Goal: Transaction & Acquisition: Purchase product/service

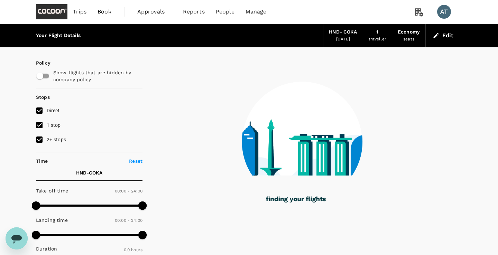
click at [209, 57] on div at bounding box center [303, 137] width 320 height 181
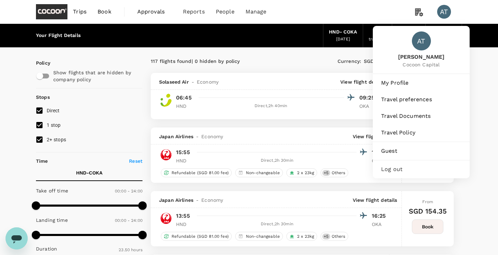
click at [446, 17] on div "AT" at bounding box center [444, 12] width 14 height 14
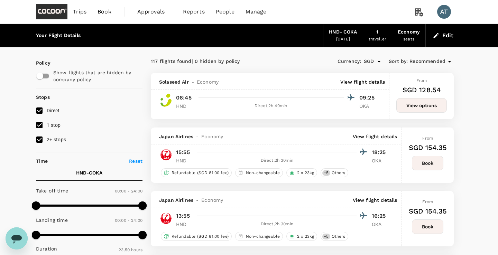
click at [443, 15] on div "AT" at bounding box center [444, 12] width 14 height 14
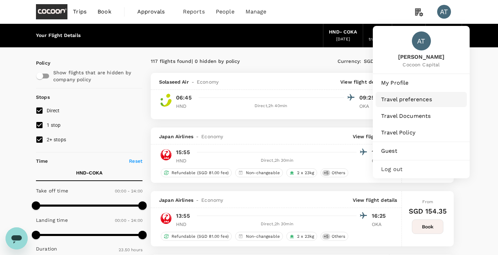
click at [409, 101] on span "Travel preferences" at bounding box center [421, 99] width 80 height 8
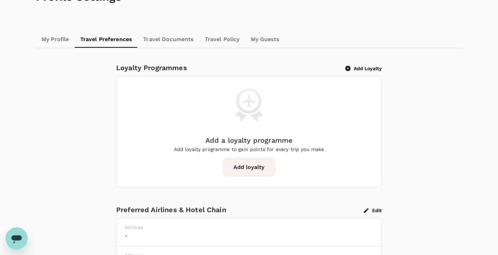
scroll to position [51, 0]
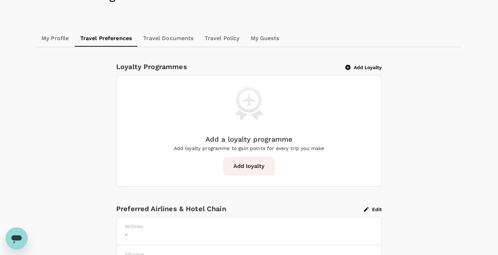
click at [252, 163] on button "Add loyalty" at bounding box center [248, 166] width 51 height 18
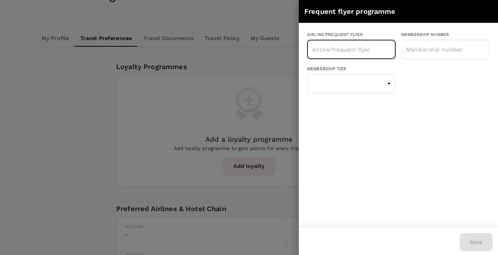
click at [354, 48] on input "text" at bounding box center [346, 49] width 72 height 13
click at [388, 82] on body "Trips Book Approvals 0 Reports People Manage AT Profile Settings My Profile Tra…" at bounding box center [249, 165] width 498 height 433
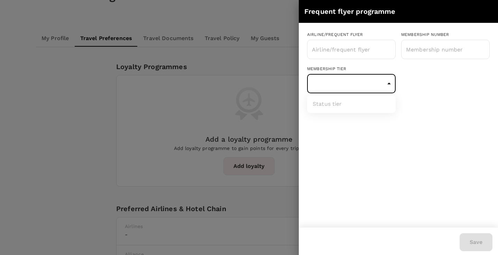
click at [364, 47] on div at bounding box center [249, 127] width 498 height 255
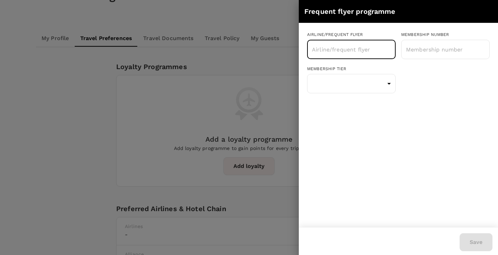
click at [350, 51] on input "text" at bounding box center [346, 49] width 72 height 13
type input "Singapore Airline"
click at [369, 52] on input "text" at bounding box center [346, 49] width 72 height 13
click at [363, 68] on li "Singapore Airlines PPS Club/ KrisFlyer" at bounding box center [351, 72] width 89 height 21
type input "Singapore Airlines PPS Club/ KrisFlyer"
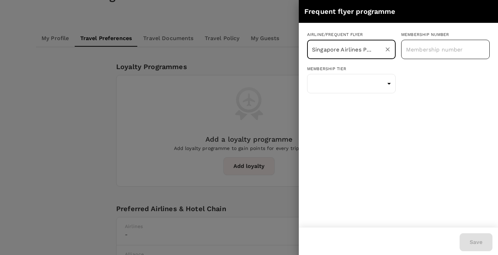
click at [430, 46] on input "text" at bounding box center [445, 49] width 89 height 17
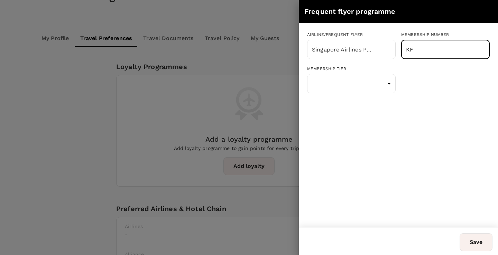
type input "K"
type input "8882160629"
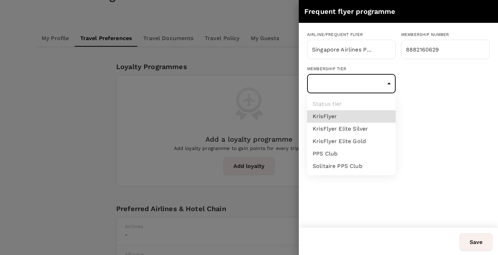
click at [364, 84] on body "Trips Book Approvals 0 Reports People Manage AT Profile Settings My Profile Tra…" at bounding box center [249, 165] width 498 height 433
click at [356, 117] on li "KrisFlyer" at bounding box center [351, 116] width 89 height 12
type input "1"
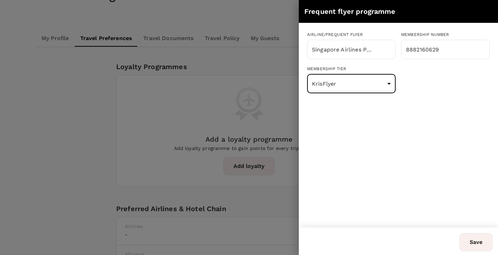
click at [377, 87] on body "Trips Book Approvals 0 Reports People Manage AT Profile Settings My Profile Tra…" at bounding box center [249, 165] width 498 height 433
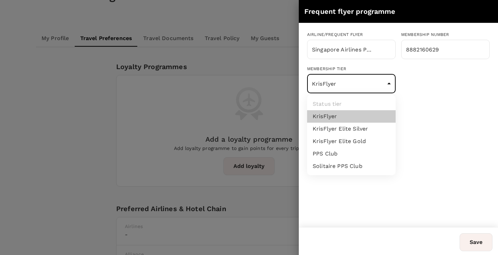
click at [445, 129] on div at bounding box center [249, 127] width 498 height 255
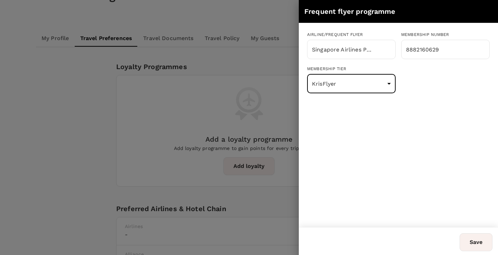
click at [471, 245] on button "Save" at bounding box center [476, 243] width 33 height 18
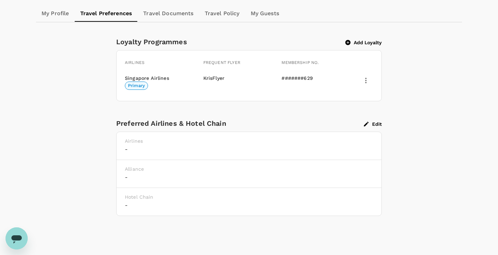
scroll to position [79, 0]
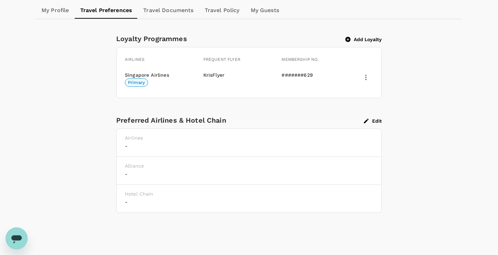
click at [170, 11] on link "Travel Documents" at bounding box center [168, 10] width 61 height 17
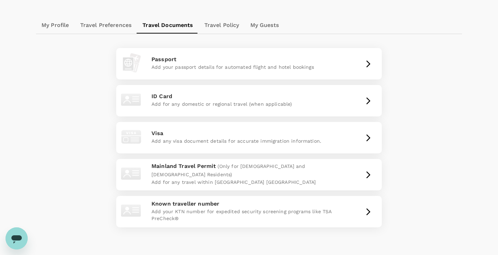
scroll to position [69, 0]
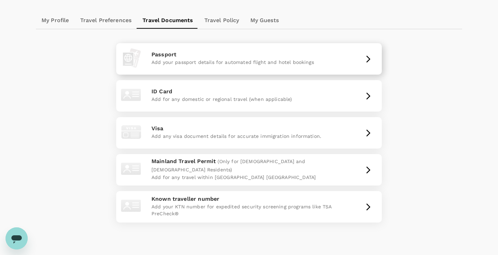
click at [196, 62] on p "Add your passport details for automated flight and hotel bookings" at bounding box center [249, 62] width 195 height 7
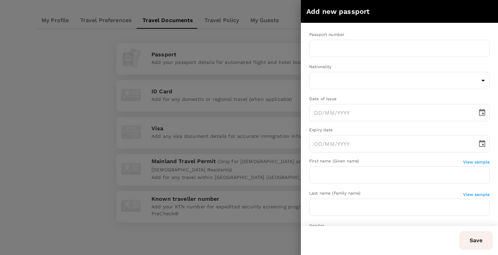
click at [119, 113] on div at bounding box center [249, 127] width 498 height 255
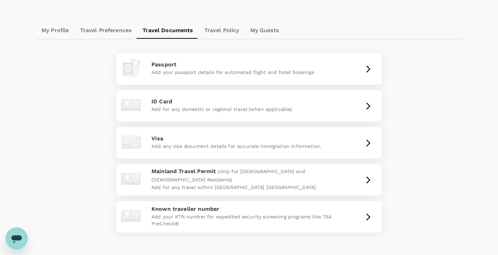
scroll to position [60, 0]
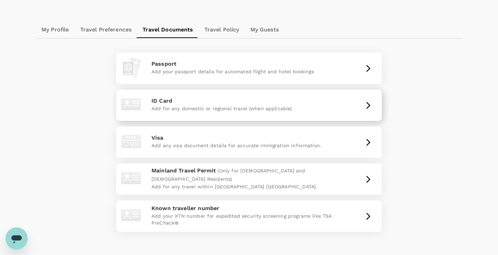
click at [198, 103] on p "ID Card" at bounding box center [249, 101] width 195 height 8
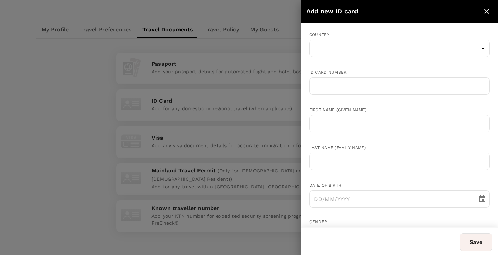
click at [197, 77] on div at bounding box center [249, 127] width 498 height 255
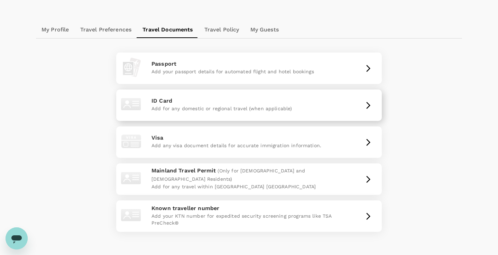
click at [193, 98] on p "ID Card" at bounding box center [249, 101] width 195 height 8
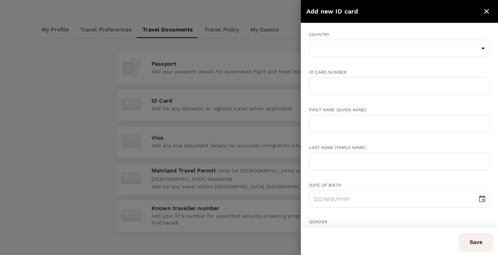
click at [192, 79] on div at bounding box center [249, 127] width 498 height 255
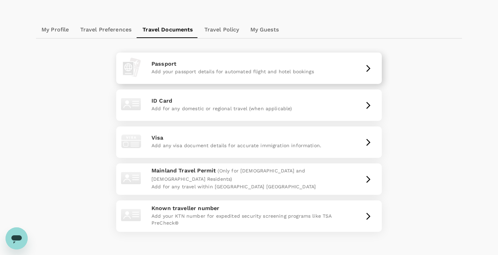
click at [193, 79] on div "Passport Add your passport details for automated flight and hotel bookings" at bounding box center [249, 68] width 260 height 26
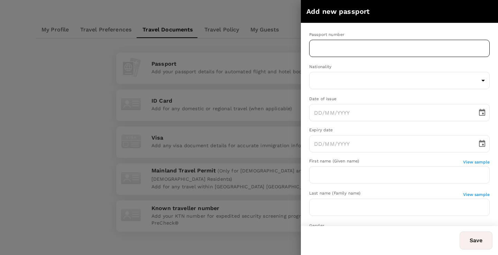
click at [331, 56] on input "text" at bounding box center [399, 48] width 181 height 17
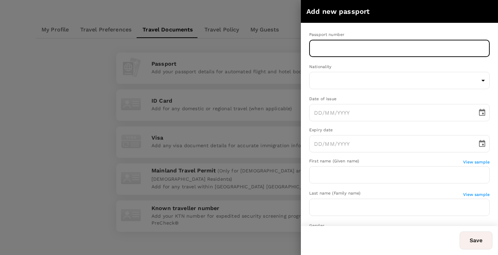
click at [176, 72] on div at bounding box center [249, 127] width 498 height 255
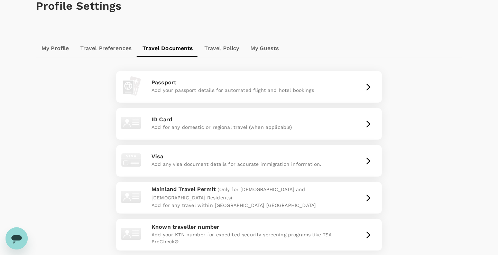
scroll to position [42, 0]
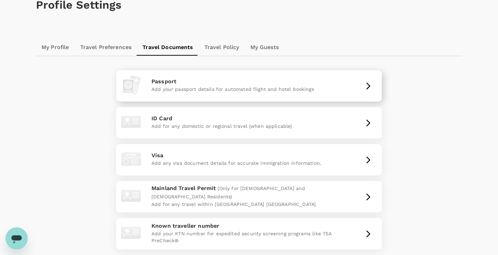
click at [181, 91] on p "Add your passport details for automated flight and hotel bookings" at bounding box center [249, 89] width 195 height 7
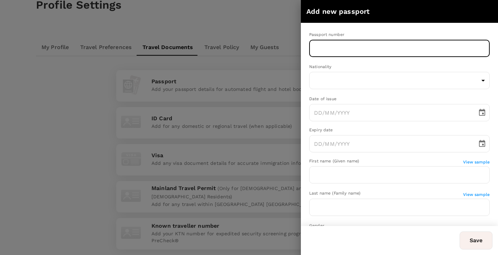
click at [326, 53] on input "text" at bounding box center [399, 48] width 181 height 17
type input "k3620114z"
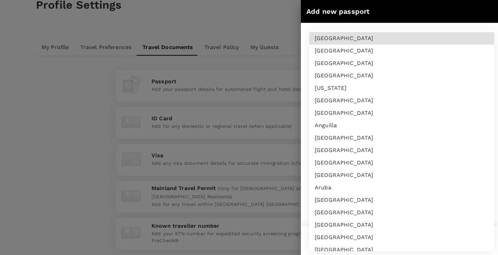
click at [318, 85] on body "Trips Book Approvals 0 Reports People Manage AT Profile Settings My Profile Tra…" at bounding box center [249, 139] width 498 height 362
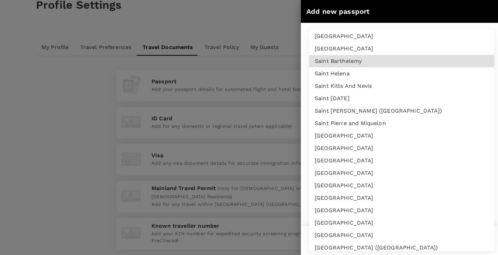
scroll to position [2258, 0]
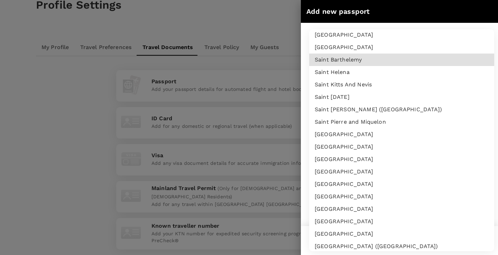
click at [337, 234] on li "Singapore" at bounding box center [401, 234] width 185 height 12
type input "SG"
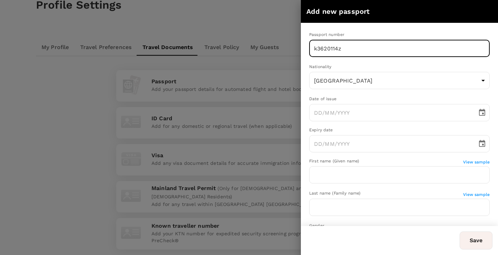
click at [376, 51] on input "k3620114z" at bounding box center [399, 48] width 181 height 17
click at [316, 49] on input "k3620114Z" at bounding box center [399, 48] width 181 height 17
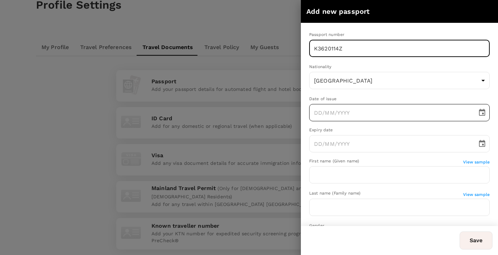
type input "K3620114Z"
click at [336, 115] on input "DD/MM/YYYY" at bounding box center [390, 112] width 163 height 17
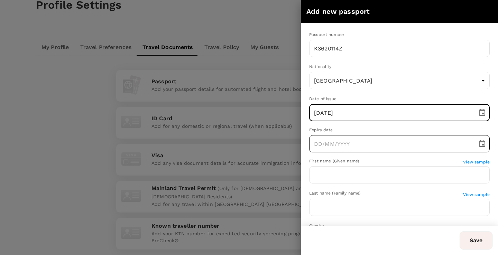
type input "14/11/2022"
click at [337, 148] on input "DD/MM/YYYY" at bounding box center [390, 143] width 163 height 17
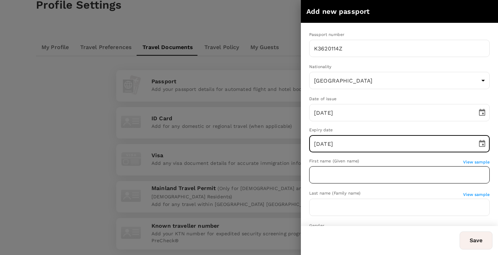
type input "14/11/2032"
click at [335, 180] on input "text" at bounding box center [399, 174] width 181 height 17
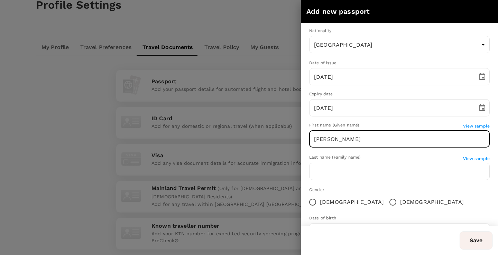
scroll to position [37, 0]
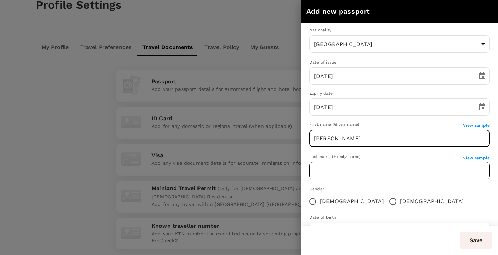
type input "Li Xuan Alexia"
click at [354, 171] on input "text" at bounding box center [399, 170] width 181 height 17
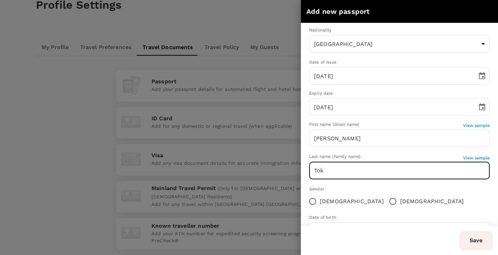
scroll to position [64, 0]
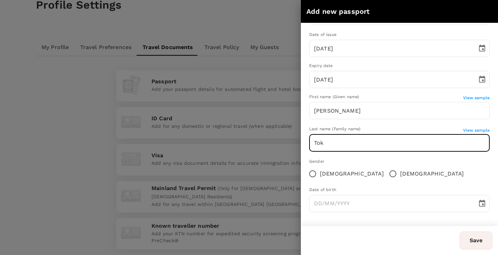
type input "Tok"
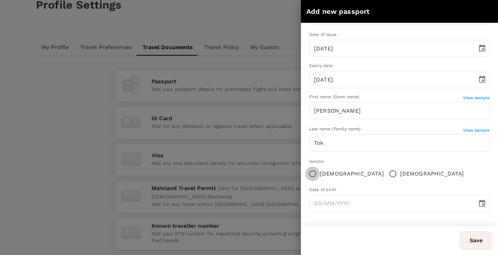
click at [312, 171] on input "Female" at bounding box center [312, 174] width 15 height 15
radio input "true"
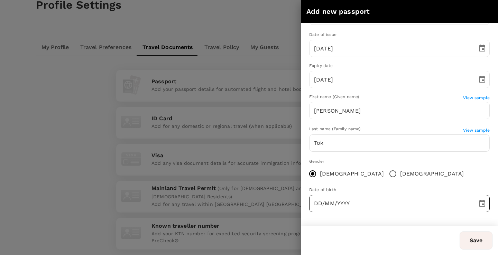
click at [328, 203] on input "DD/MM/YYYY" at bounding box center [390, 203] width 163 height 17
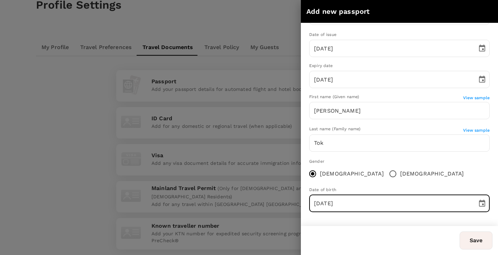
type input "14/04/1998"
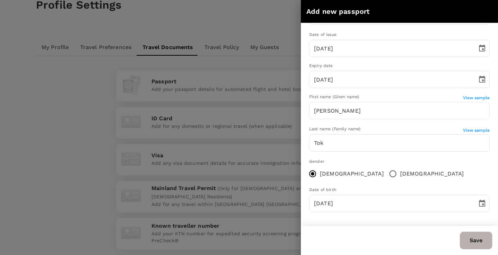
click at [472, 237] on button "Save" at bounding box center [476, 241] width 33 height 18
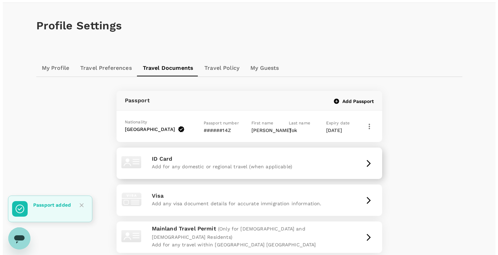
scroll to position [21, 0]
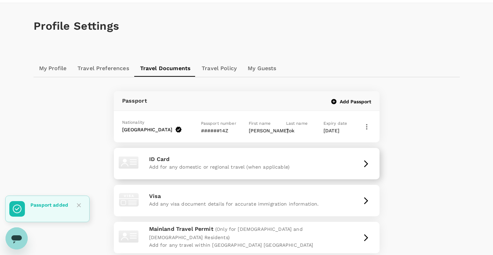
click at [271, 164] on p "ID Card" at bounding box center [246, 159] width 195 height 8
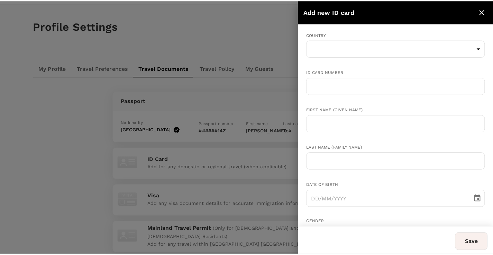
scroll to position [65, 0]
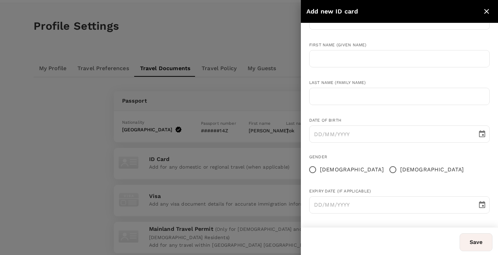
click at [487, 14] on icon "close" at bounding box center [487, 11] width 8 height 8
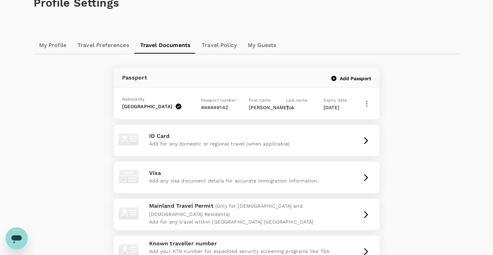
scroll to position [0, 0]
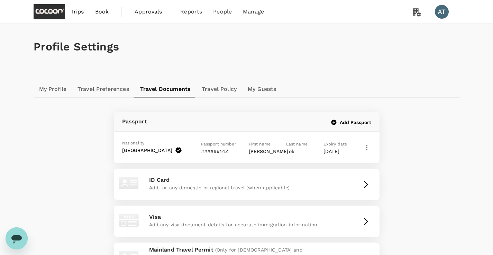
click at [74, 13] on span "Trips" at bounding box center [77, 12] width 13 height 8
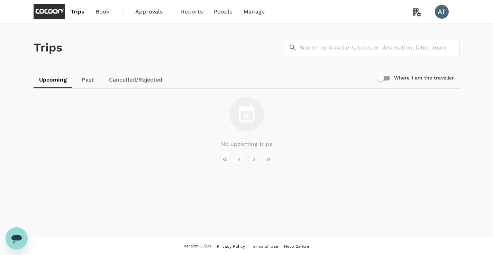
click at [108, 7] on link "Book" at bounding box center [102, 12] width 25 height 24
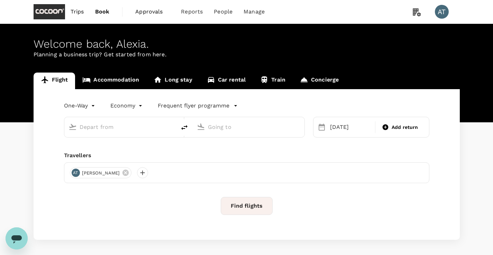
type input "Tokyo Intl (HND)"
type input "[GEOGRAPHIC_DATA], [GEOGRAPHIC_DATA] (any)"
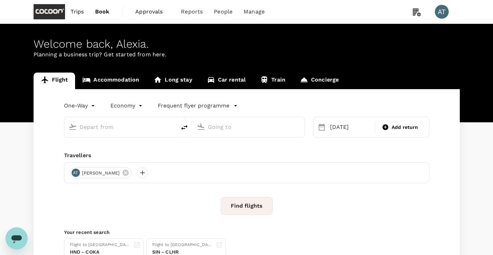
type input "Tokyo Intl (HND)"
type input "[GEOGRAPHIC_DATA], [GEOGRAPHIC_DATA] (any)"
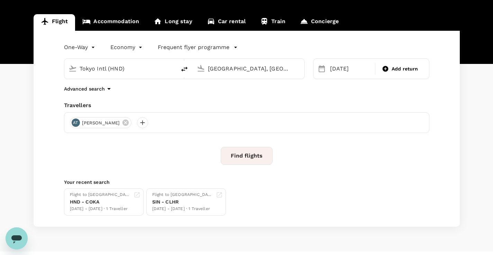
scroll to position [73, 0]
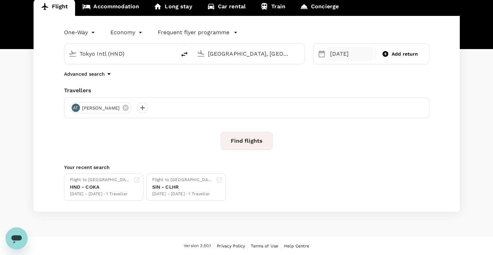
click at [336, 56] on div "[DATE]" at bounding box center [350, 54] width 47 height 14
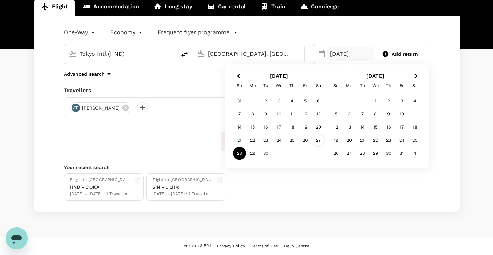
click at [319, 142] on div "27" at bounding box center [318, 140] width 13 height 13
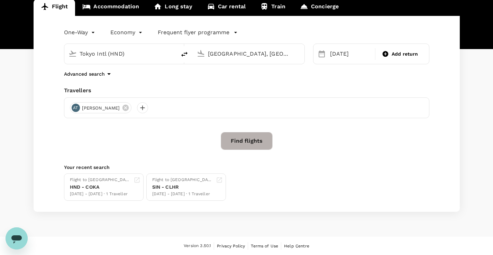
click at [261, 145] on button "Find flights" at bounding box center [247, 141] width 52 height 18
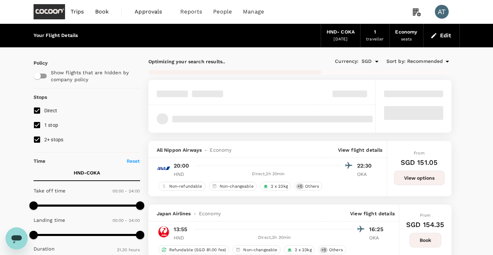
click at [433, 37] on icon "button" at bounding box center [433, 35] width 7 height 7
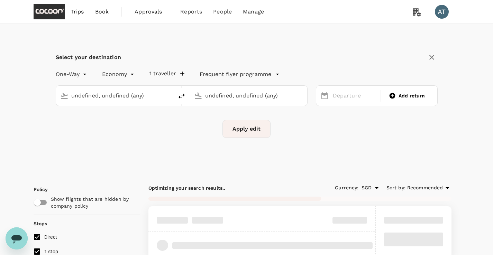
type input "Tokyo Intl (HND)"
type input "[GEOGRAPHIC_DATA], [GEOGRAPHIC_DATA] (any)"
type input "Tokyo Intl (HND)"
type input "[GEOGRAPHIC_DATA], [GEOGRAPHIC_DATA] (any)"
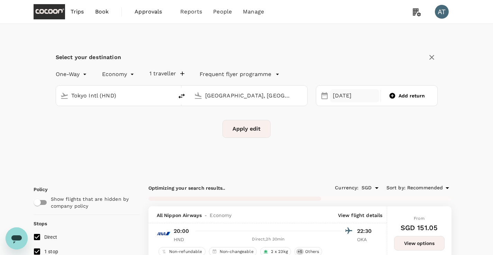
click at [341, 94] on div "27 Sep" at bounding box center [354, 95] width 49 height 13
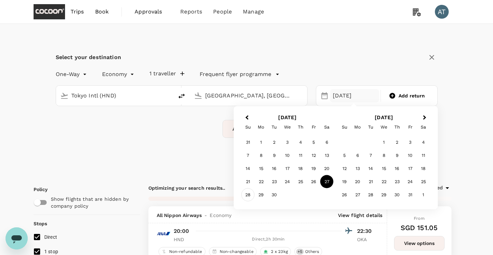
click at [250, 195] on div "28" at bounding box center [247, 195] width 13 height 13
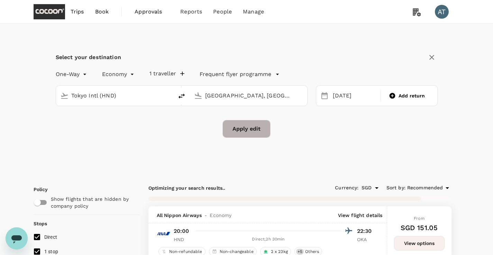
click at [247, 126] on button "Apply edit" at bounding box center [246, 129] width 48 height 18
checkbox input "false"
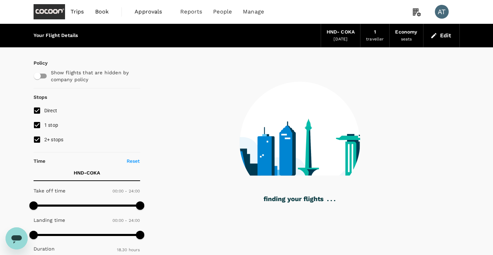
type input "1110"
checkbox input "true"
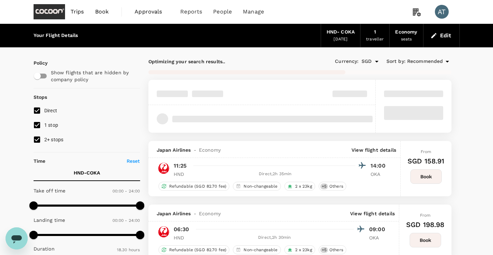
type input "1430"
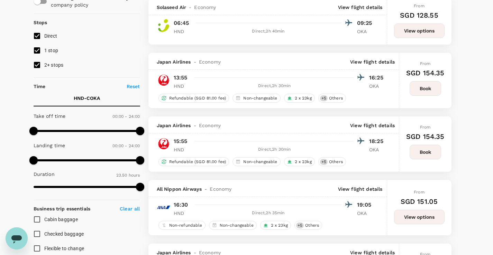
scroll to position [76, 0]
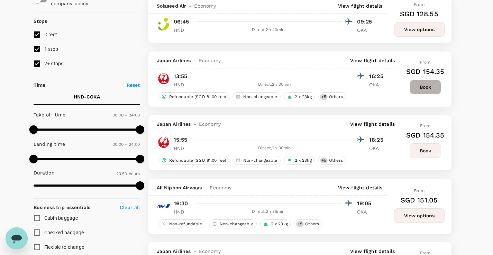
click at [421, 88] on button "Book" at bounding box center [425, 87] width 31 height 15
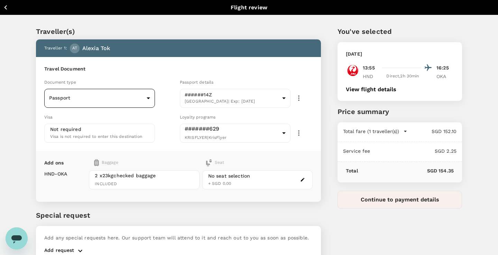
click at [144, 99] on body "Back to flight results Flight review Traveller(s) Traveller 1 : AT Alexia Tok T…" at bounding box center [249, 145] width 498 height 291
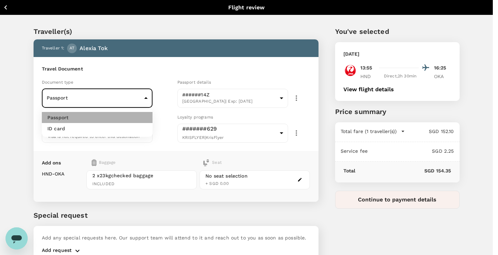
click at [139, 113] on li "Passport" at bounding box center [97, 117] width 111 height 11
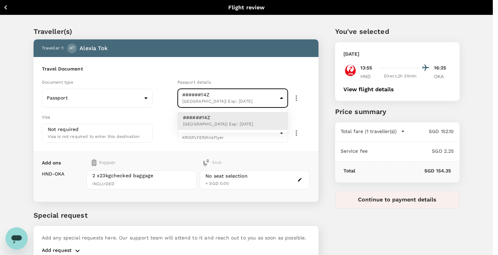
click at [210, 94] on body "Back to flight results Flight review Traveller(s) Traveller 1 : AT Alexia Tok T…" at bounding box center [249, 145] width 498 height 291
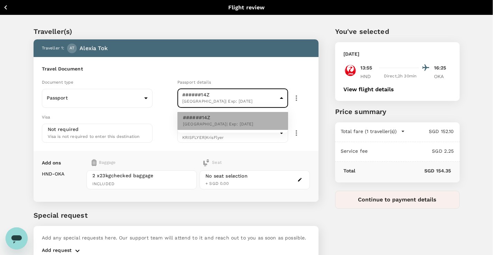
click at [213, 119] on p "######14Z" at bounding box center [218, 117] width 71 height 7
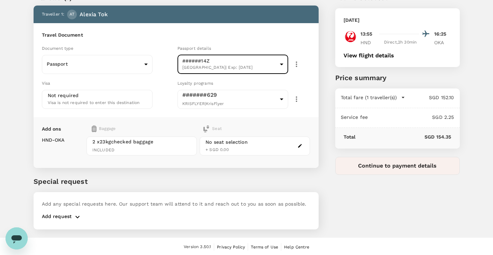
scroll to position [34, 0]
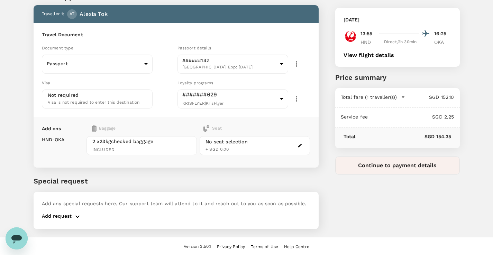
click at [265, 145] on div "No seat selection + SGD 0.00" at bounding box center [255, 145] width 110 height 19
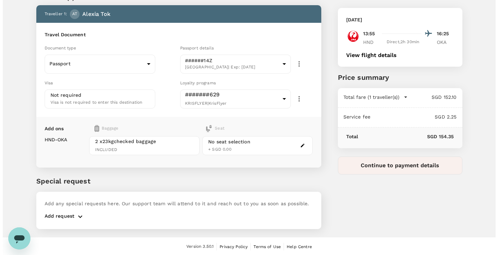
scroll to position [0, 0]
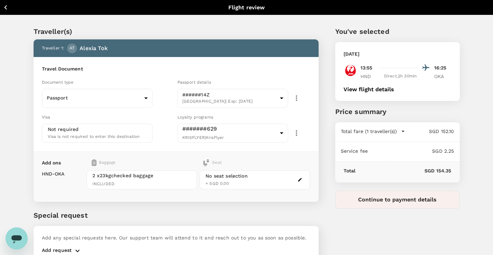
click at [383, 200] on button "Continue to payment details" at bounding box center [397, 200] width 125 height 18
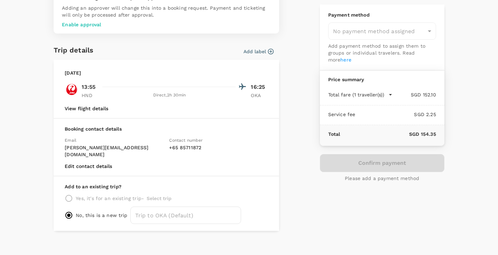
scroll to position [43, 0]
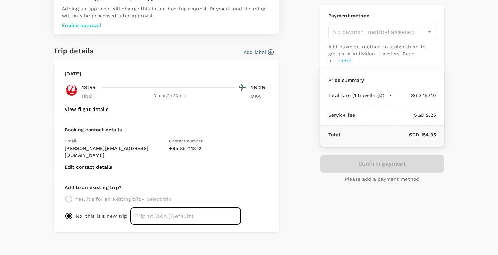
click at [139, 210] on input "text" at bounding box center [185, 216] width 111 height 17
type input "T"
type input "J"
type input "Japan - Tokyo, Okinawa 2025"
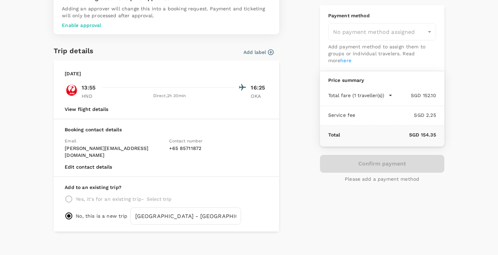
click at [255, 211] on div "No, this is a new trip Japan - Tokyo, Okinawa 2025 ​" at bounding box center [166, 216] width 203 height 17
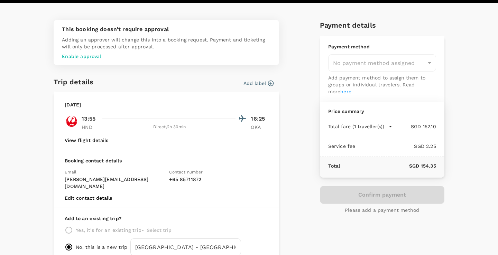
scroll to position [0, 0]
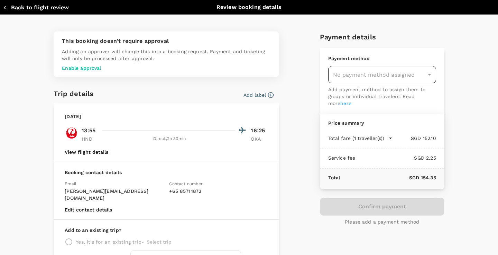
click at [413, 76] on div "No payment method assigned" at bounding box center [382, 74] width 108 height 17
click at [386, 79] on div "No payment method assigned" at bounding box center [382, 74] width 108 height 17
click at [423, 79] on div "No payment method assigned" at bounding box center [382, 74] width 108 height 17
click at [359, 209] on div "Confirm payment Please add a payment method" at bounding box center [382, 212] width 125 height 28
click at [348, 76] on div "No payment method assigned" at bounding box center [382, 74] width 108 height 17
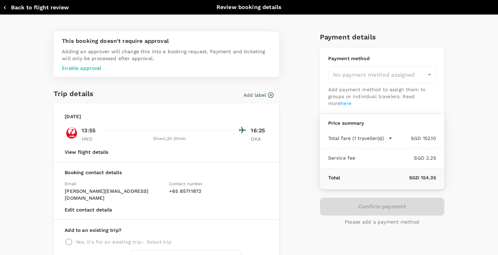
click at [36, 9] on button "Back to flight review" at bounding box center [36, 7] width 66 height 7
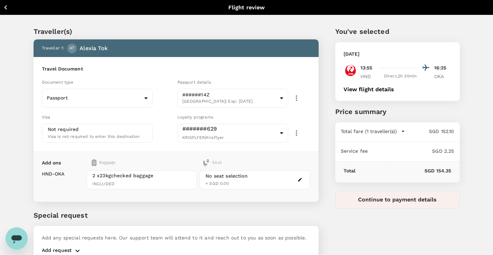
click at [9, 11] on icon "button" at bounding box center [5, 7] width 9 height 9
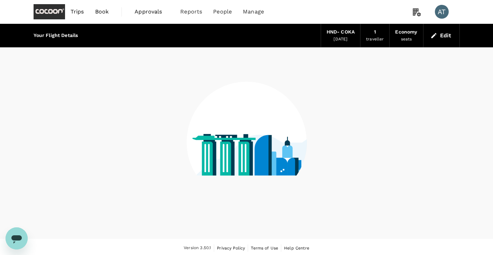
scroll to position [2, 0]
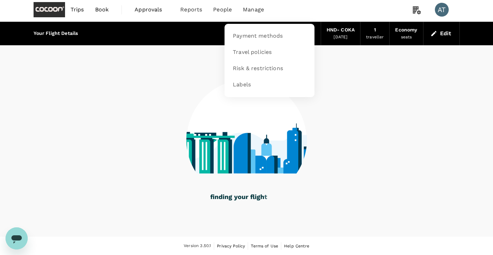
click at [254, 11] on span "Manage" at bounding box center [253, 10] width 21 height 8
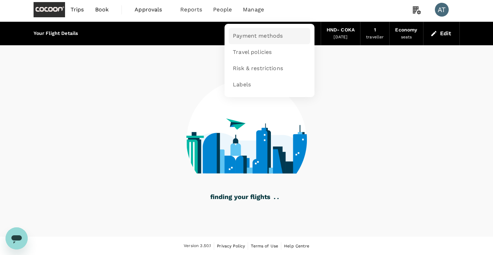
click at [256, 40] on link "Payment methods" at bounding box center [270, 36] width 82 height 16
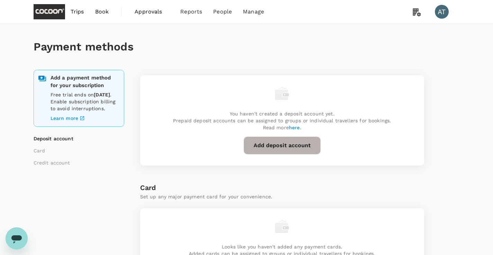
click at [282, 150] on button "Add deposit account" at bounding box center [282, 146] width 77 height 18
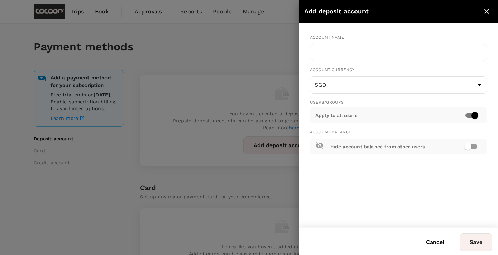
click at [229, 152] on div at bounding box center [249, 127] width 498 height 255
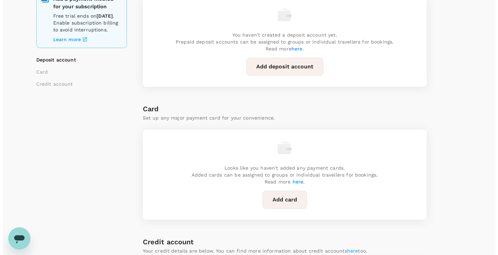
scroll to position [81, 0]
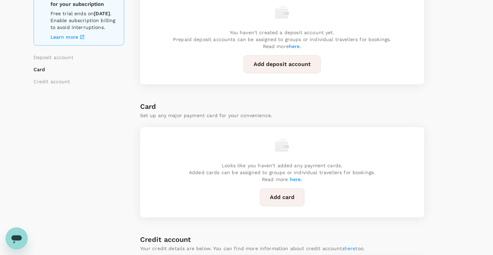
click at [274, 197] on button "Add card" at bounding box center [282, 198] width 45 height 18
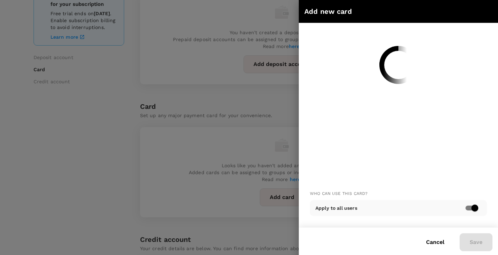
scroll to position [0, 0]
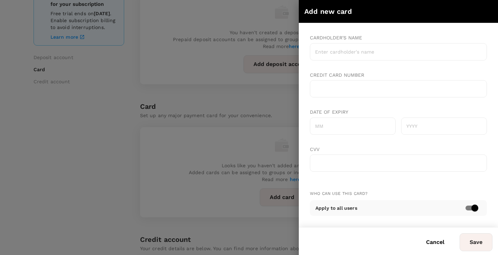
click at [368, 210] on div "Apply to all users" at bounding box center [398, 208] width 177 height 16
click at [475, 207] on input "checkbox" at bounding box center [474, 208] width 39 height 13
checkbox input "false"
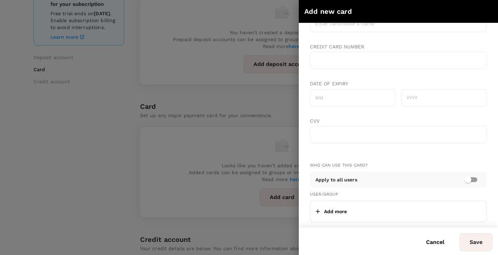
scroll to position [28, 0]
click at [392, 213] on div "Add more" at bounding box center [398, 212] width 177 height 21
click at [339, 209] on p "Add more" at bounding box center [335, 212] width 23 height 7
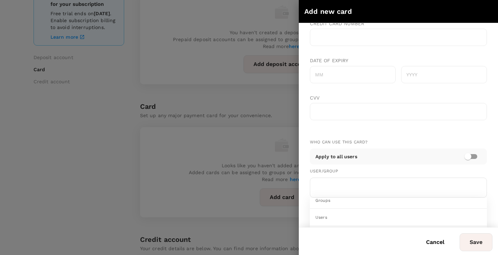
scroll to position [0, 0]
click at [372, 136] on div "Who can use this card? Apply to all users User/Group Groups Users AT Alexia Tok…" at bounding box center [398, 146] width 199 height 348
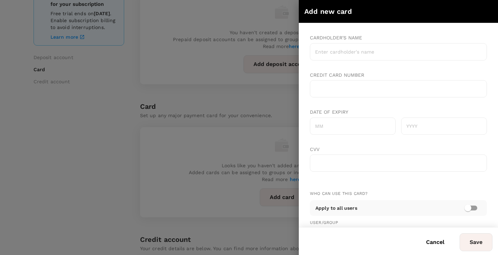
click at [246, 108] on div at bounding box center [249, 127] width 498 height 255
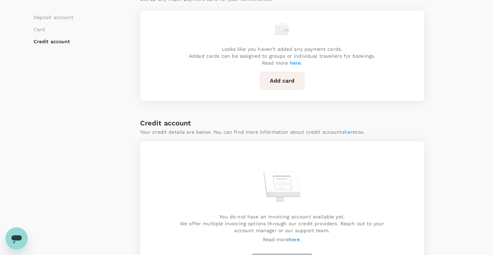
scroll to position [181, 0]
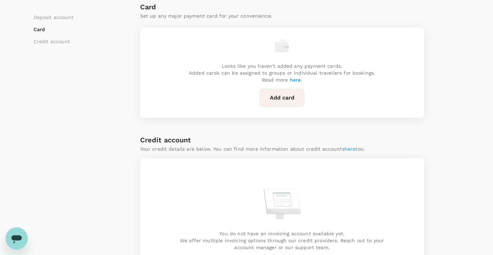
click at [296, 81] on span "here" at bounding box center [295, 80] width 11 height 6
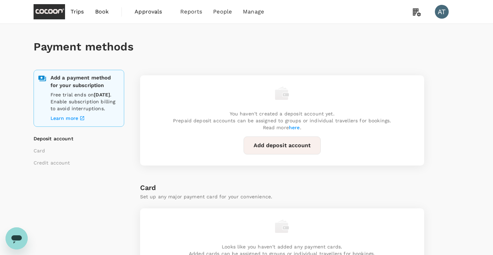
click at [79, 16] on span "Trips" at bounding box center [77, 12] width 13 height 8
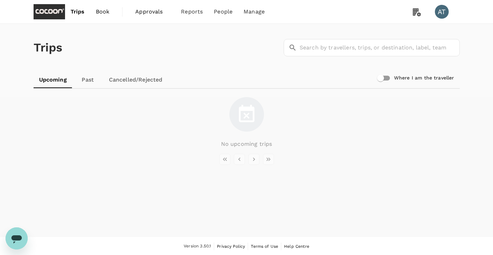
click at [78, 15] on span "Trips" at bounding box center [78, 12] width 14 height 8
click at [106, 13] on span "Book" at bounding box center [103, 12] width 14 height 8
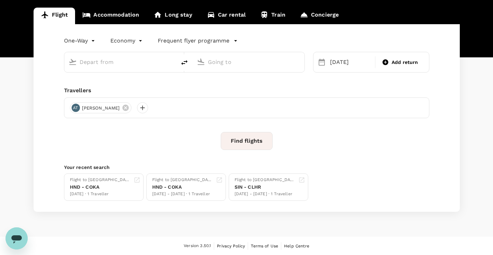
type input "Tokyo Intl (HND)"
type input "[GEOGRAPHIC_DATA], [GEOGRAPHIC_DATA] (any)"
type input "Tokyo Intl (HND)"
type input "[GEOGRAPHIC_DATA], [GEOGRAPHIC_DATA] (any)"
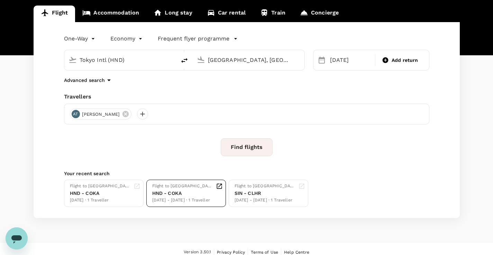
click at [179, 196] on div "HND - COKA" at bounding box center [182, 193] width 61 height 7
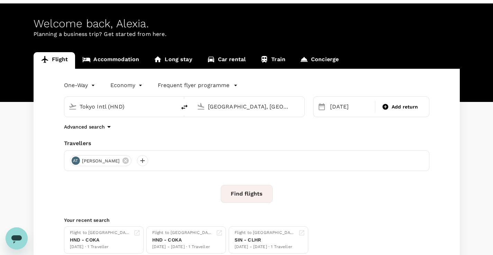
scroll to position [26, 0]
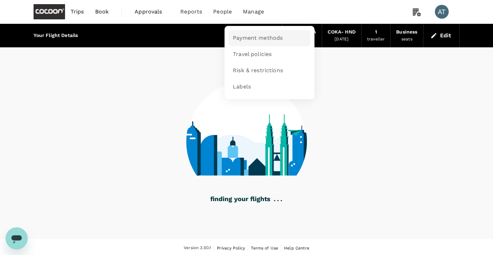
click at [251, 41] on span "Payment methods" at bounding box center [258, 38] width 50 height 8
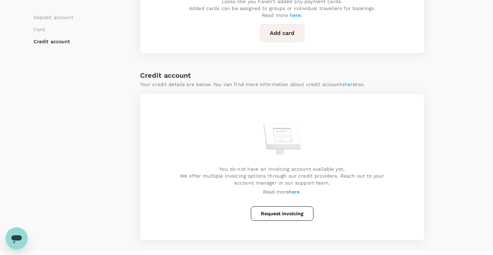
scroll to position [260, 0]
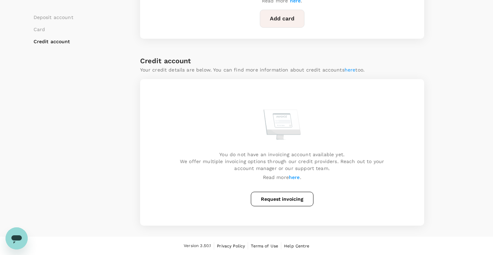
click at [299, 179] on link "here" at bounding box center [294, 178] width 11 height 6
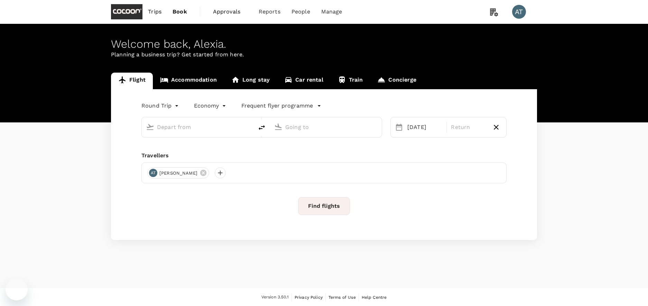
type input "business"
type input "Tokyo Intl (HND)"
type input "Okinawa, Japan (any)"
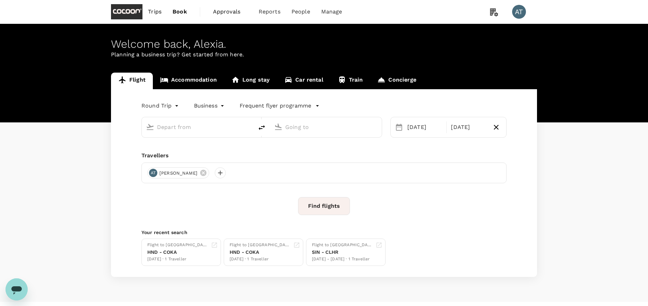
type input "Tokyo Intl (HND)"
type input "Okinawa, Japan (any)"
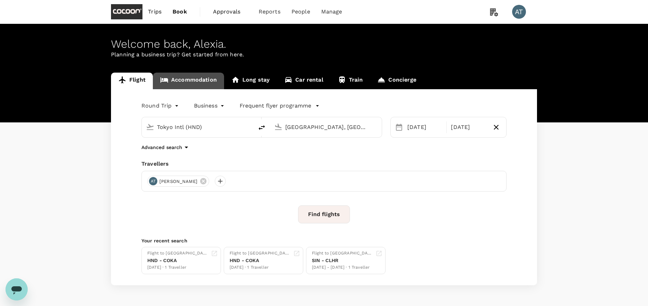
click at [182, 88] on link "Accommodation" at bounding box center [188, 81] width 71 height 17
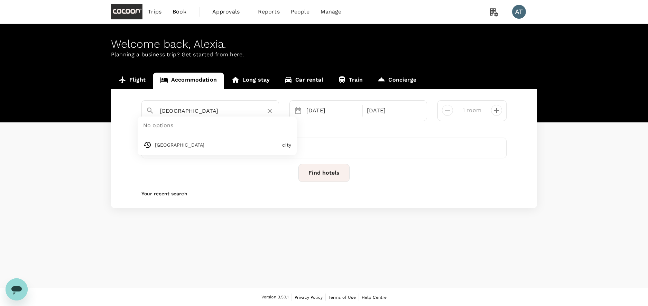
click at [194, 110] on input "London" at bounding box center [207, 111] width 95 height 11
click at [271, 111] on icon "Clear" at bounding box center [269, 111] width 7 height 7
click at [245, 115] on input "text" at bounding box center [207, 111] width 95 height 11
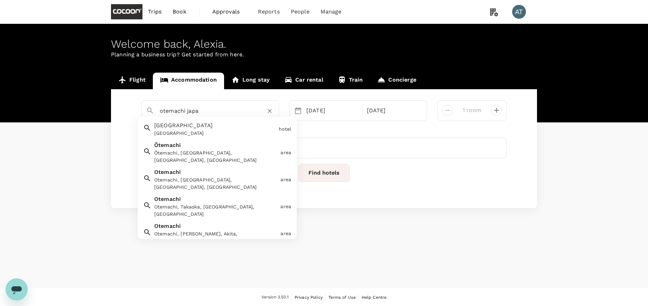
click at [251, 156] on div "Ōtemachi, Chiyoda City, Tokyo, Japan" at bounding box center [216, 156] width 124 height 15
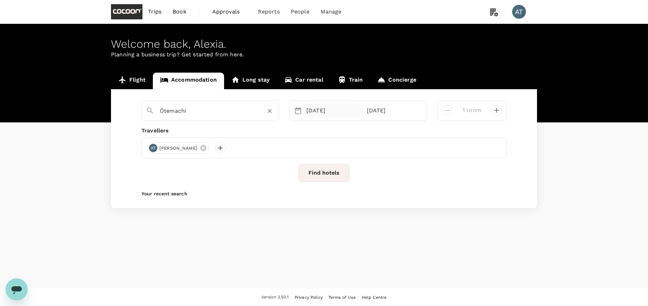
type input "Ōtemachi"
click at [325, 109] on div "11 Sep" at bounding box center [332, 111] width 57 height 14
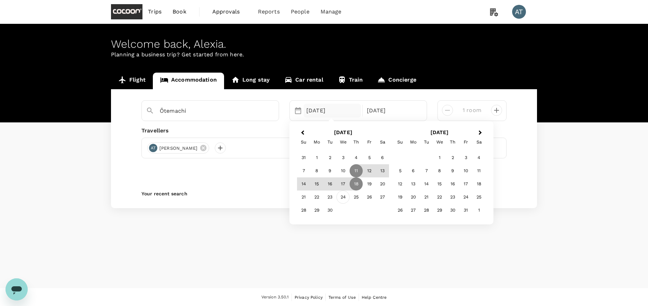
click at [344, 198] on div "24" at bounding box center [343, 197] width 13 height 13
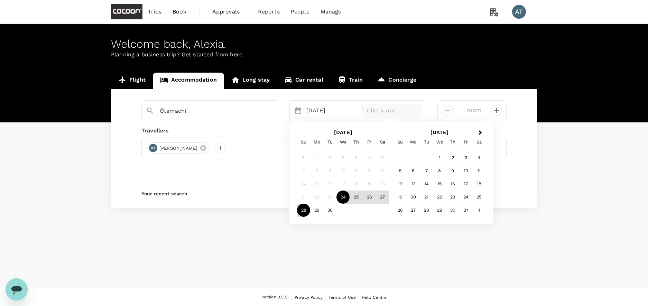
click at [304, 210] on div "28" at bounding box center [303, 210] width 13 height 13
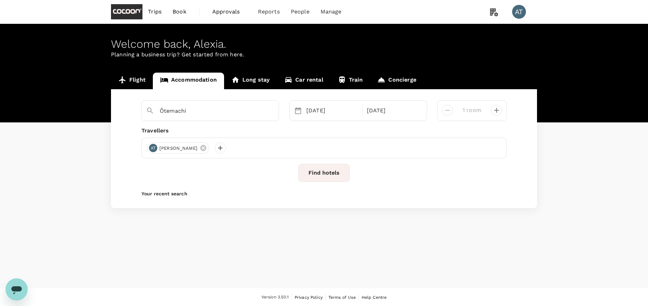
click at [332, 171] on button "Find hotels" at bounding box center [324, 173] width 51 height 18
click at [502, 112] on button "decrease" at bounding box center [496, 110] width 11 height 11
type input "2 rooms"
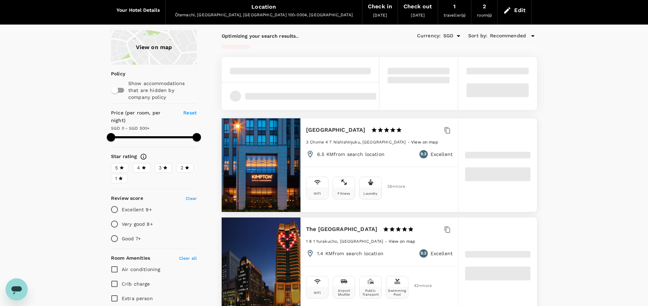
scroll to position [28, 0]
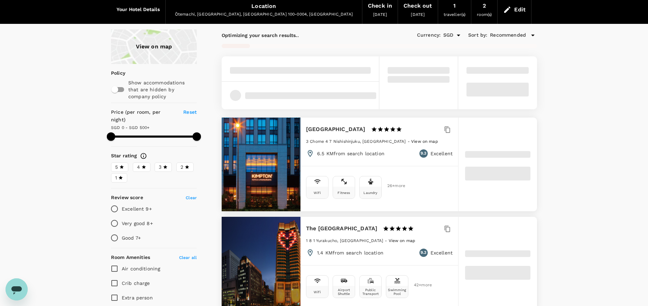
click at [511, 9] on icon at bounding box center [507, 10] width 8 height 8
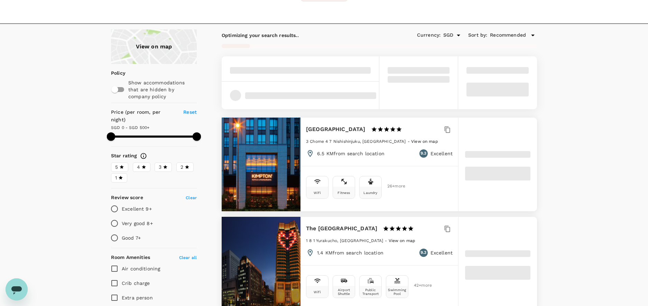
type input "1 room"
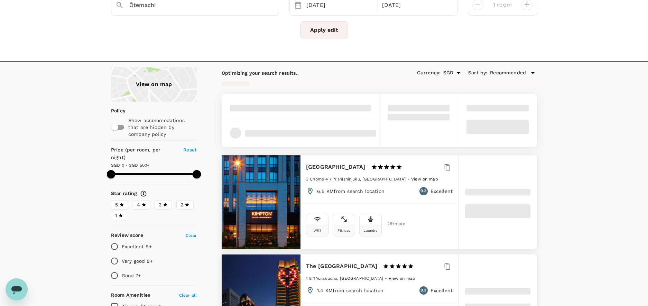
scroll to position [0, 0]
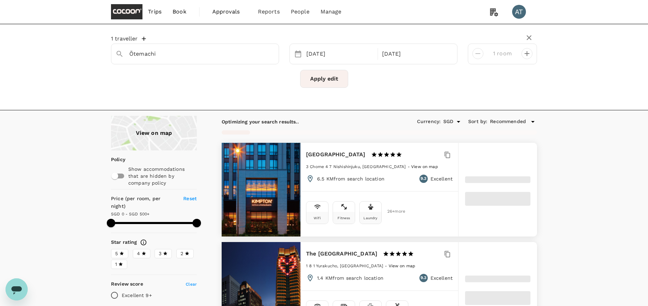
click at [474, 50] on div at bounding box center [475, 51] width 17 height 17
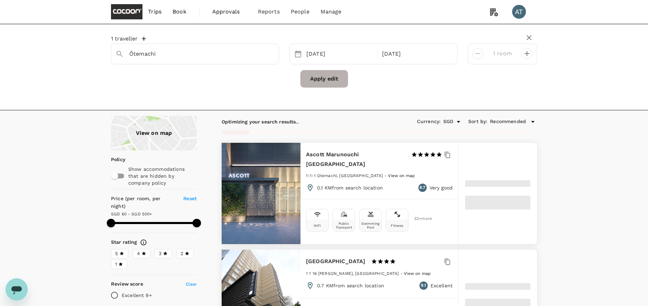
click at [322, 80] on button "Apply edit" at bounding box center [324, 79] width 48 height 18
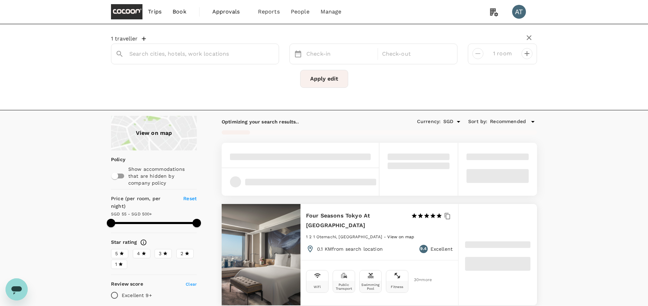
type input "Ōtemachi"
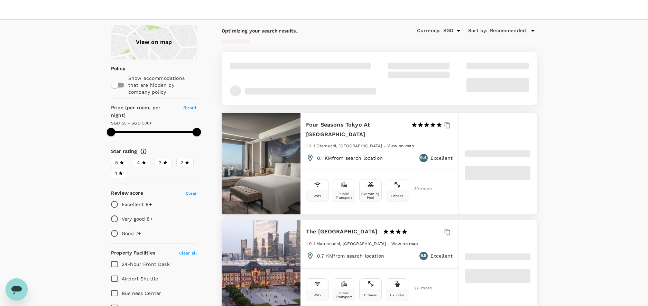
scroll to position [119, 0]
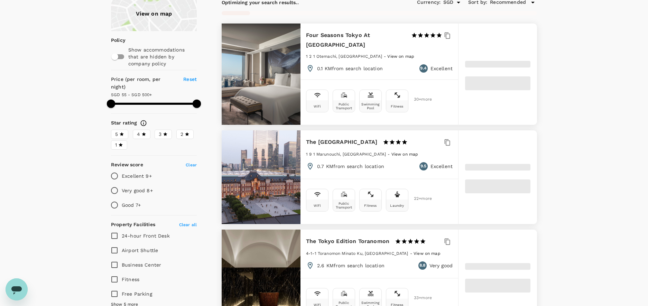
type input "499.24"
type input "46.24"
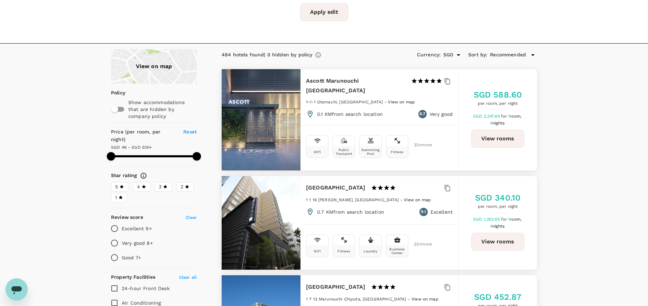
scroll to position [68, 0]
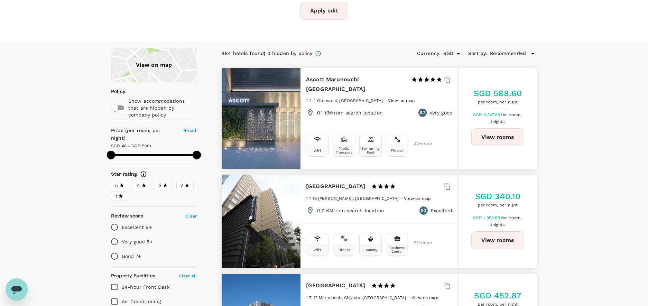
type input "499.24"
type input "251.24"
type input "499.24"
click at [150, 154] on span at bounding box center [154, 155] width 86 height 2
type input "251.24"
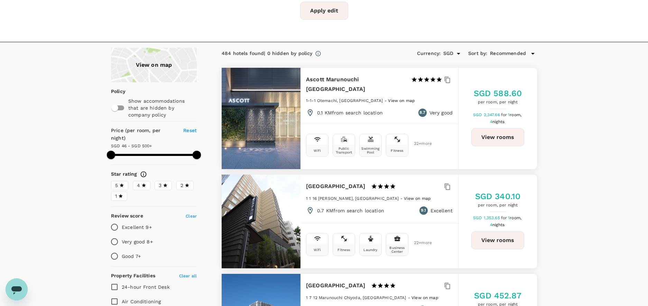
type input "499.24"
type input "251.24"
type input "499.24"
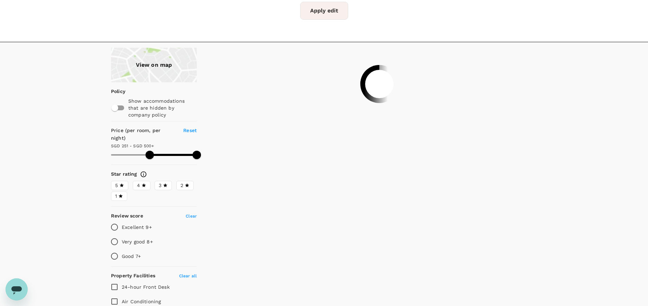
type input "251.24"
type input "499.24"
type input "251.24"
type input "499.24"
type input "247.24"
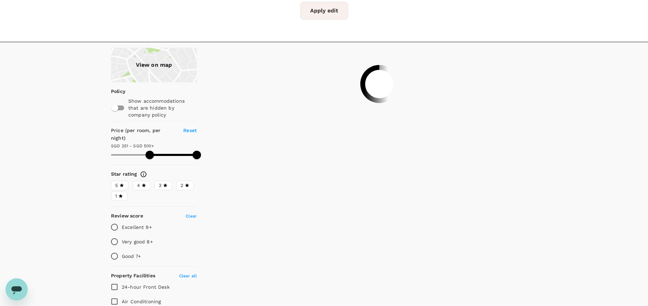
type input "499.24"
type input "236.24"
type input "499.24"
type input "236.24"
type input "499.24"
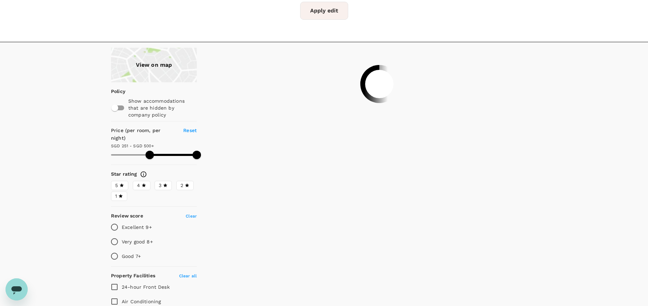
type input "218.24"
type input "499.24"
type input "218.24"
type input "499.24"
type input "192.24"
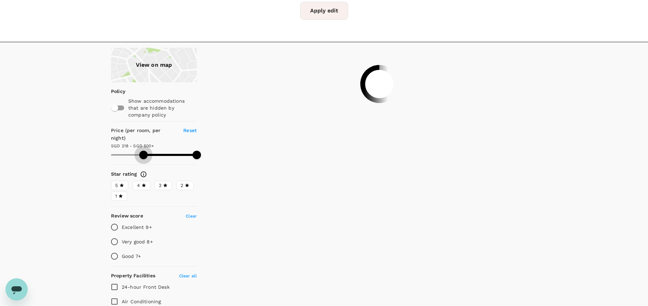
type input "499.24"
type input "192.24"
type input "499.24"
type input "167.24"
type input "499.24"
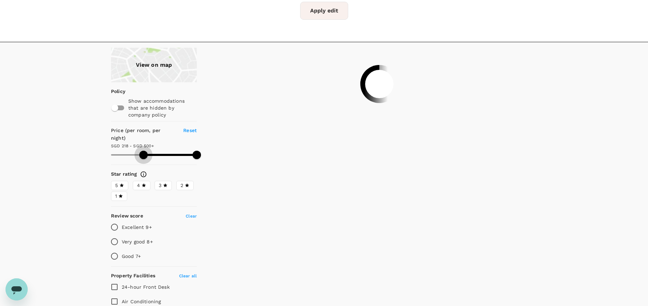
type input "167.24"
type input "499.24"
type input "148.24"
type input "499.24"
type input "148.24"
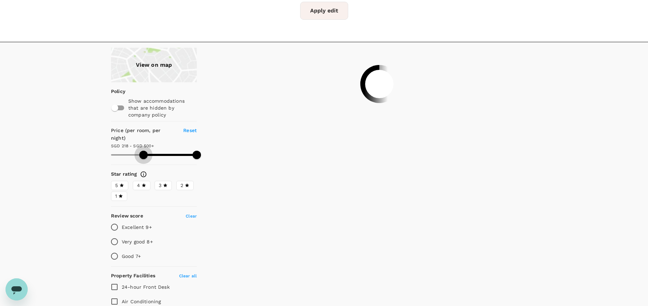
type input "499.24"
type input "134.24"
type input "499.24"
type input "134.24"
type input "499.24"
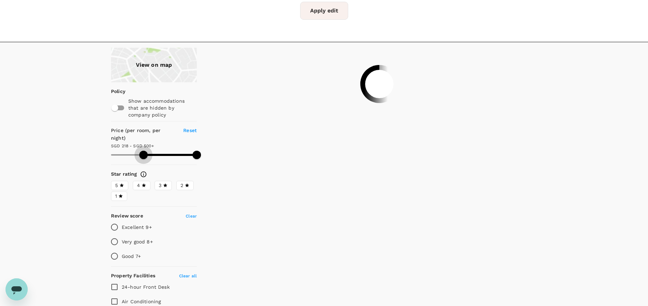
type input "125.24"
type input "499.24"
type input "125.24"
type input "499.24"
type input "116.24"
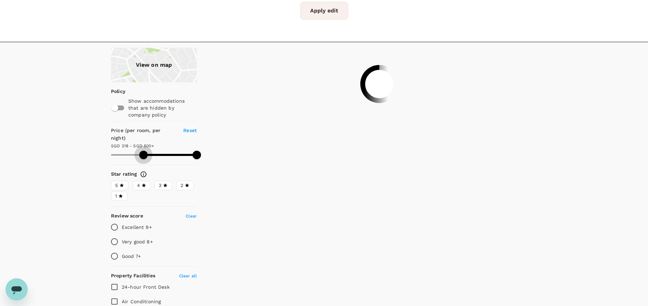
type input "499.24"
type input "112.24"
type input "499.24"
type input "112.24"
type input "499.24"
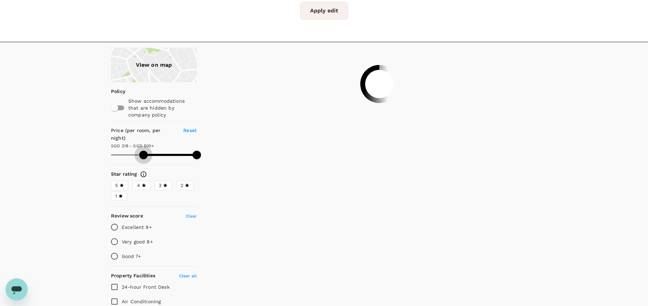
type input "110.24"
type input "499.24"
type input "108.24"
type input "499.24"
type input "108.24"
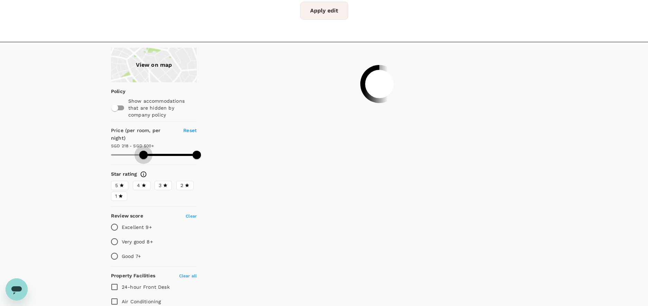
type input "499.24"
type input "106.24"
type input "499.24"
type input "106.24"
type input "499.24"
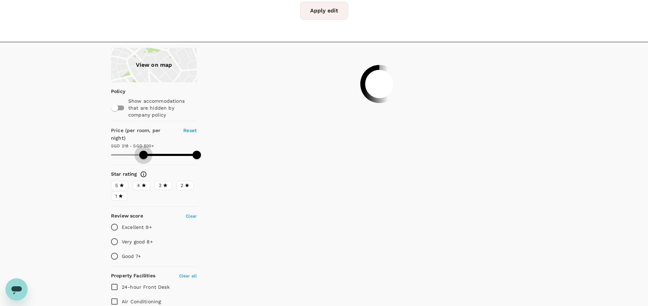
type input "105.24"
type input "499.24"
type input "105.24"
type input "499.24"
type input "101.24"
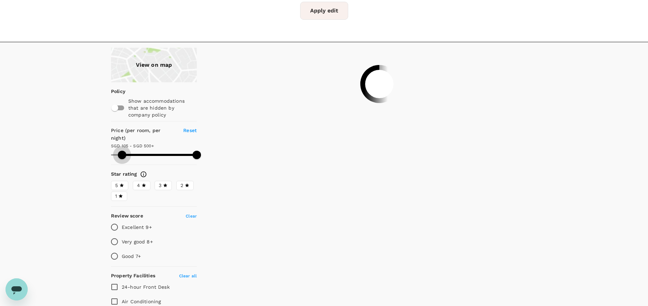
type input "499.24"
type input "94.24"
type input "499.24"
type input "94.24"
type input "499.24"
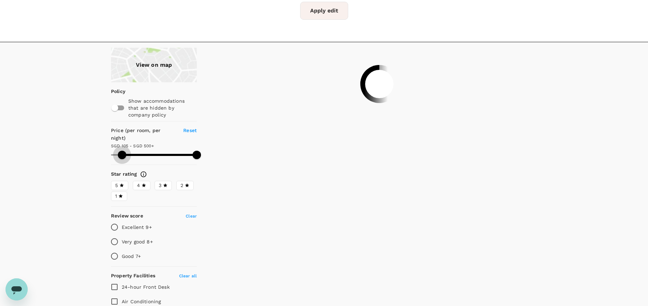
type input "86.24"
type input "499.24"
type input "86.24"
type input "499.24"
type input "81.24"
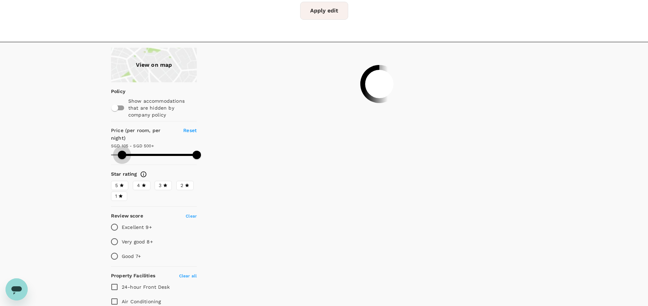
type input "499.24"
type input "81.24"
type input "499.24"
type input "77.24"
type input "499.24"
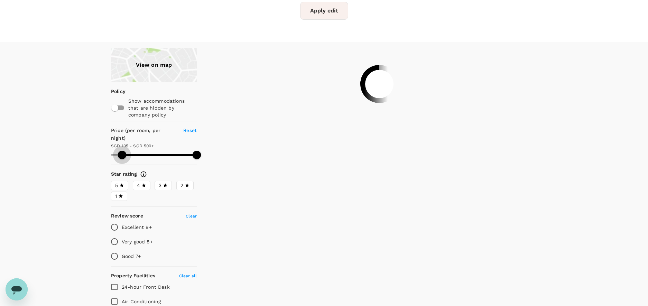
type input "75.24"
type input "499.24"
type input "75.24"
type input "499.24"
type input "73.24"
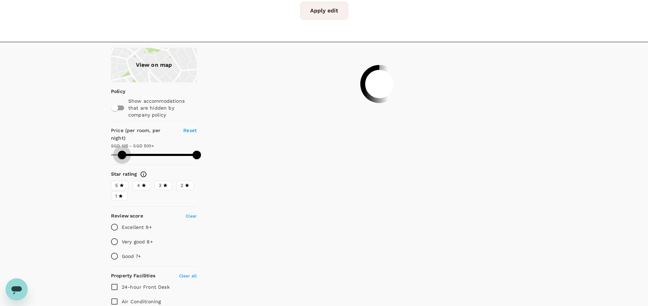
type input "499.24"
type input "73.24"
type input "499.24"
type input "70.24"
type input "499.24"
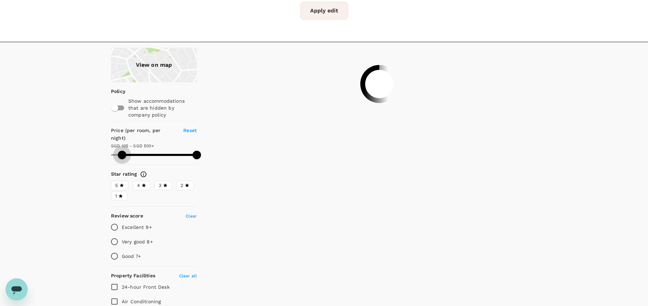
type input "70.24"
type input "499.24"
type input "62.24"
type input "499.24"
type input "62.24"
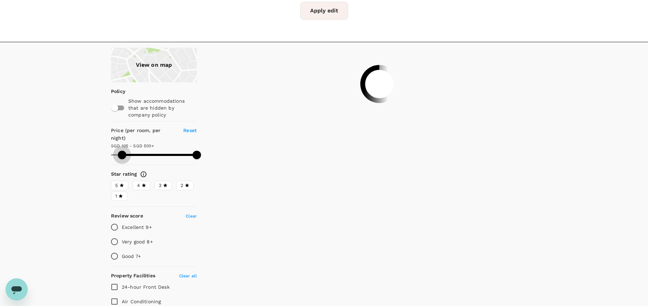
type input "499.24"
type input "53.24"
type input "499.24"
type input "53.24"
type input "499.24"
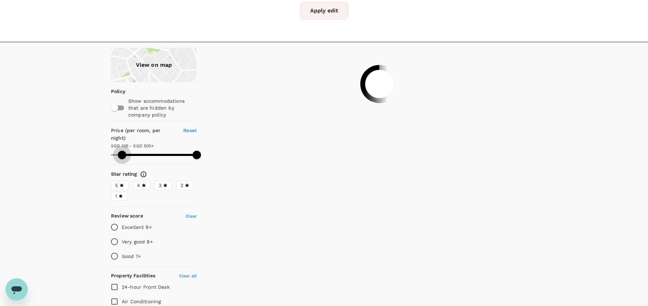
type input "46.24"
drag, startPoint x: 150, startPoint y: 146, endPoint x: 101, endPoint y: 148, distance: 48.5
drag, startPoint x: 198, startPoint y: 148, endPoint x: 145, endPoint y: 150, distance: 53.0
click at [145, 151] on span at bounding box center [145, 155] width 8 height 8
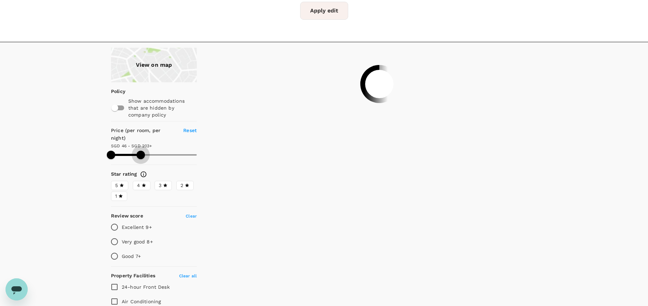
drag, startPoint x: 146, startPoint y: 149, endPoint x: 140, endPoint y: 149, distance: 5.2
click at [140, 151] on span at bounding box center [141, 155] width 8 height 8
click at [146, 183] on icon at bounding box center [143, 185] width 5 height 5
click at [0, 0] on input "4" at bounding box center [0, 0] width 0 height 0
click at [161, 182] on span "3" at bounding box center [160, 185] width 3 height 7
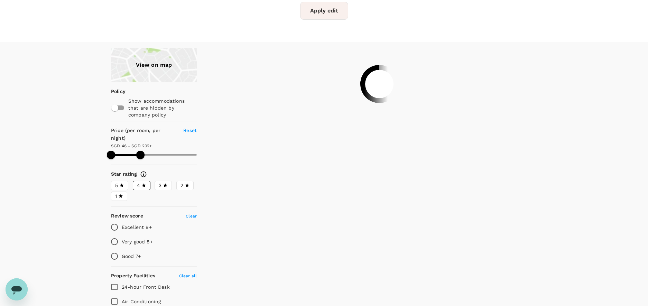
click at [0, 0] on input "3" at bounding box center [0, 0] width 0 height 0
click at [187, 184] on icon at bounding box center [187, 186] width 4 height 4
click at [0, 0] on input "2" at bounding box center [0, 0] width 0 height 0
click at [185, 183] on icon at bounding box center [187, 185] width 5 height 5
click at [0, 0] on input "2" at bounding box center [0, 0] width 0 height 0
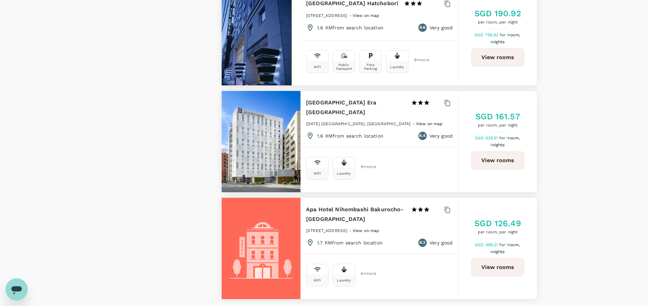
scroll to position [1968, 0]
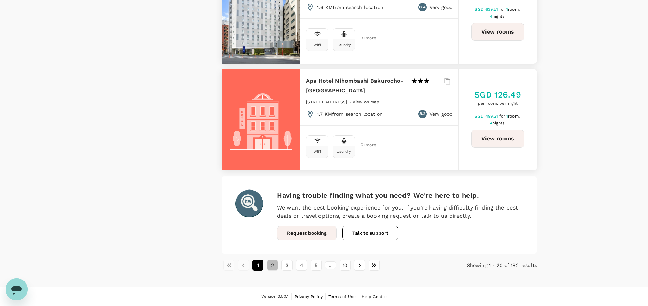
click at [274, 265] on button "2" at bounding box center [272, 265] width 11 height 11
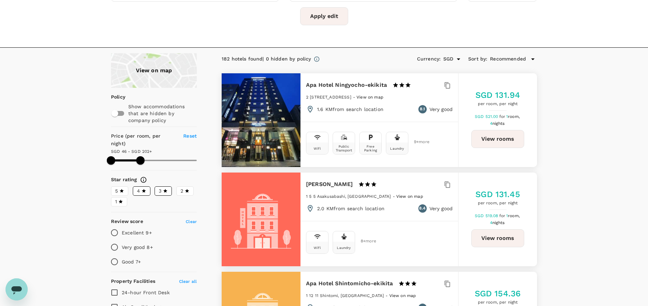
scroll to position [63, 0]
click at [291, 121] on div at bounding box center [261, 120] width 79 height 94
click at [294, 121] on div at bounding box center [261, 120] width 79 height 94
click at [261, 135] on div at bounding box center [261, 120] width 79 height 94
click at [292, 120] on div at bounding box center [261, 120] width 79 height 94
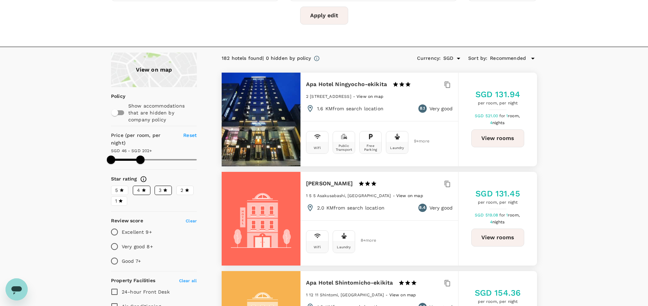
click at [283, 115] on div at bounding box center [261, 120] width 79 height 94
click at [374, 83] on h6 "Apa Hotel Ningyocho-ekikita" at bounding box center [346, 85] width 81 height 10
click at [497, 140] on button "View rooms" at bounding box center [498, 138] width 53 height 18
type input "202.24"
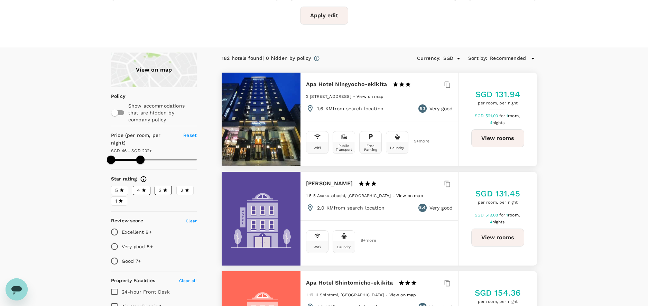
scroll to position [0, 0]
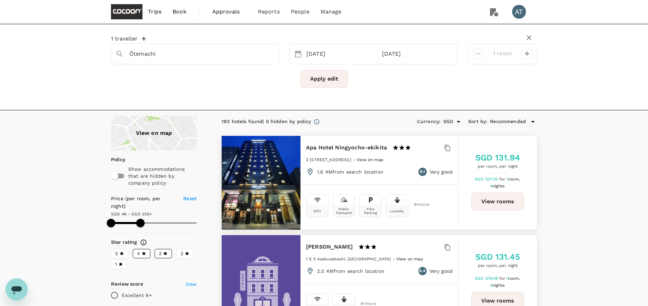
click at [152, 11] on span "Trips" at bounding box center [154, 12] width 13 height 8
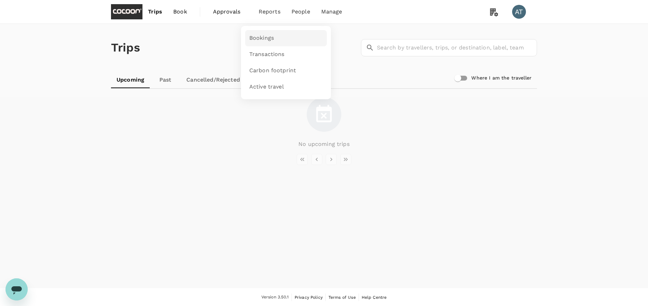
click at [268, 38] on span "Bookings" at bounding box center [261, 38] width 25 height 8
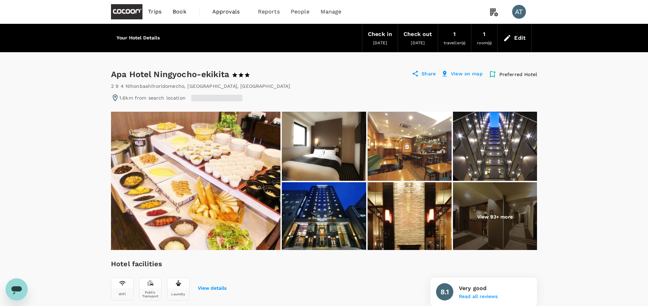
click at [344, 159] on img at bounding box center [324, 146] width 84 height 69
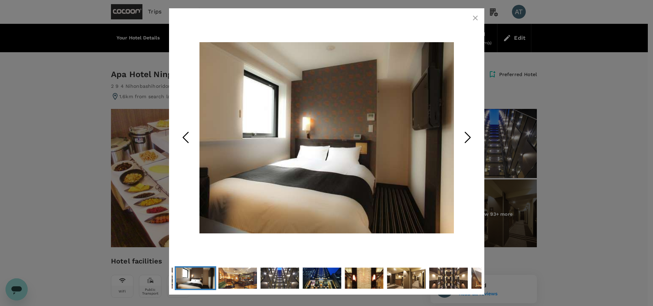
click at [465, 143] on polyline "Next Slide" at bounding box center [467, 137] width 5 height 10
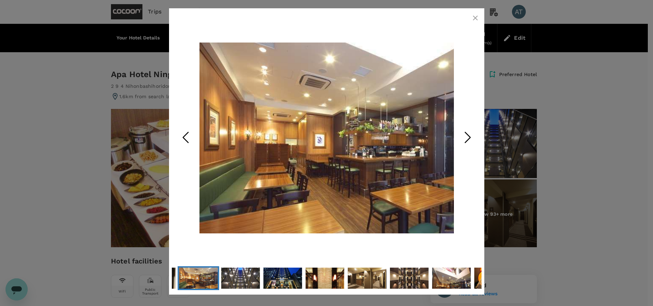
click at [465, 143] on polyline "Next Slide" at bounding box center [467, 137] width 5 height 10
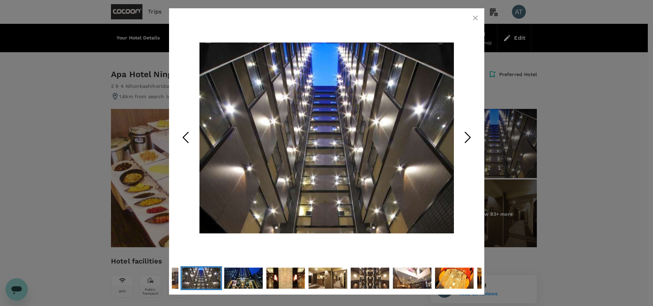
click at [465, 143] on polyline "Next Slide" at bounding box center [467, 137] width 5 height 10
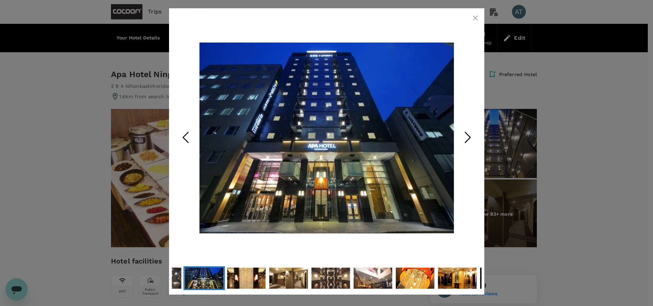
click at [465, 143] on polyline "Next Slide" at bounding box center [467, 137] width 5 height 10
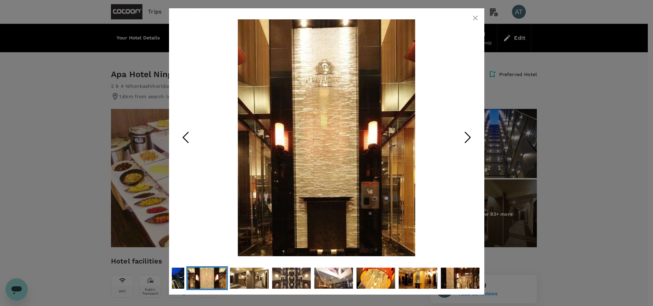
click at [465, 143] on polyline "Next Slide" at bounding box center [467, 137] width 5 height 10
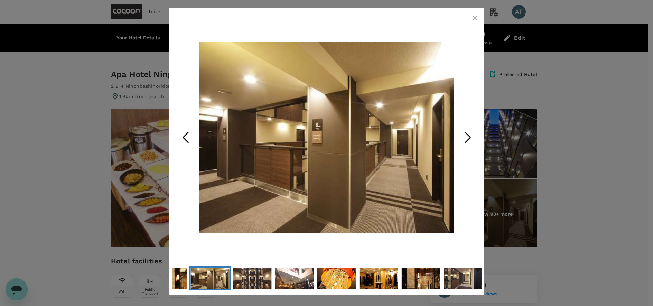
click at [465, 143] on polyline "Next Slide" at bounding box center [467, 137] width 5 height 10
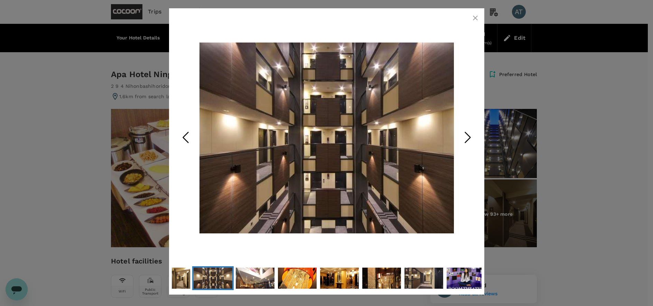
click at [465, 143] on polyline "Next Slide" at bounding box center [467, 137] width 5 height 10
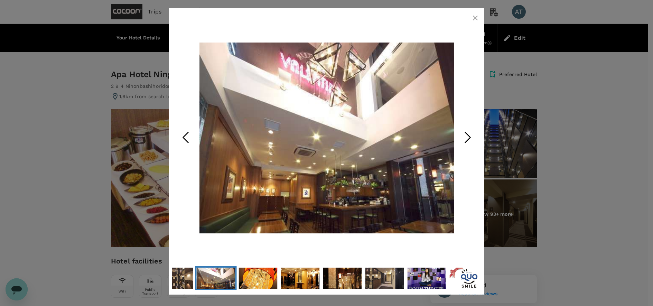
click at [528, 149] on div at bounding box center [326, 153] width 653 height 306
click at [561, 152] on div at bounding box center [326, 153] width 653 height 306
click at [478, 24] on button "button" at bounding box center [476, 18] width 14 height 14
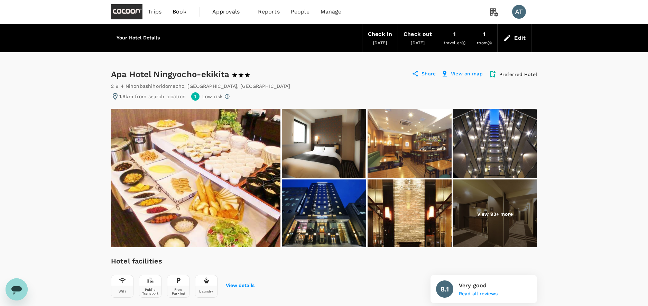
click at [478, 21] on div "Trips Book Approvals 0 Reports People Manage AT" at bounding box center [324, 12] width 426 height 24
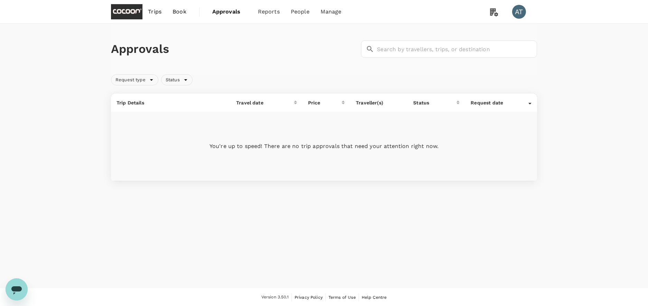
click at [184, 11] on span "Book" at bounding box center [180, 12] width 14 height 8
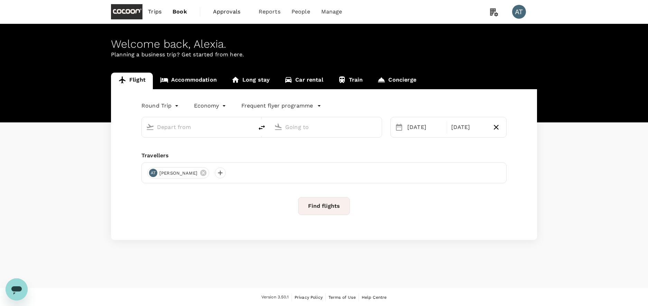
type input "business"
type input "Tokyo Intl (HND)"
type input "[GEOGRAPHIC_DATA], [GEOGRAPHIC_DATA] (any)"
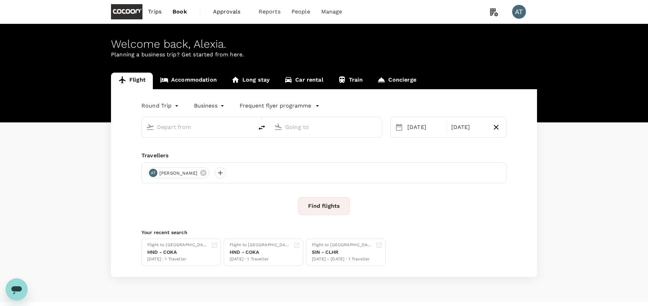
type input "Tokyo Intl (HND)"
type input "[GEOGRAPHIC_DATA], [GEOGRAPHIC_DATA] (any)"
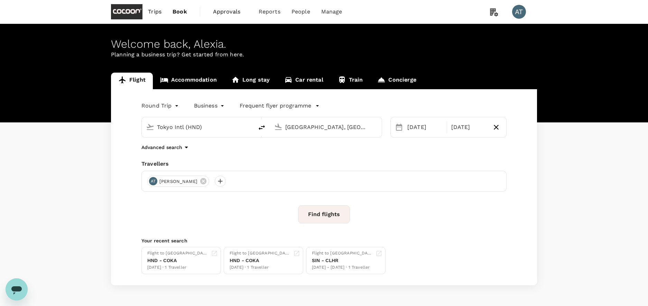
click at [226, 129] on input "Tokyo Intl (HND)" at bounding box center [198, 127] width 82 height 11
click at [301, 156] on div "Round Trip roundtrip Business business Frequent flyer programme Tokyo Intl (HND…" at bounding box center [324, 187] width 426 height 196
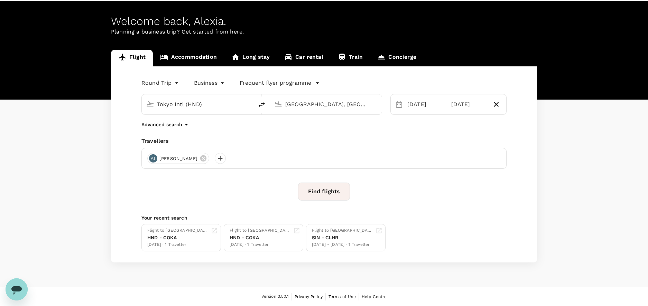
click at [333, 189] on button "Find flights" at bounding box center [324, 192] width 52 height 18
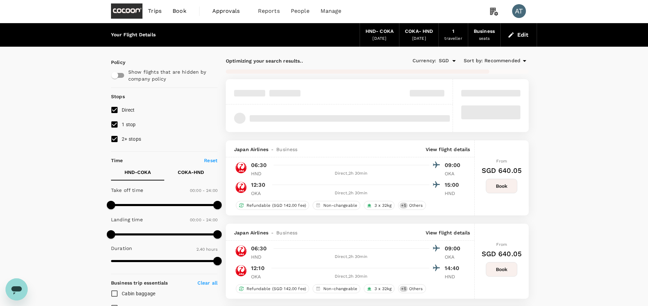
scroll to position [22, 0]
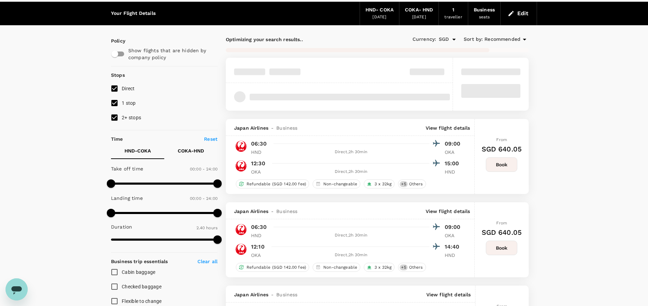
type input "345"
checkbox input "false"
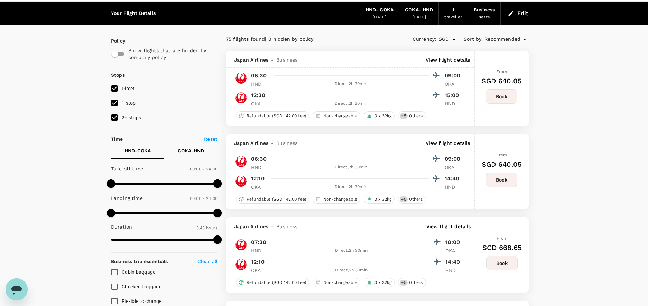
scroll to position [0, 0]
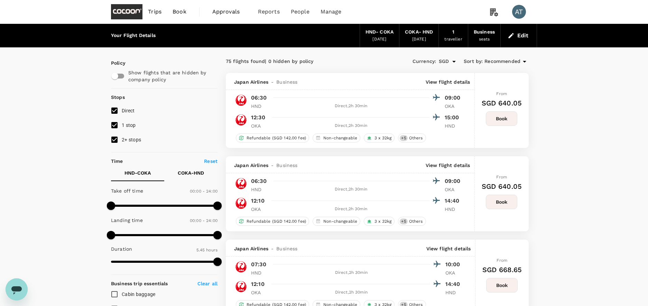
click at [515, 37] on button "Edit" at bounding box center [518, 35] width 25 height 11
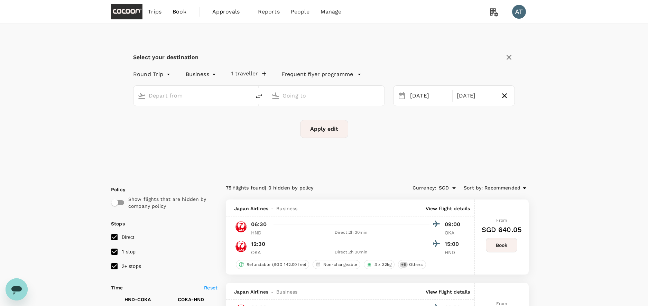
type input "Tokyo Intl (HND)"
type input "[GEOGRAPHIC_DATA], [GEOGRAPHIC_DATA] (any)"
click at [463, 92] on div "[DATE]" at bounding box center [476, 95] width 44 height 13
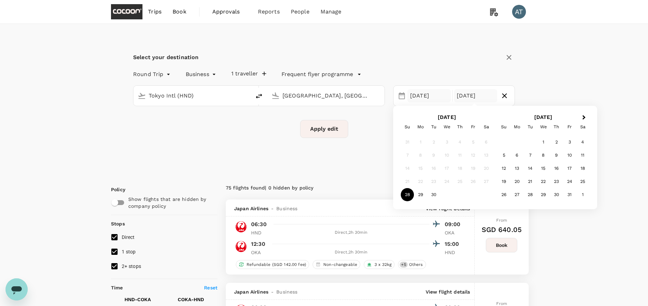
click at [422, 92] on div "[DATE]" at bounding box center [430, 95] width 44 height 13
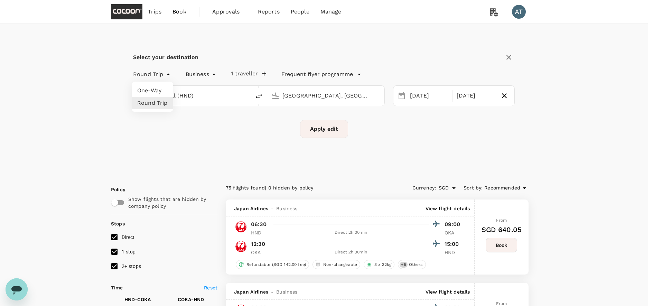
click at [161, 91] on li "One-Way" at bounding box center [153, 90] width 42 height 12
type input "oneway"
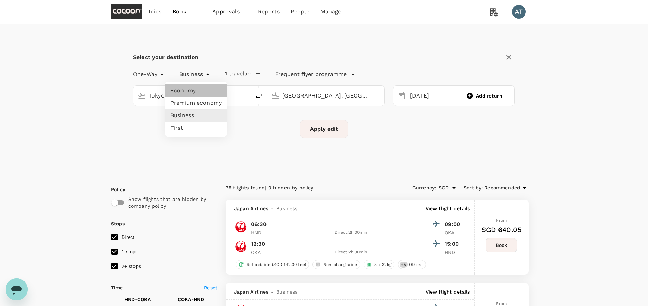
click at [199, 93] on li "Economy" at bounding box center [196, 90] width 62 height 12
type input "economy"
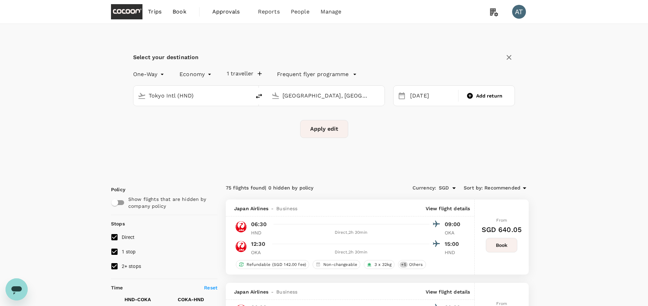
click at [336, 127] on button "Apply edit" at bounding box center [324, 129] width 48 height 18
checkbox input "false"
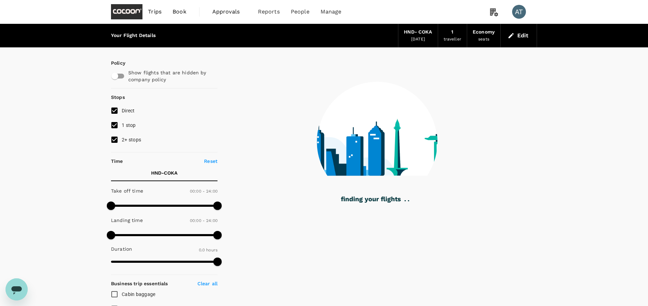
type input "1110"
checkbox input "true"
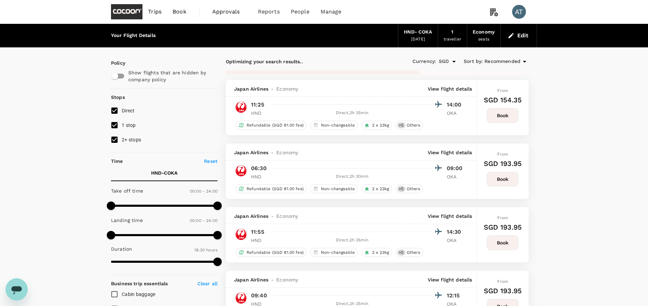
type input "1430"
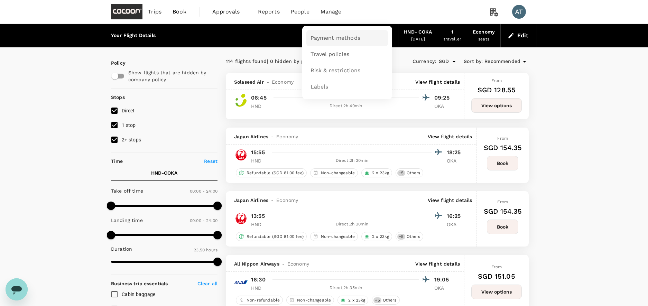
click at [331, 40] on span "Payment methods" at bounding box center [336, 38] width 50 height 8
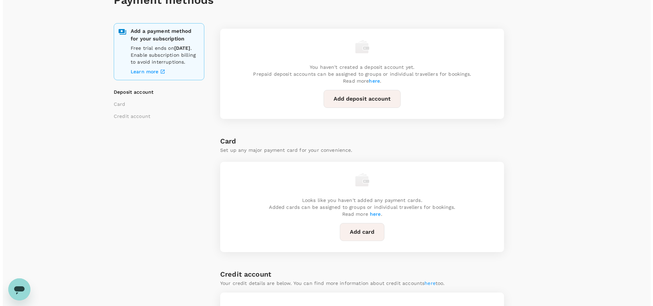
scroll to position [64, 0]
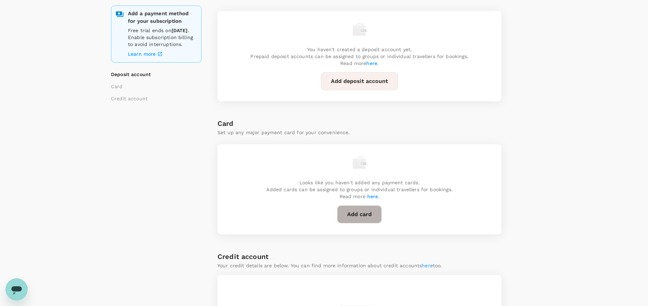
click at [357, 207] on button "Add card" at bounding box center [359, 214] width 45 height 18
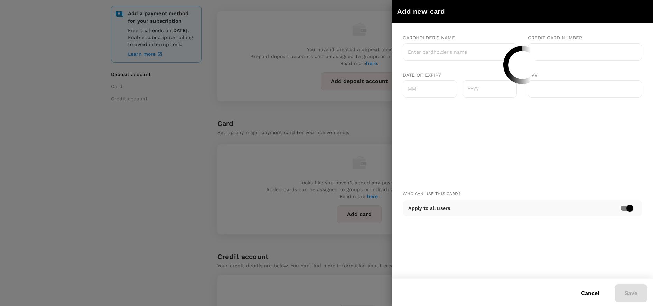
scroll to position [0, 0]
click at [469, 52] on input "Cardholder's name" at bounding box center [460, 51] width 114 height 17
type input "Tok Li Xuan Alexia"
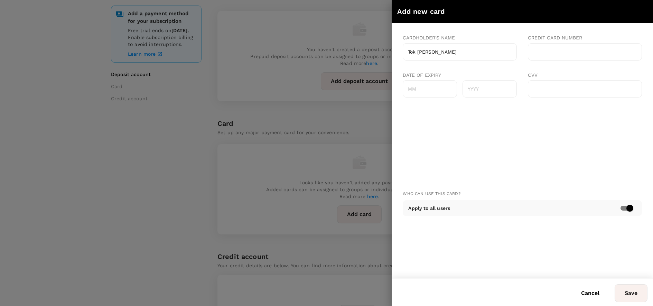
click at [456, 90] on input "Date of expiry" at bounding box center [430, 88] width 54 height 17
type input "1"
type input "10"
type input "2028"
click at [625, 204] on input "checkbox" at bounding box center [630, 208] width 39 height 13
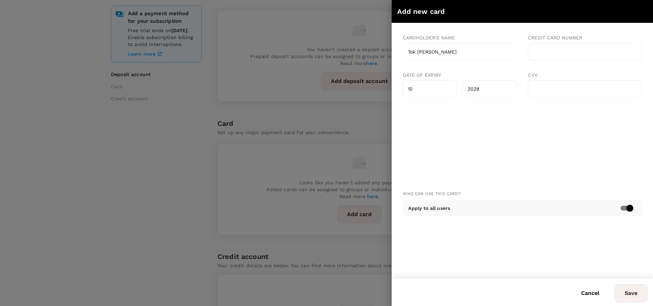
checkbox input "false"
click at [423, 243] on p "Add more" at bounding box center [428, 240] width 23 height 7
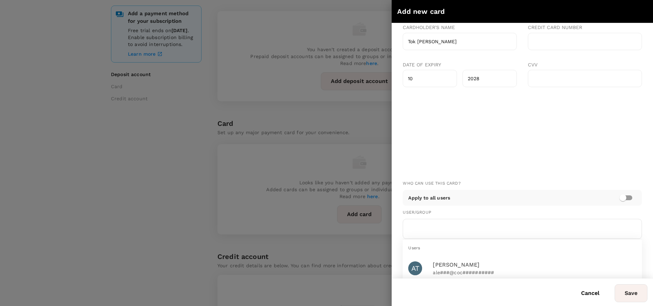
scroll to position [22, 0]
click at [443, 269] on p "ale###@coc##########" at bounding box center [497, 272] width 128 height 7
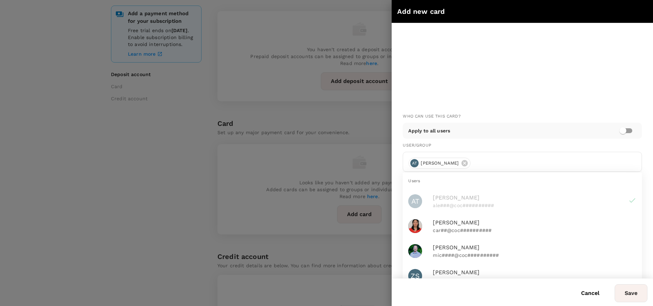
scroll to position [93, 0]
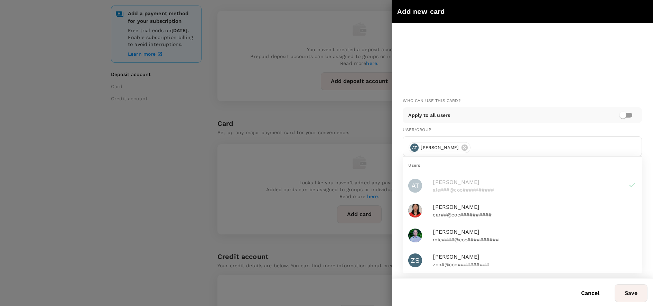
click at [633, 293] on button "Save" at bounding box center [631, 293] width 33 height 18
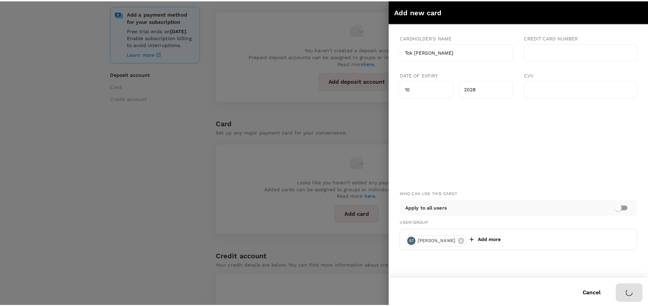
scroll to position [0, 0]
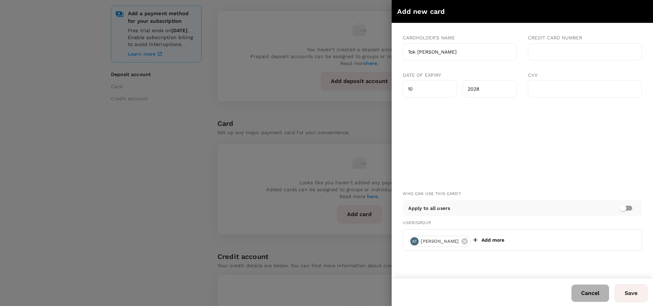
click at [603, 292] on button "Cancel" at bounding box center [591, 293] width 38 height 17
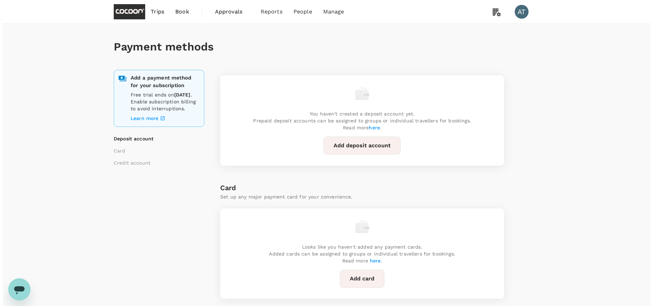
scroll to position [97, 0]
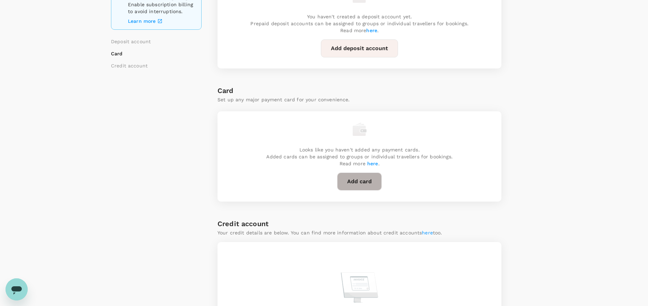
click at [364, 177] on button "Add card" at bounding box center [359, 182] width 45 height 18
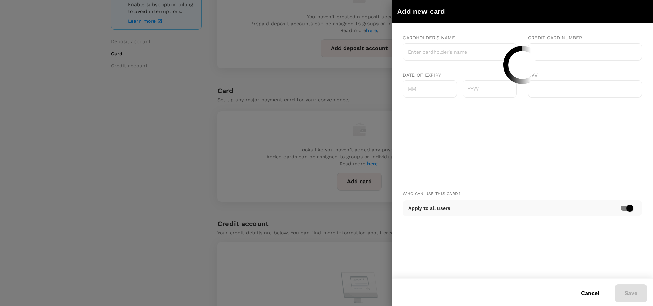
scroll to position [0, 0]
click at [468, 51] on input "Cardholder's name" at bounding box center [460, 51] width 114 height 17
type input "Tok Li Xuan Alexia"
click at [435, 86] on input "Date of expiry" at bounding box center [430, 88] width 54 height 17
type input "09"
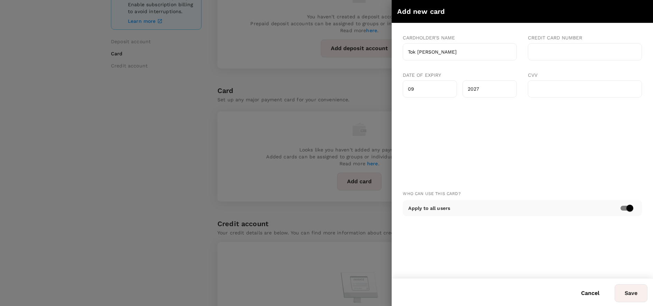
type input "2027"
click at [573, 93] on div at bounding box center [585, 88] width 114 height 17
click at [622, 209] on input "checkbox" at bounding box center [630, 208] width 39 height 13
checkbox input "false"
click at [431, 238] on p "Add more" at bounding box center [428, 240] width 23 height 7
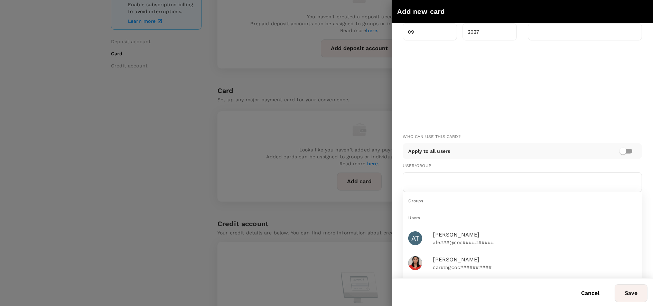
scroll to position [62, 0]
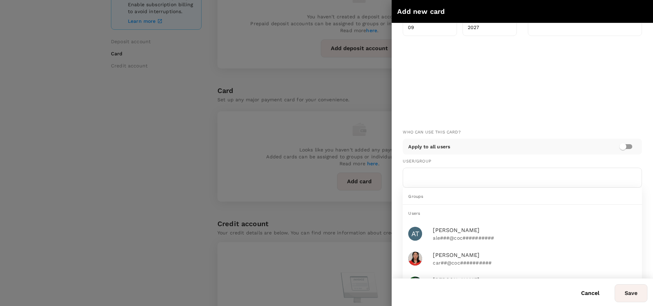
click at [431, 238] on div "Alexia Tok ale###@coc##########" at bounding box center [496, 233] width 133 height 15
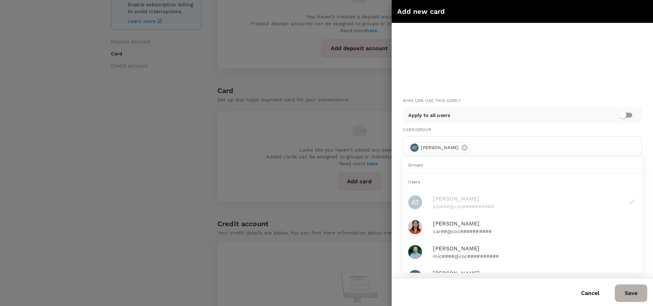
click at [635, 298] on button "Save" at bounding box center [631, 293] width 33 height 18
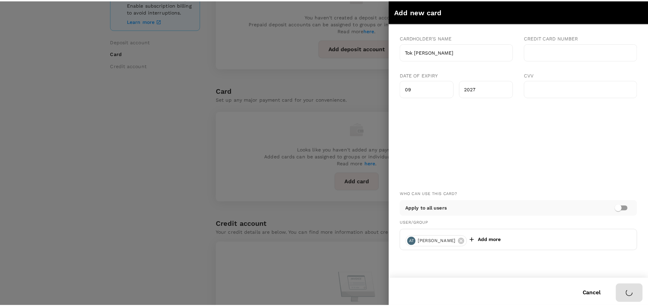
scroll to position [0, 0]
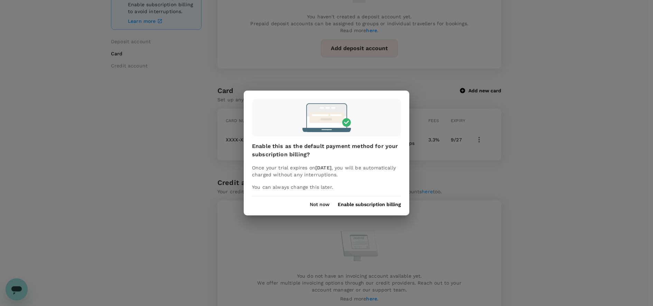
click at [313, 205] on button "Not now" at bounding box center [320, 205] width 20 height 6
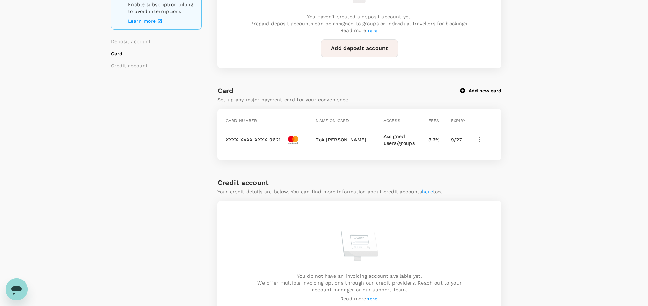
click at [430, 140] on p "3.3 %" at bounding box center [439, 139] width 20 height 7
click at [477, 140] on icon "button" at bounding box center [479, 140] width 8 height 8
click at [545, 124] on div at bounding box center [326, 153] width 653 height 306
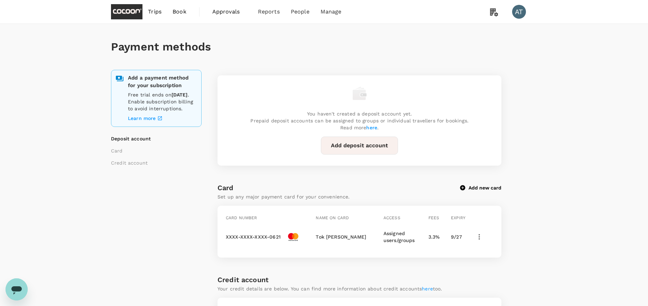
click at [181, 11] on span "Book" at bounding box center [180, 12] width 14 height 8
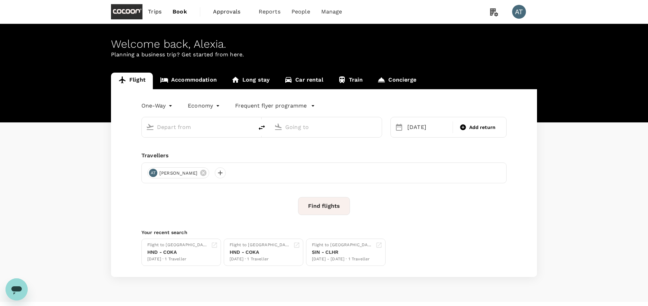
type input "Tokyo Intl (HND)"
type input "[GEOGRAPHIC_DATA], [GEOGRAPHIC_DATA] (any)"
type input "Tokyo Intl (HND)"
type input "[GEOGRAPHIC_DATA], [GEOGRAPHIC_DATA] (any)"
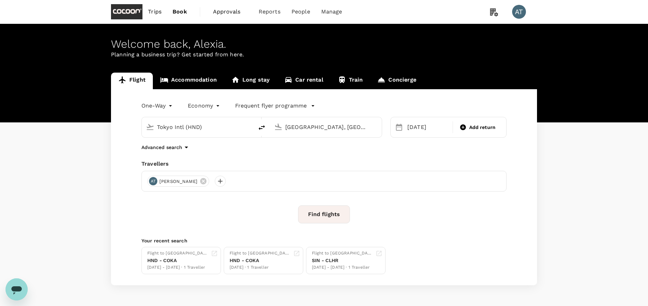
click at [154, 12] on span "Trips" at bounding box center [154, 12] width 13 height 8
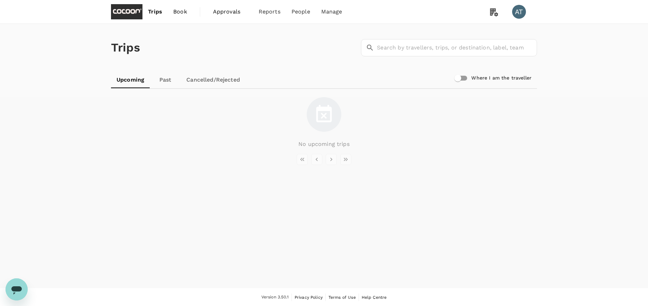
click at [180, 12] on span "Book" at bounding box center [180, 12] width 14 height 8
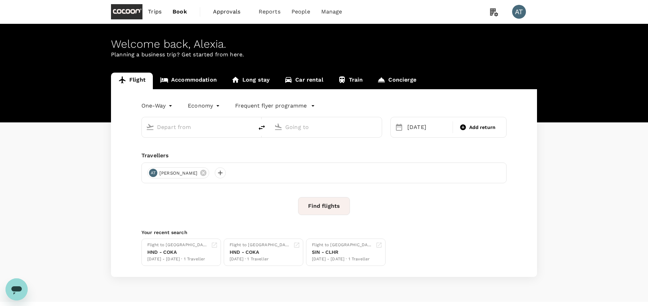
type input "Tokyo Intl (HND)"
type input "[GEOGRAPHIC_DATA], [GEOGRAPHIC_DATA] (any)"
type input "Tokyo Intl (HND)"
type input "[GEOGRAPHIC_DATA], [GEOGRAPHIC_DATA] (any)"
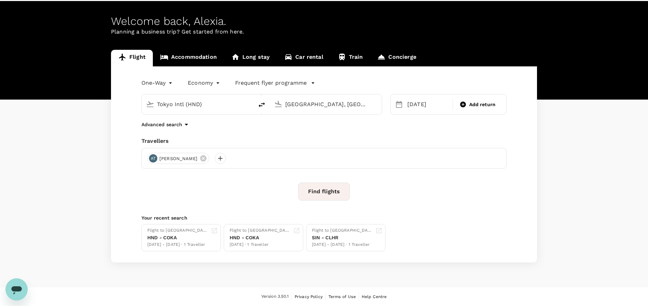
scroll to position [23, 0]
click at [340, 183] on button "Find flights" at bounding box center [324, 192] width 52 height 18
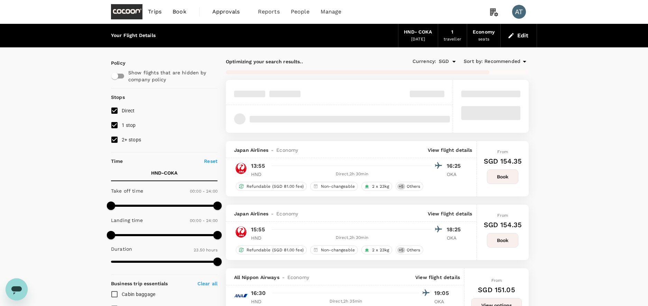
click at [506, 178] on button "Book" at bounding box center [502, 177] width 31 height 15
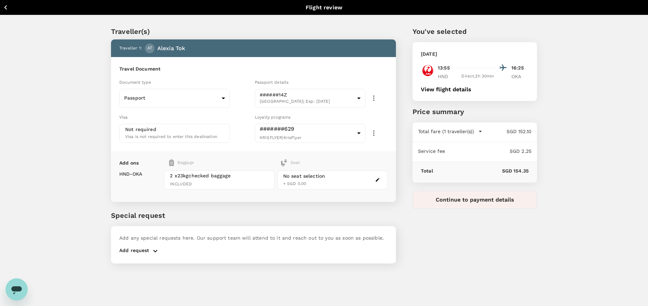
scroll to position [16, 0]
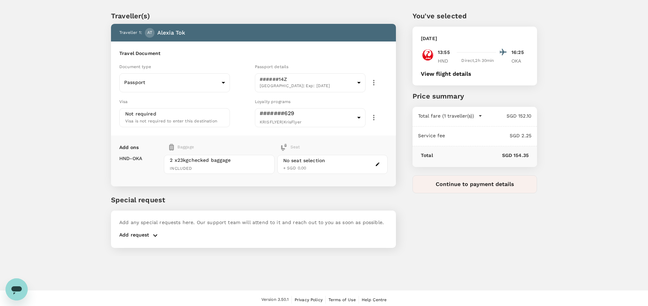
click at [482, 115] on icon "button" at bounding box center [480, 115] width 7 height 7
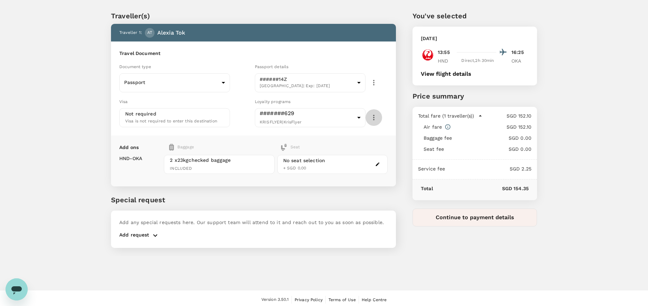
click at [376, 117] on icon "button" at bounding box center [374, 117] width 8 height 8
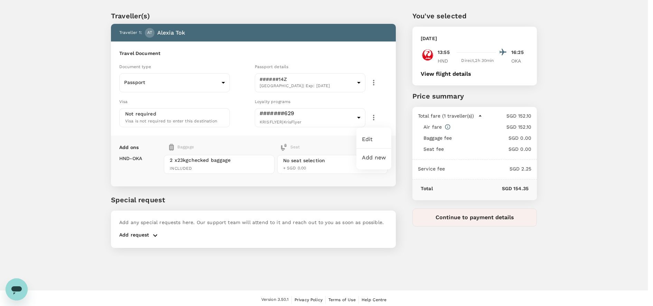
click at [371, 139] on li "Edit" at bounding box center [374, 139] width 35 height 12
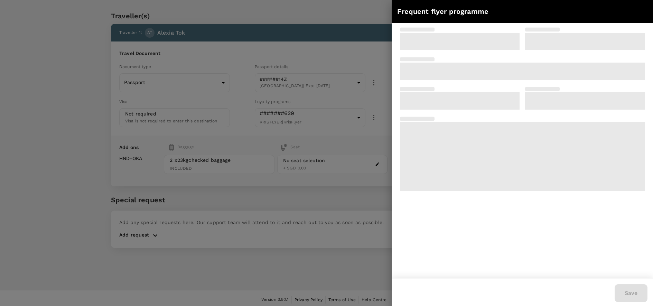
type input "Singapore Airlines PPS Club/ KrisFlyer"
type input "8882160629"
type input "1"
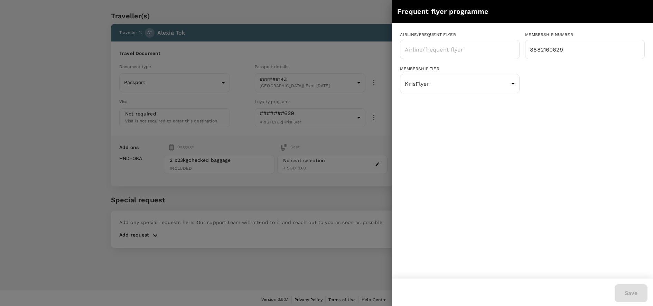
type input "Singapore Airlines PPS Club/ KrisFlyer"
click at [381, 47] on div at bounding box center [326, 153] width 653 height 306
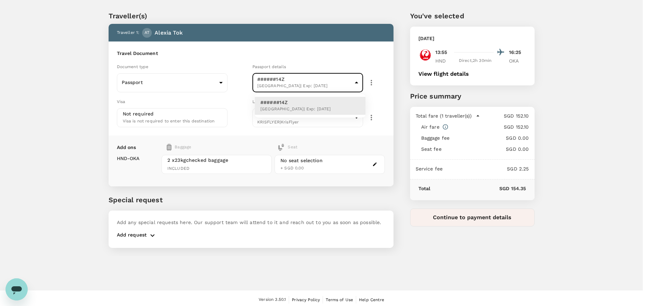
click at [360, 84] on body "Back to flight results Flight review Traveller(s) Traveller 1 : AT Alexia Tok T…" at bounding box center [324, 146] width 648 height 325
click at [373, 82] on div at bounding box center [326, 153] width 653 height 306
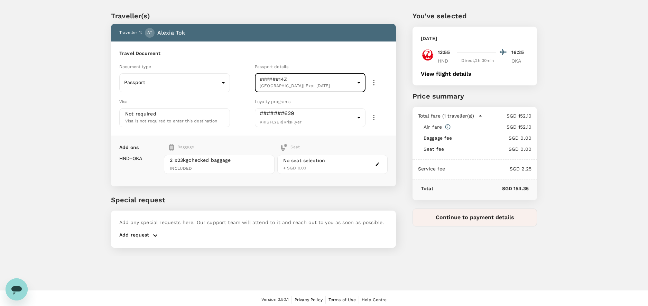
click at [375, 85] on icon "button" at bounding box center [374, 83] width 8 height 8
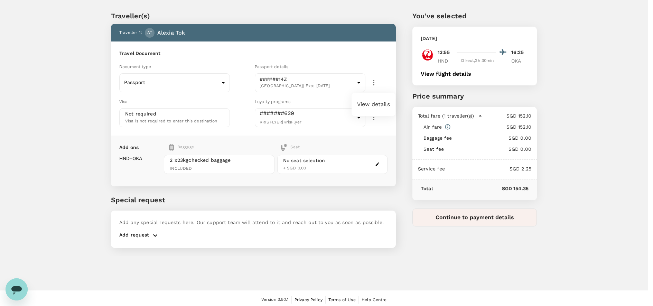
click at [375, 104] on li "View details" at bounding box center [374, 104] width 44 height 12
click at [375, 105] on li "View details" at bounding box center [374, 104] width 44 height 12
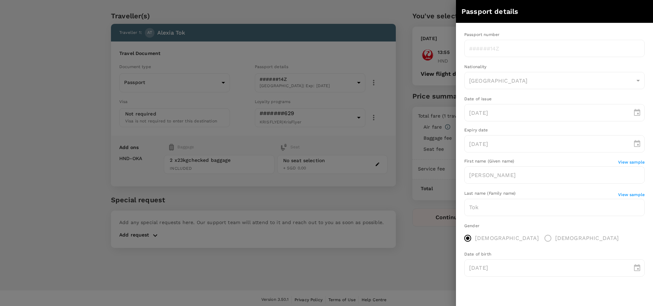
click at [402, 76] on div at bounding box center [326, 153] width 653 height 306
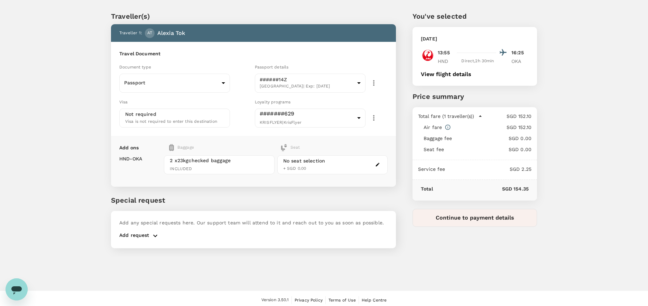
scroll to position [0, 0]
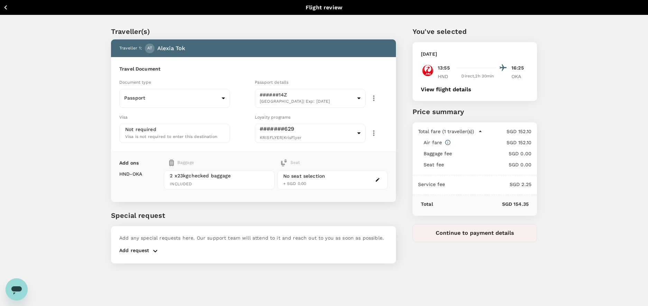
click at [8, 8] on icon "button" at bounding box center [5, 7] width 9 height 9
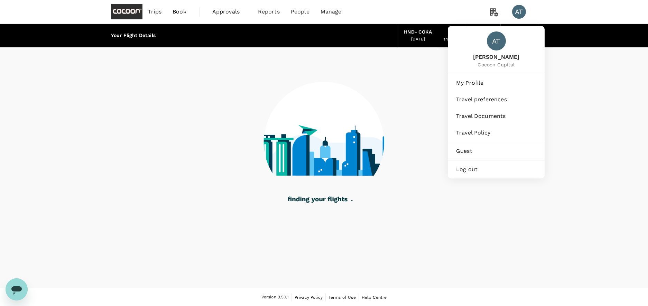
click at [524, 9] on div "AT" at bounding box center [519, 12] width 14 height 14
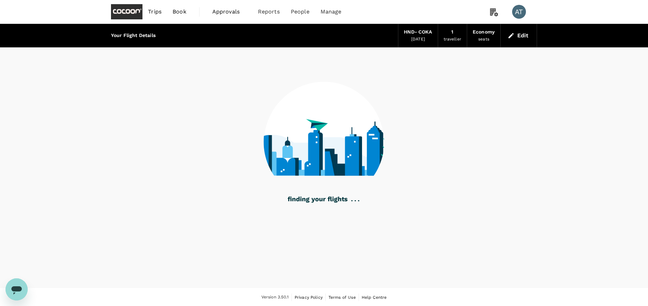
click at [522, 10] on div "AT" at bounding box center [519, 12] width 14 height 14
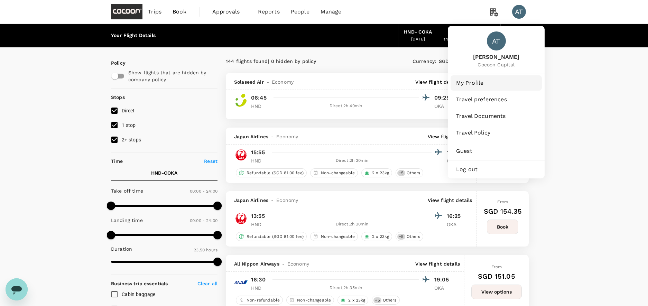
click at [475, 87] on link "My Profile" at bounding box center [496, 82] width 91 height 15
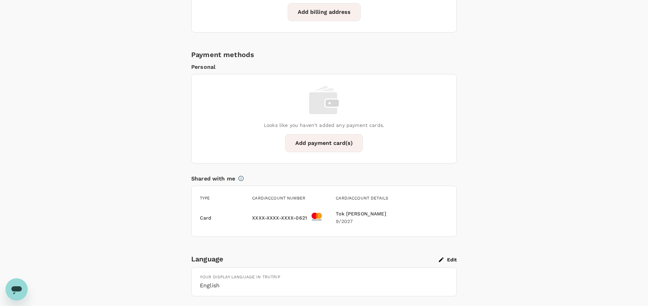
scroll to position [435, 0]
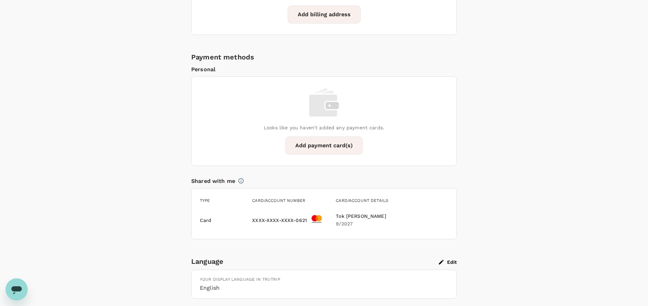
click at [366, 219] on h6 "Tok Li Xuan Alexia" at bounding box center [366, 217] width 60 height 8
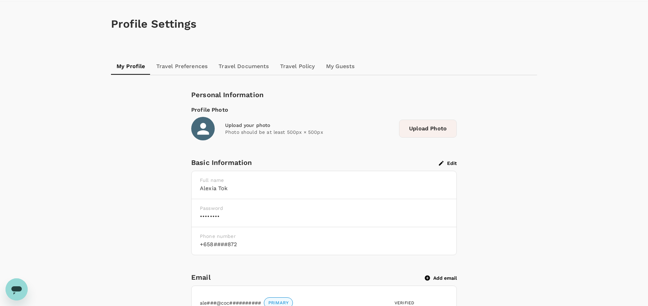
scroll to position [0, 0]
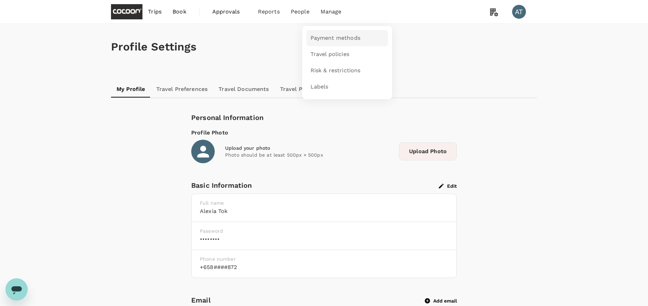
click at [335, 40] on span "Payment methods" at bounding box center [336, 38] width 50 height 8
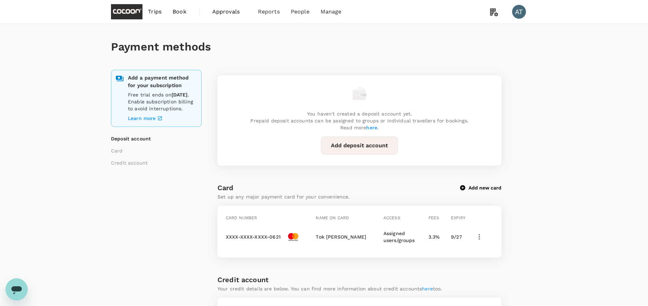
click at [480, 235] on icon "button" at bounding box center [479, 237] width 1 height 6
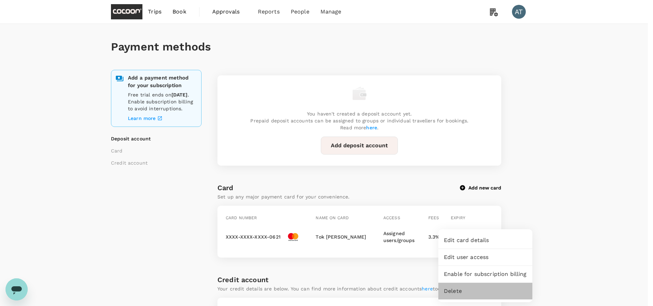
click at [467, 291] on span "Delete" at bounding box center [485, 291] width 83 height 8
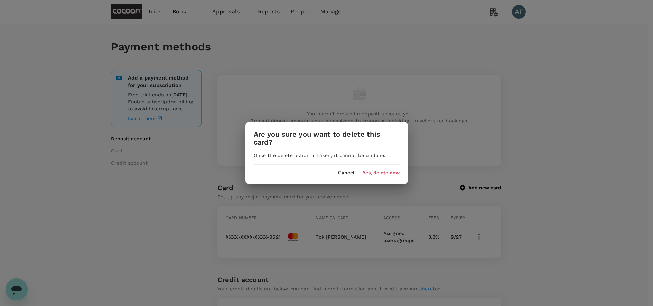
click at [385, 170] on button "Yes, delete now" at bounding box center [381, 173] width 37 height 6
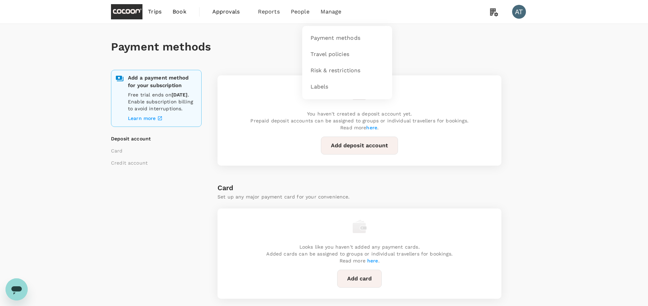
click at [332, 13] on span "Manage" at bounding box center [331, 12] width 21 height 8
click at [338, 37] on span "Payment methods" at bounding box center [336, 38] width 50 height 8
click at [515, 71] on div "Add a payment method for your subscription Free trial ends on 25 September 2030…" at bounding box center [324, 278] width 426 height 416
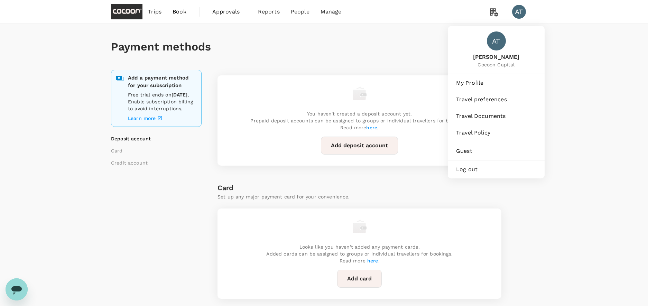
click at [518, 14] on div "AT" at bounding box center [519, 12] width 14 height 14
click at [518, 15] on div "AT" at bounding box center [519, 12] width 14 height 14
click at [519, 15] on div "AT" at bounding box center [519, 12] width 14 height 14
click at [483, 83] on span "My Profile" at bounding box center [496, 83] width 80 height 8
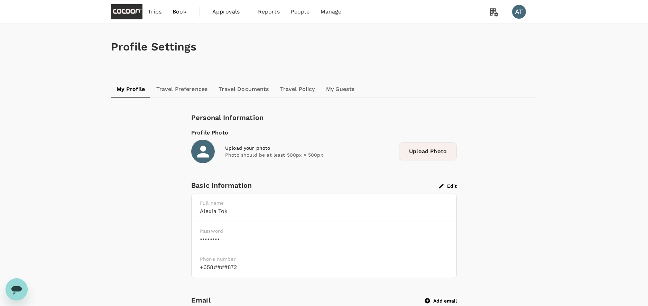
click at [251, 216] on h6 "Alexia Tok" at bounding box center [324, 212] width 248 height 10
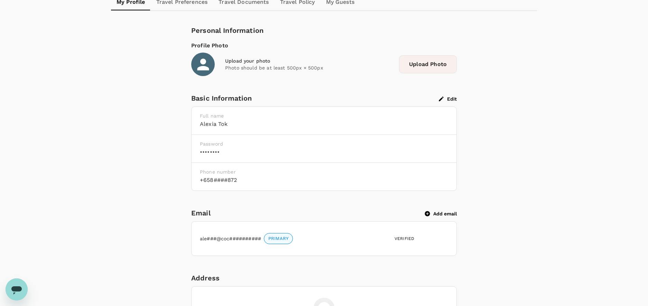
scroll to position [379, 0]
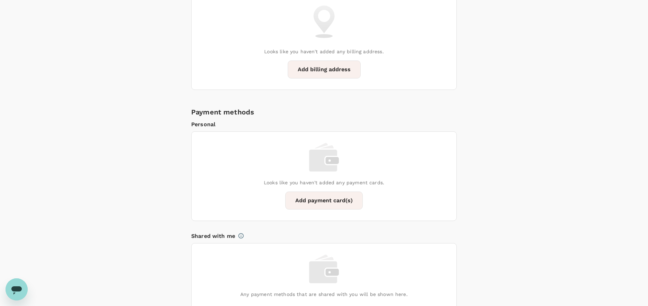
click at [405, 238] on div "Shared with me" at bounding box center [323, 234] width 268 height 11
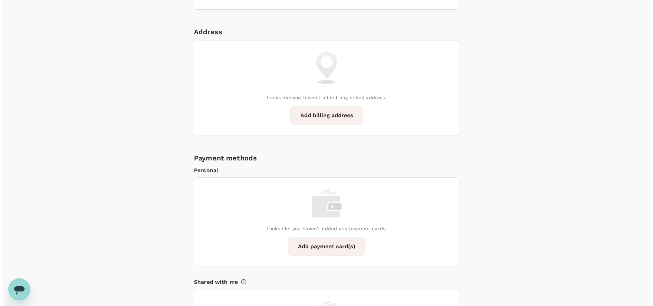
scroll to position [385, 0]
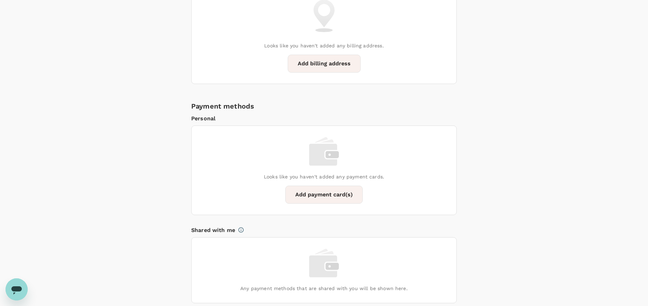
click at [315, 199] on button "Add payment card(s)" at bounding box center [323, 195] width 77 height 18
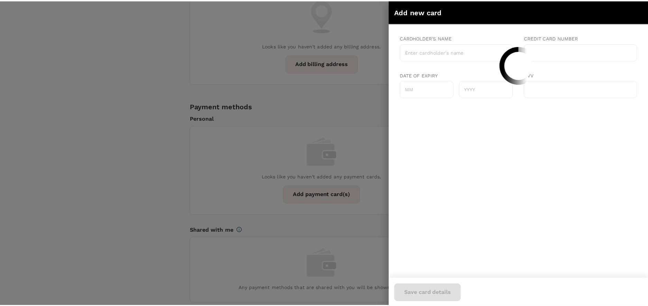
scroll to position [0, 0]
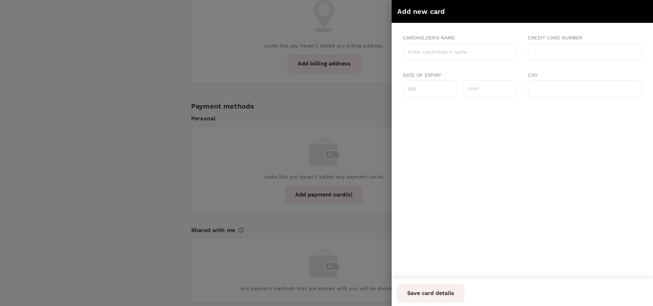
click at [445, 52] on input "Cardholder's name" at bounding box center [460, 51] width 114 height 17
click at [343, 115] on div at bounding box center [326, 153] width 653 height 306
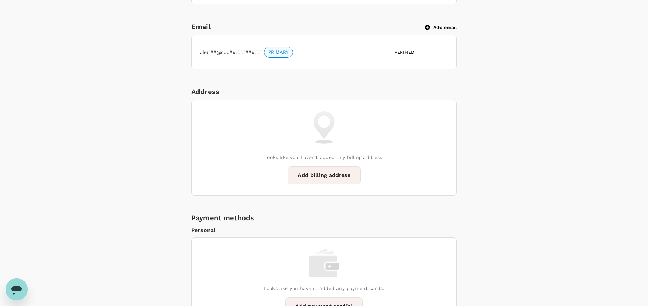
scroll to position [274, 0]
click at [330, 174] on button "Add billing address" at bounding box center [324, 175] width 73 height 18
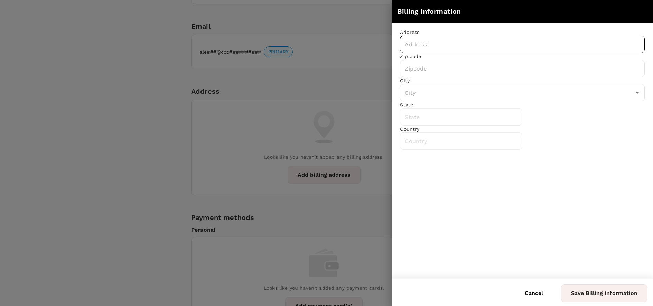
click at [459, 44] on input "text" at bounding box center [522, 44] width 245 height 17
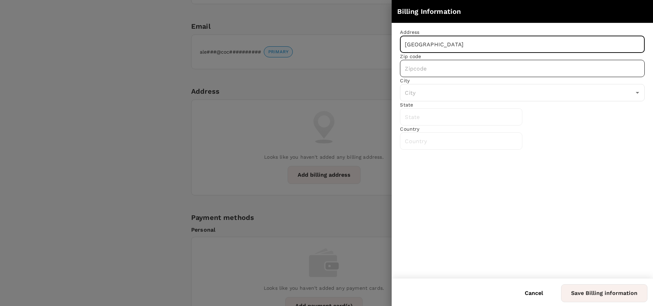
type input "357 Yung An Road"
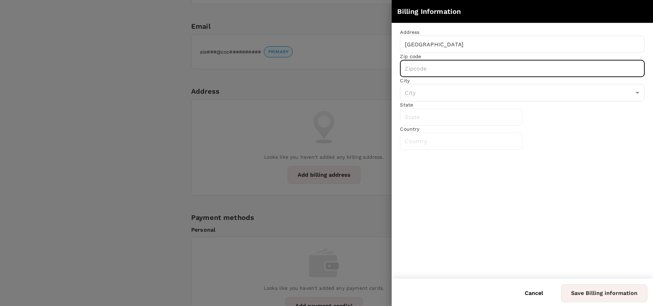
click at [445, 77] on input "text" at bounding box center [522, 68] width 245 height 17
type input "610357"
click at [441, 99] on input "text" at bounding box center [517, 92] width 228 height 13
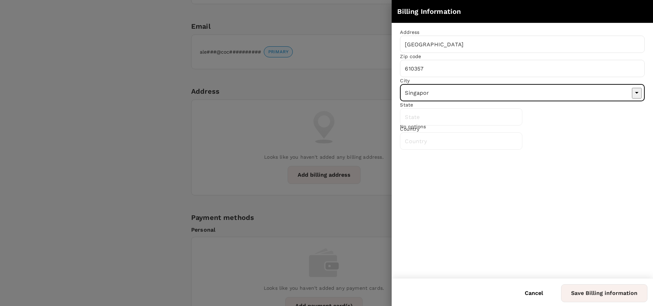
type input "Singapore"
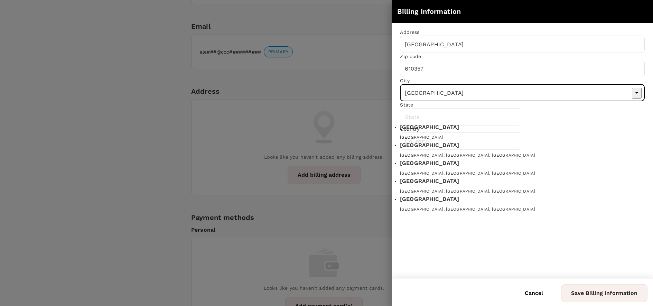
click at [449, 134] on div "Singapore" at bounding box center [522, 128] width 245 height 11
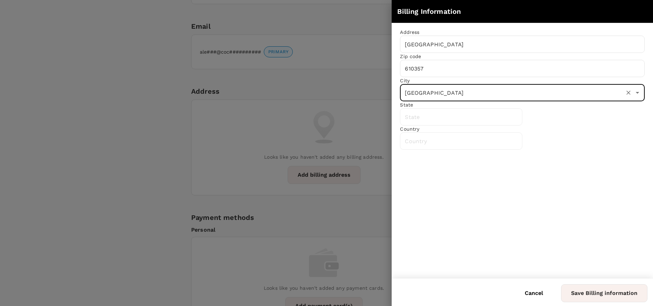
type input "Singapore"
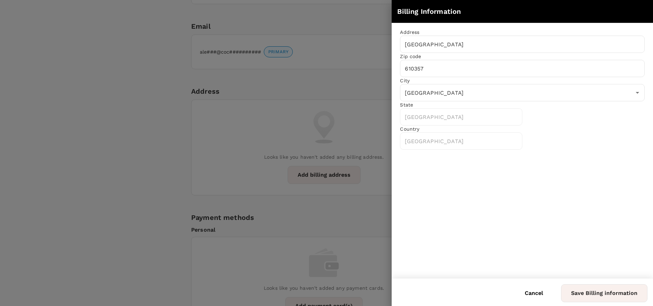
click at [503, 192] on div "Address 357 Yung An Road ​ Zip code 610357 ​ City Singapore ​ State Singapore ​…" at bounding box center [523, 150] width 262 height 255
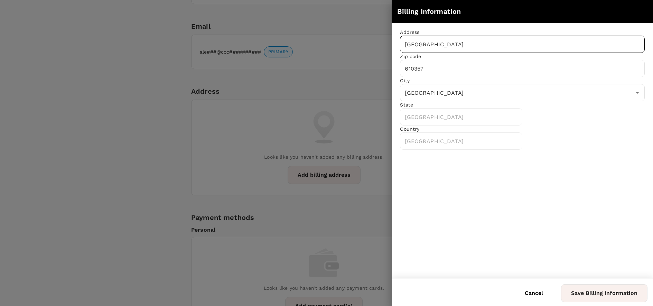
click at [490, 42] on input "357 Yung An Road" at bounding box center [522, 44] width 245 height 17
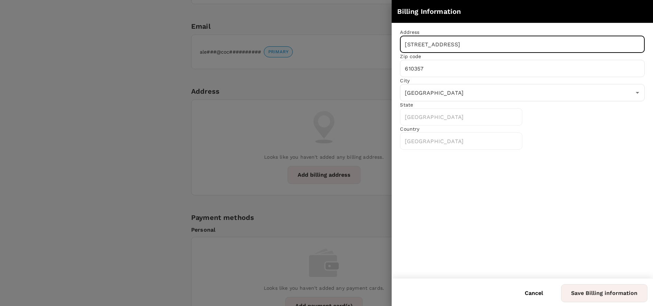
type input "357 Yung An Road #04-53"
click at [483, 199] on div "Address 357 Yung An Road #04-53 ​ Zip code 610357 ​ City Singapore ​ State Sing…" at bounding box center [523, 150] width 262 height 255
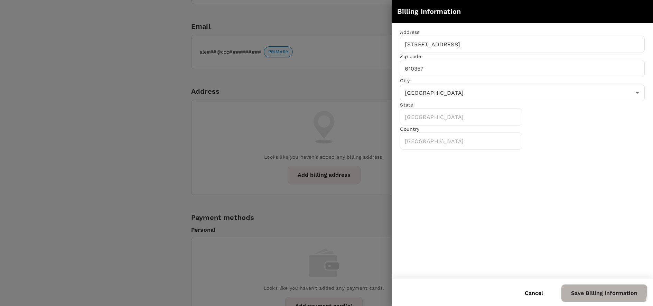
click at [591, 290] on button "Save Billing information" at bounding box center [604, 293] width 86 height 18
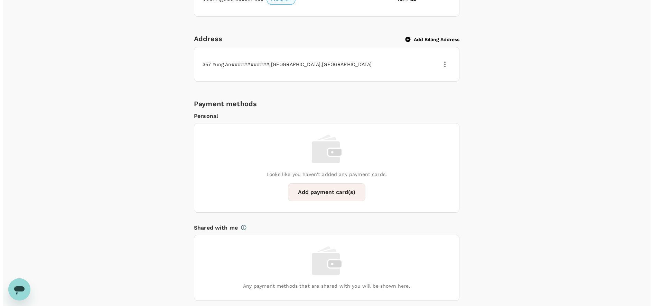
scroll to position [329, 0]
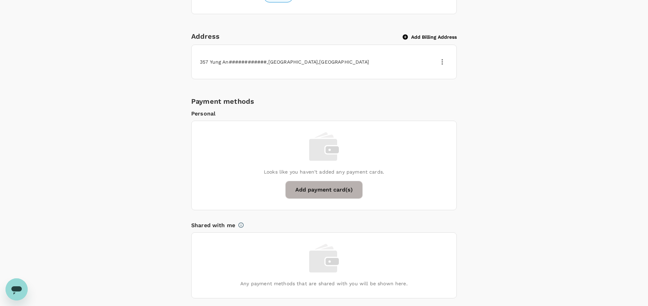
click at [337, 190] on button "Add payment card(s)" at bounding box center [323, 190] width 77 height 18
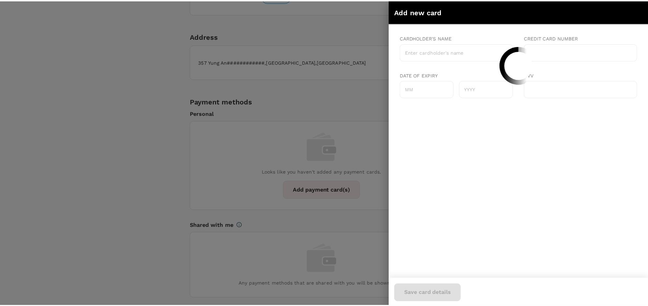
scroll to position [0, 0]
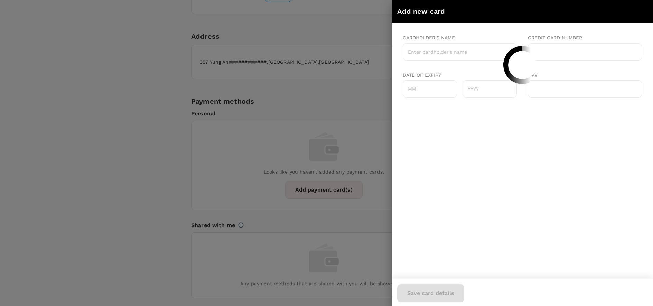
click at [475, 51] on input "Cardholder's name" at bounding box center [460, 51] width 114 height 17
click at [474, 54] on input "Cardholder's name" at bounding box center [460, 51] width 114 height 17
type input "5425503300470621"
drag, startPoint x: 457, startPoint y: 57, endPoint x: 396, endPoint y: 53, distance: 61.0
click at [403, 53] on html "Cardholder's name 5425503300470621 Credit card number Date of expiry CVV" at bounding box center [522, 66] width 239 height 74
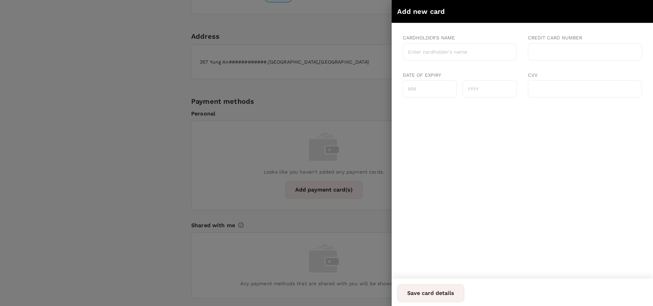
click at [460, 55] on input "Cardholder's name" at bounding box center [460, 51] width 114 height 17
type input "Tok Li Xuan Alexia"
click at [448, 90] on input "Date of expiry" at bounding box center [430, 88] width 54 height 17
type input "0"
click at [448, 90] on input "0" at bounding box center [430, 88] width 54 height 17
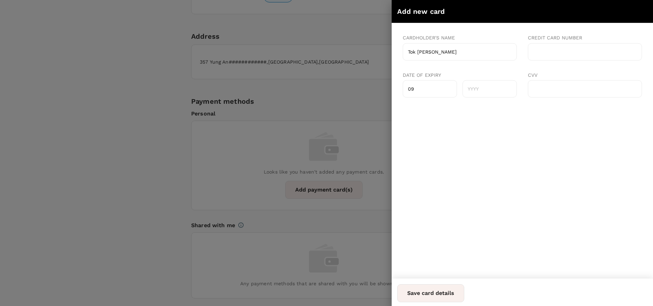
type input "09"
type input "2027"
click at [586, 103] on html "Cardholder's name Tok Li Xuan Alexia Credit card number Date of expiry 09 2027 …" at bounding box center [522, 66] width 239 height 74
click at [465, 296] on button "Save card details" at bounding box center [430, 293] width 67 height 18
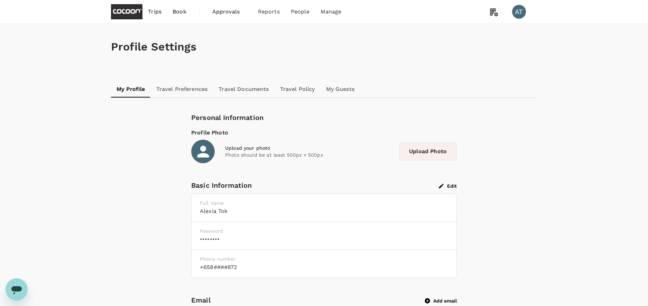
click at [153, 14] on span "Trips" at bounding box center [154, 12] width 13 height 8
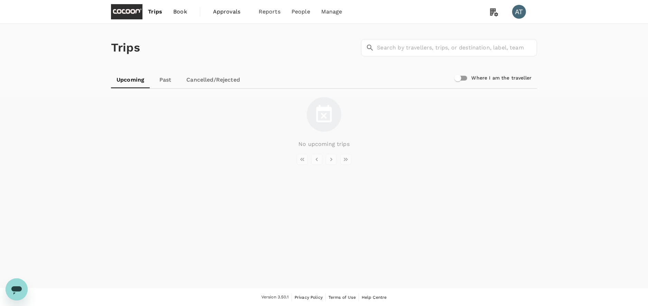
click at [174, 13] on span "Book" at bounding box center [180, 12] width 14 height 8
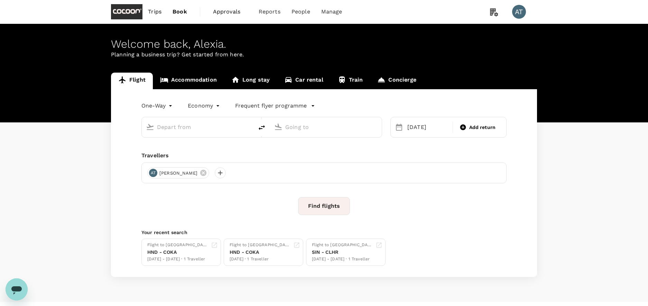
type input "Tokyo Intl (HND)"
type input "[GEOGRAPHIC_DATA], [GEOGRAPHIC_DATA] (any)"
type input "Tokyo Intl (HND)"
type input "[GEOGRAPHIC_DATA], [GEOGRAPHIC_DATA] (any)"
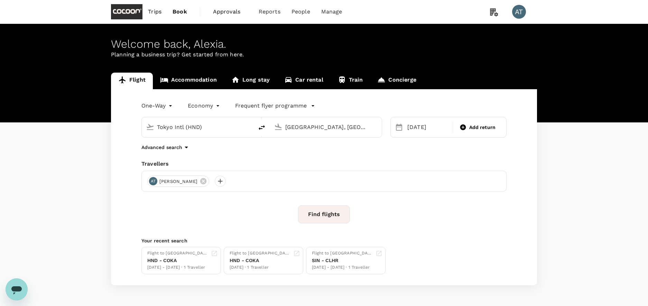
scroll to position [23, 0]
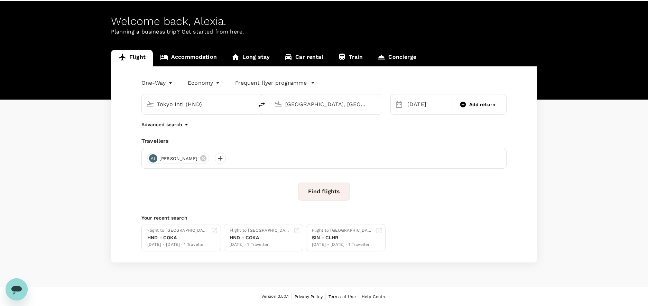
click at [324, 187] on button "Find flights" at bounding box center [324, 192] width 52 height 18
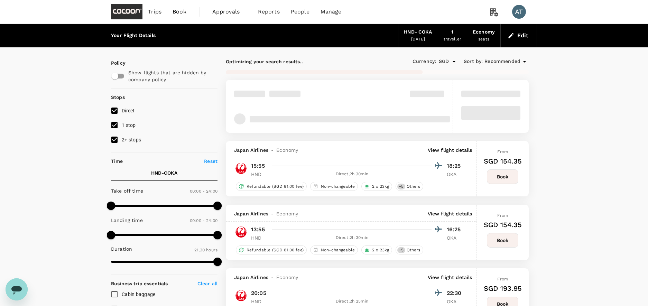
type input "1430"
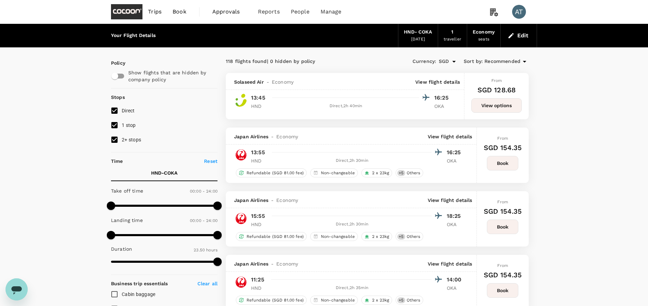
click at [505, 162] on button "Book" at bounding box center [502, 163] width 31 height 15
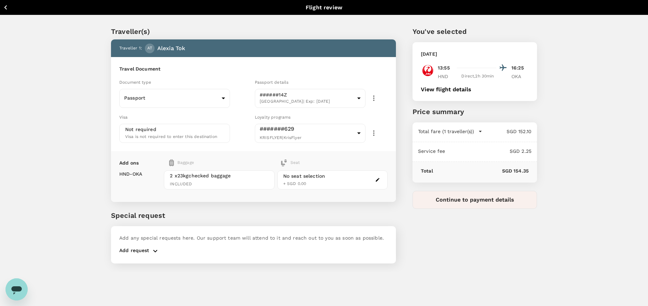
click at [8, 10] on icon "button" at bounding box center [5, 7] width 9 height 9
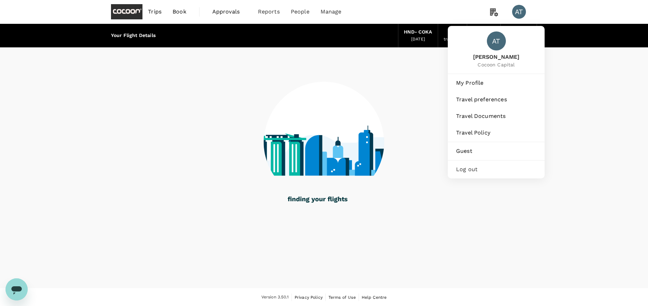
click at [519, 16] on div "AT" at bounding box center [519, 12] width 14 height 14
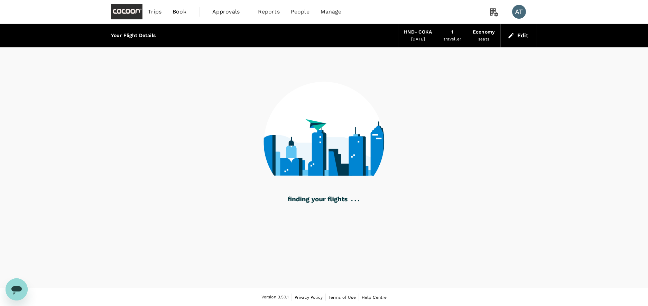
click at [519, 13] on div "AT" at bounding box center [519, 12] width 14 height 14
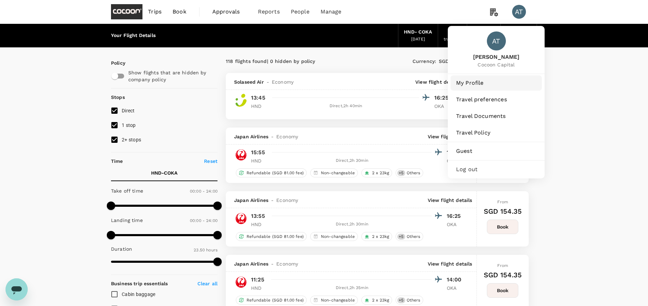
click at [485, 87] on link "My Profile" at bounding box center [496, 82] width 91 height 15
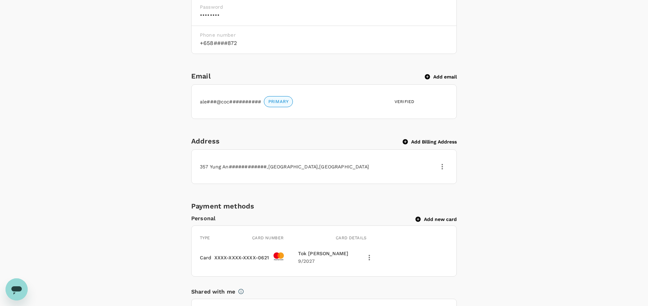
scroll to position [239, 0]
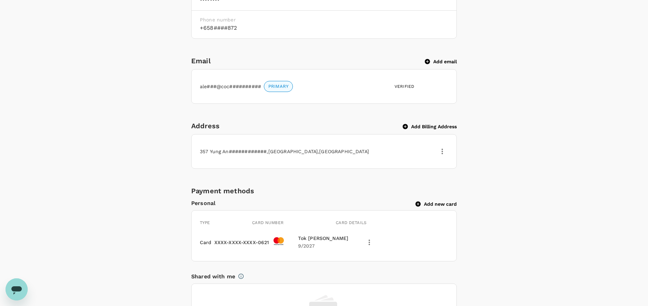
click at [443, 152] on icon "button" at bounding box center [442, 151] width 8 height 8
click at [440, 172] on span "Edit" at bounding box center [434, 168] width 18 height 8
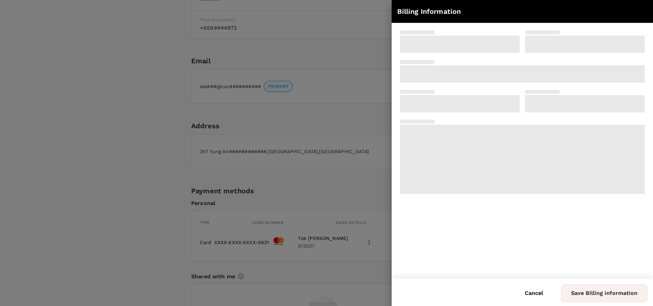
type input "357 Yung An Road #04-53"
type input "610357"
type input "Singapore"
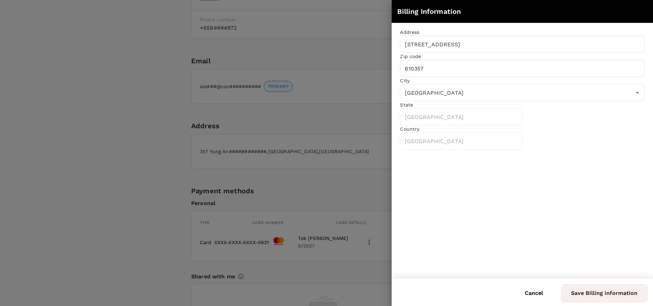
click at [337, 200] on div at bounding box center [326, 153] width 653 height 306
click at [535, 299] on button "Cancel" at bounding box center [534, 293] width 38 height 17
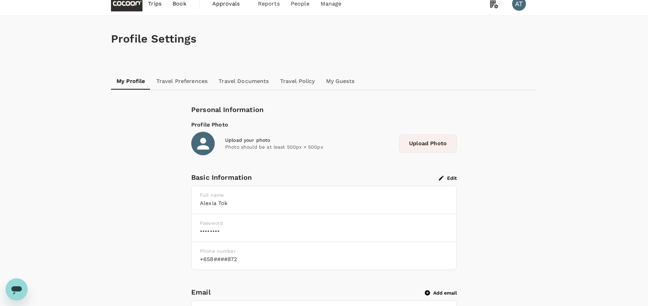
scroll to position [0, 0]
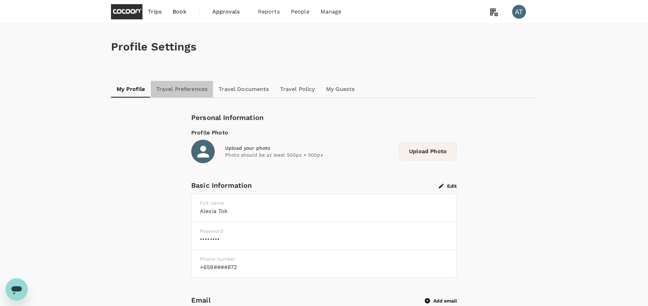
click at [200, 91] on link "Travel Preferences" at bounding box center [182, 89] width 63 height 17
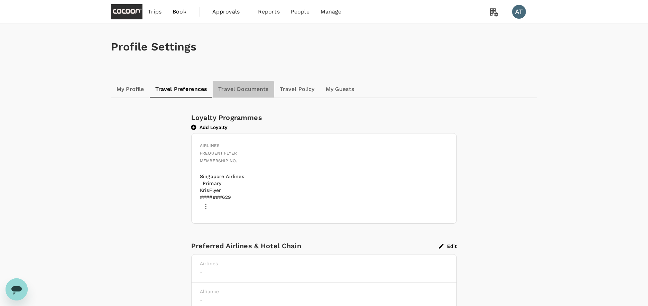
click at [234, 90] on link "Travel Documents" at bounding box center [243, 89] width 61 height 17
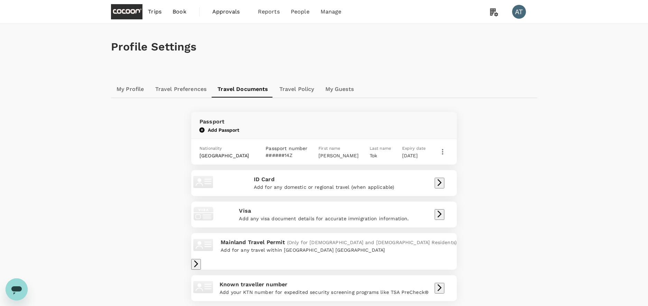
click at [443, 149] on icon "button" at bounding box center [443, 152] width 8 height 8
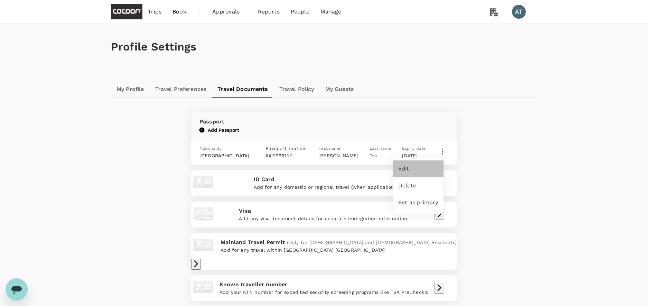
click at [429, 168] on span "Edit" at bounding box center [419, 169] width 40 height 8
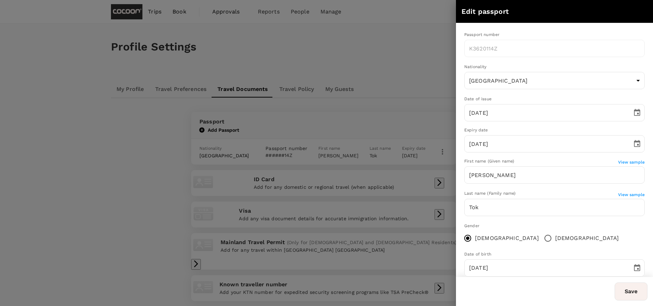
click at [401, 86] on div at bounding box center [326, 153] width 653 height 306
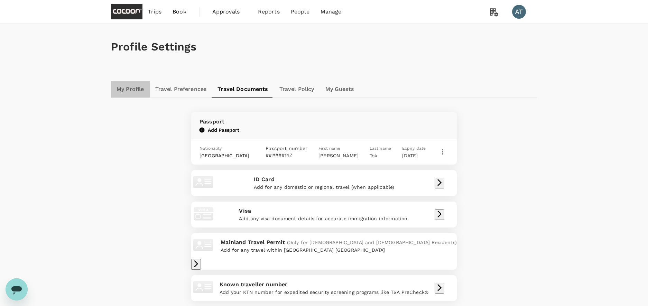
click at [137, 84] on link "My Profile" at bounding box center [130, 89] width 39 height 17
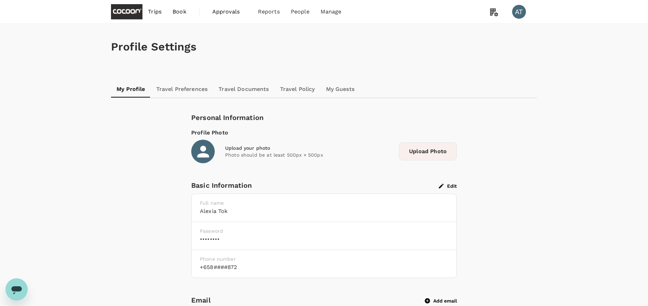
click at [175, 12] on span "Book" at bounding box center [180, 12] width 14 height 8
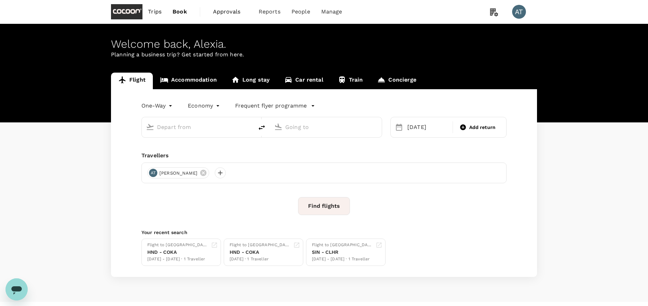
type input "Tokyo Intl (HND)"
type input "[GEOGRAPHIC_DATA], [GEOGRAPHIC_DATA] (any)"
type input "Tokyo Intl (HND)"
type input "[GEOGRAPHIC_DATA], [GEOGRAPHIC_DATA] (any)"
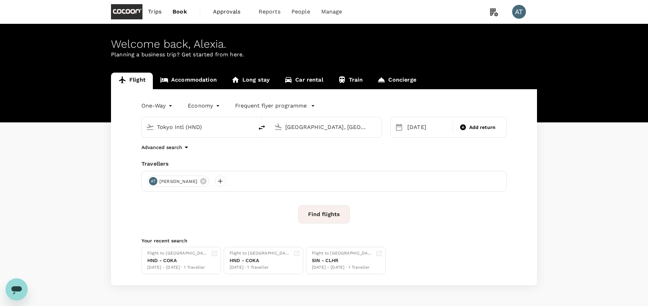
click at [311, 129] on input "[GEOGRAPHIC_DATA], [GEOGRAPHIC_DATA] (any)" at bounding box center [326, 127] width 82 height 11
click at [348, 155] on div "One-Way oneway Economy economy Frequent flyer programme Tokyo Intl (HND) Okinaw…" at bounding box center [324, 187] width 426 height 196
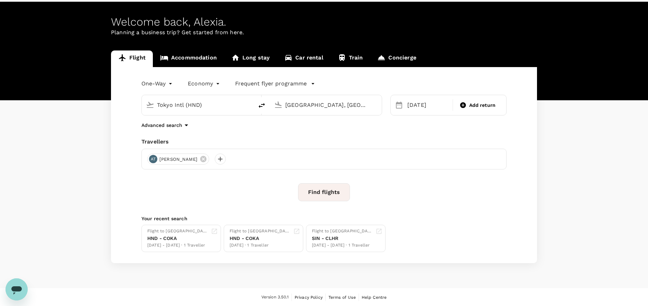
scroll to position [23, 0]
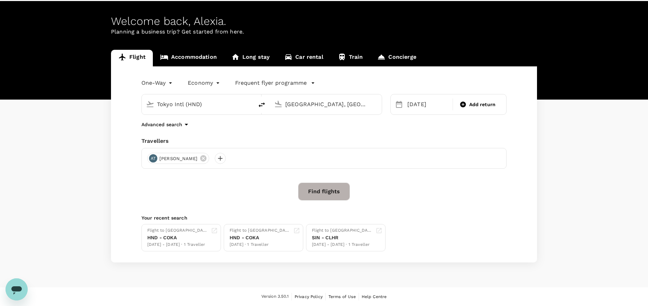
click at [335, 191] on button "Find flights" at bounding box center [324, 192] width 52 height 18
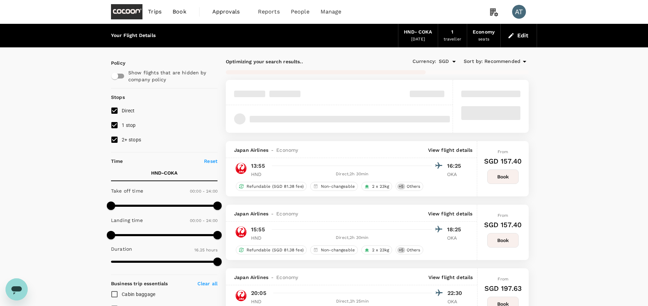
type input "1430"
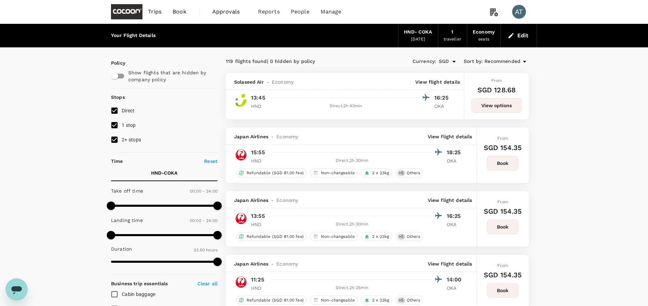
click at [504, 165] on button "Book" at bounding box center [502, 163] width 31 height 15
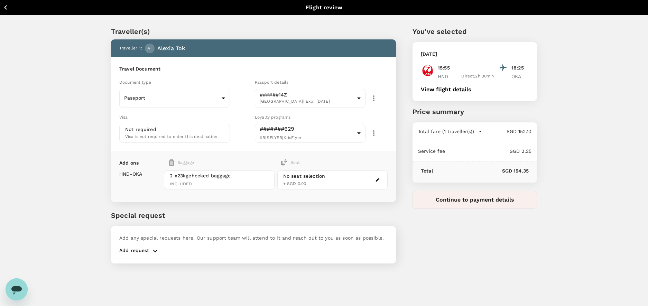
click at [10, 8] on icon "button" at bounding box center [5, 7] width 9 height 9
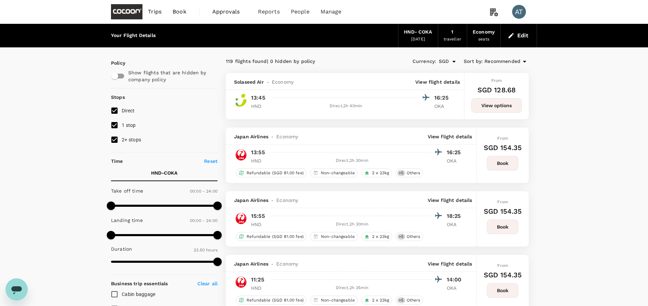
click at [507, 159] on button "Book" at bounding box center [502, 163] width 31 height 15
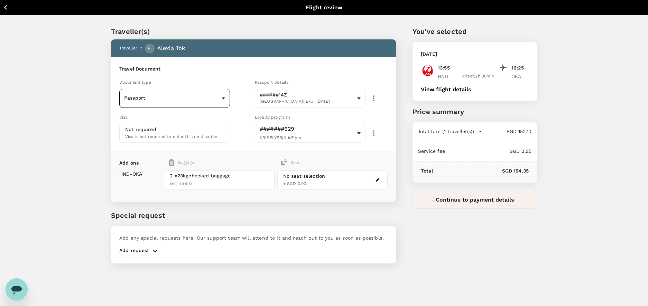
click at [203, 98] on body "Back to flight results Flight review Traveller(s) Traveller 1 : AT Alexia Tok T…" at bounding box center [324, 162] width 648 height 325
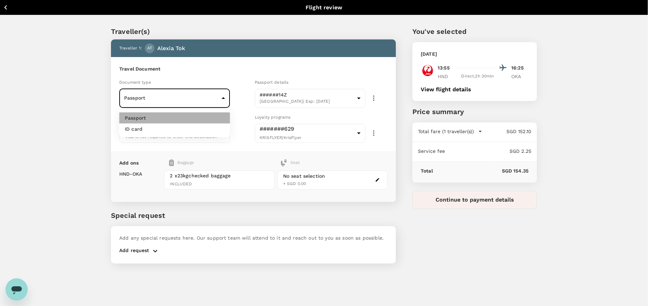
click at [197, 114] on li "Passport" at bounding box center [174, 117] width 111 height 11
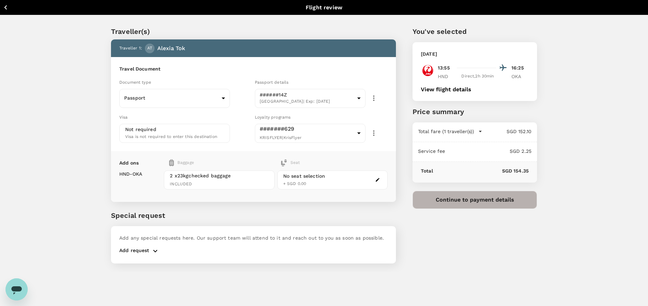
click at [486, 202] on button "Continue to payment details" at bounding box center [475, 200] width 125 height 18
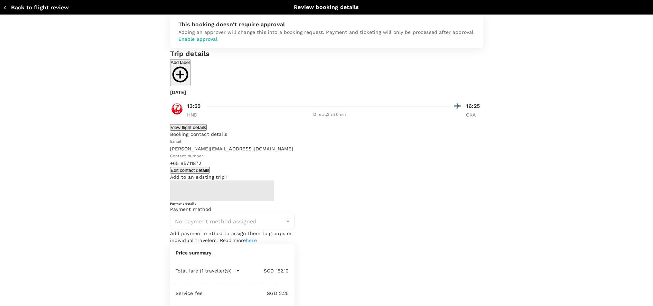
type input "9fbb8511-efe9-418f-97c2-1c53cf179196"
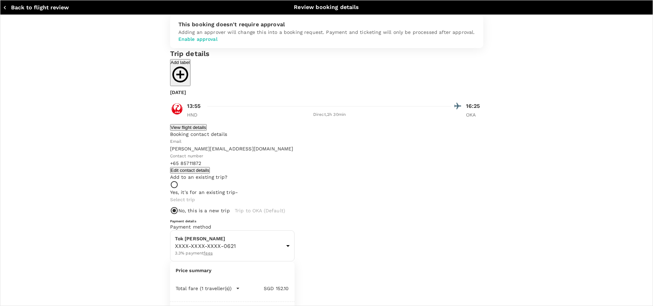
click at [241, 285] on icon "button" at bounding box center [238, 288] width 7 height 7
click at [280, 219] on input "text" at bounding box center [269, 211] width 79 height 16
type input "Japan - Tokyo & Okinawa"
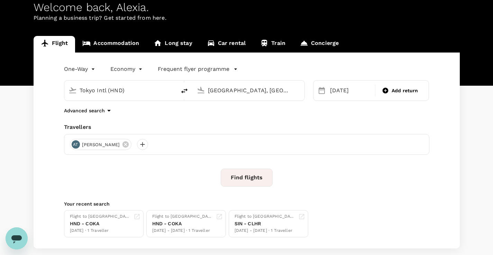
scroll to position [36, 0]
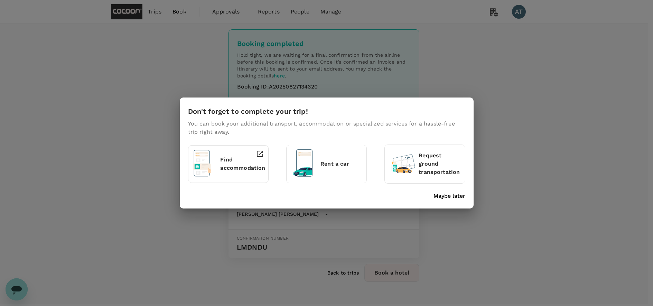
click at [435, 192] on p "Maybe later" at bounding box center [450, 196] width 32 height 8
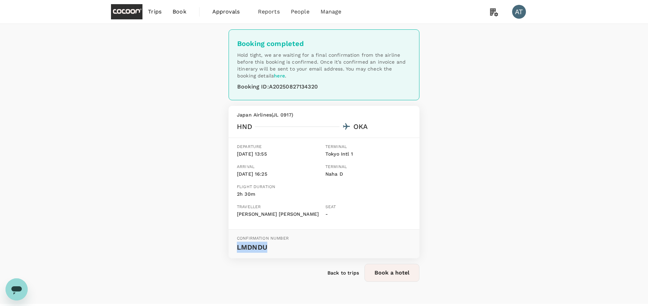
drag, startPoint x: 269, startPoint y: 250, endPoint x: 233, endPoint y: 252, distance: 36.4
click at [233, 252] on div "Confirmation number LMDNDU" at bounding box center [324, 244] width 191 height 29
copy p "LMDNDU"
click at [469, 159] on div "Booking completed Hold tight, we are waiting for a final confirmation from the …" at bounding box center [324, 164] width 648 height 280
click at [157, 12] on span "Trips" at bounding box center [154, 12] width 13 height 8
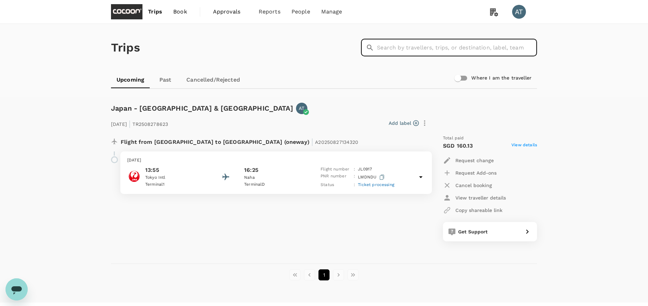
click at [402, 46] on input "text" at bounding box center [457, 47] width 160 height 17
click at [187, 9] on link "Book" at bounding box center [180, 12] width 25 height 24
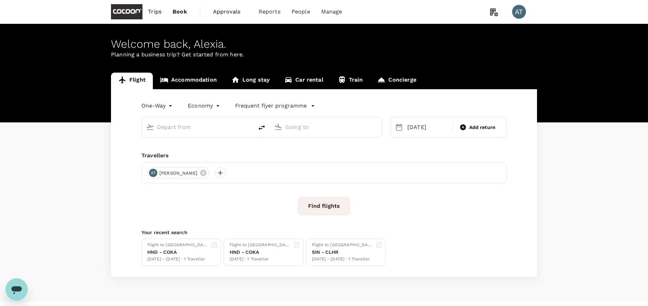
type input "Tokyo Intl (HND)"
type input "[GEOGRAPHIC_DATA], [GEOGRAPHIC_DATA] (any)"
type input "Tokyo Intl (HND)"
type input "[GEOGRAPHIC_DATA], [GEOGRAPHIC_DATA] (any)"
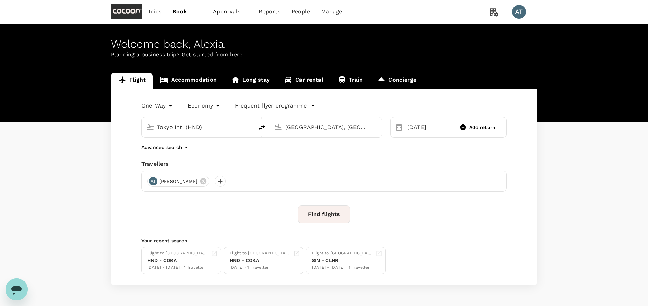
click at [215, 127] on input "Tokyo Intl (HND)" at bounding box center [198, 127] width 82 height 11
click at [207, 141] on p "[GEOGRAPHIC_DATA], [GEOGRAPHIC_DATA]" at bounding box center [208, 141] width 138 height 7
type input "[GEOGRAPHIC_DATA], [GEOGRAPHIC_DATA] (any)"
drag, startPoint x: 352, startPoint y: 125, endPoint x: 266, endPoint y: 125, distance: 86.1
click at [265, 125] on div "[GEOGRAPHIC_DATA], [GEOGRAPHIC_DATA] (any) [GEOGRAPHIC_DATA], [GEOGRAPHIC_DATA]…" at bounding box center [261, 127] width 241 height 21
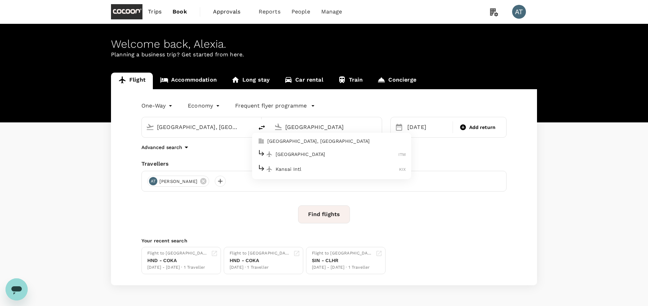
click at [310, 152] on p "[GEOGRAPHIC_DATA]" at bounding box center [337, 154] width 123 height 7
click at [328, 126] on input "[GEOGRAPHIC_DATA] (ITM)" at bounding box center [326, 127] width 82 height 11
click at [305, 128] on input "[GEOGRAPHIC_DATA] (ITM)" at bounding box center [326, 127] width 82 height 11
click at [306, 130] on input "[GEOGRAPHIC_DATA] (ITM)" at bounding box center [326, 127] width 82 height 11
click at [357, 130] on input "[GEOGRAPHIC_DATA] (ITM)" at bounding box center [326, 127] width 82 height 11
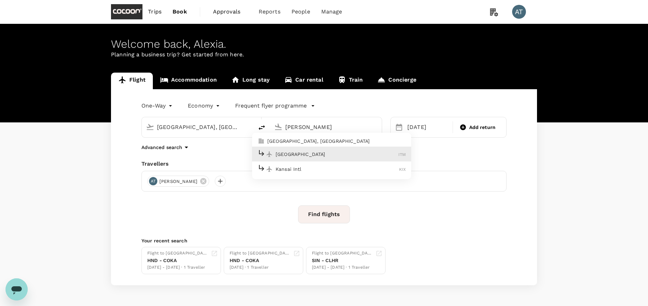
click at [357, 169] on p "Kansai Intl" at bounding box center [338, 169] width 124 height 7
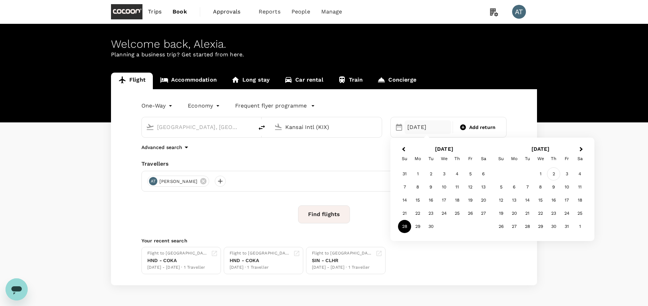
type input "Kansai Intl (KIX)"
click at [555, 174] on div "2" at bounding box center [553, 173] width 13 height 13
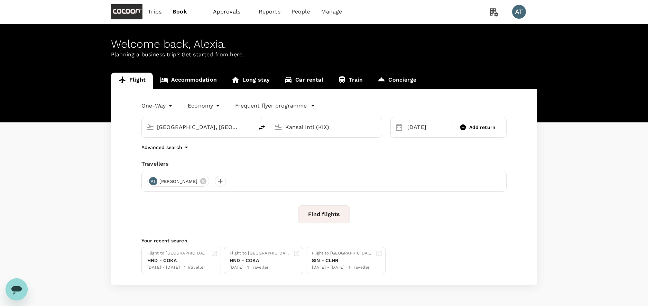
scroll to position [23, 0]
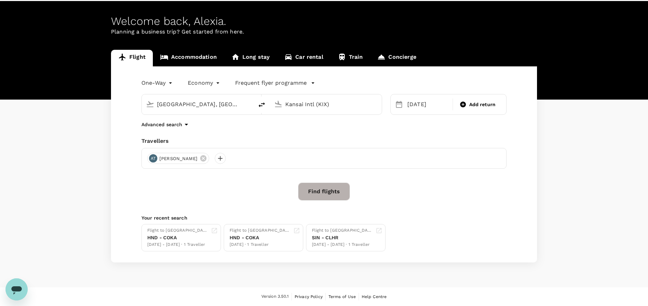
click at [334, 188] on button "Find flights" at bounding box center [324, 192] width 52 height 18
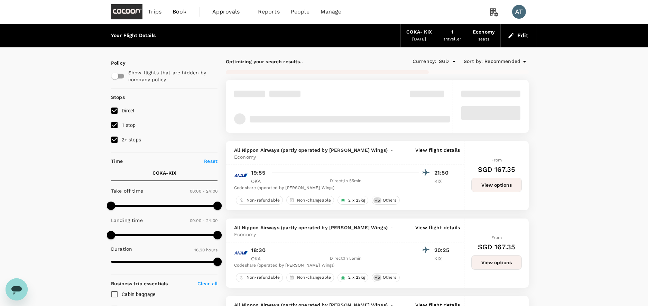
click at [426, 38] on div "[DATE]" at bounding box center [419, 39] width 14 height 7
type input "1025"
click at [426, 35] on div "COKA - KIX" at bounding box center [419, 32] width 26 height 8
click at [527, 42] on div "Edit" at bounding box center [519, 36] width 36 height 24
click at [523, 37] on button "Edit" at bounding box center [518, 35] width 25 height 11
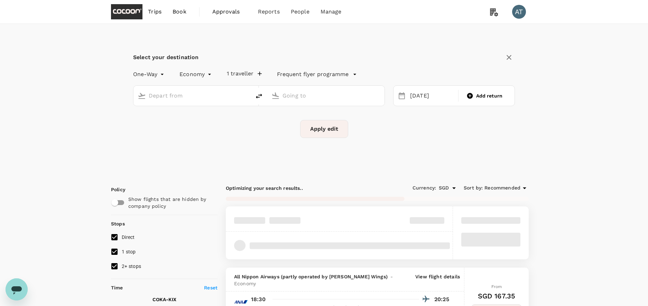
type input "[GEOGRAPHIC_DATA], [GEOGRAPHIC_DATA] (any)"
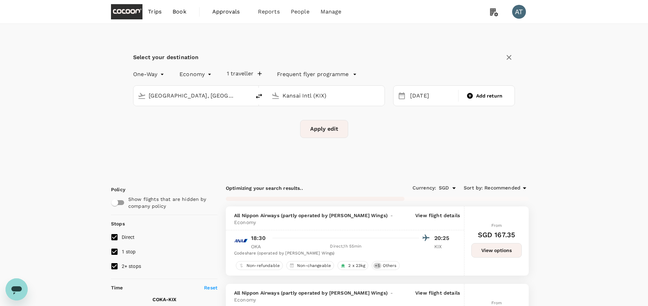
drag, startPoint x: 327, startPoint y: 95, endPoint x: 281, endPoint y: 94, distance: 46.4
click at [281, 94] on div "Kansai Intl (KIX)" at bounding box center [330, 95] width 101 height 14
click at [300, 118] on div "Singapore Changi SIN" at bounding box center [332, 122] width 148 height 11
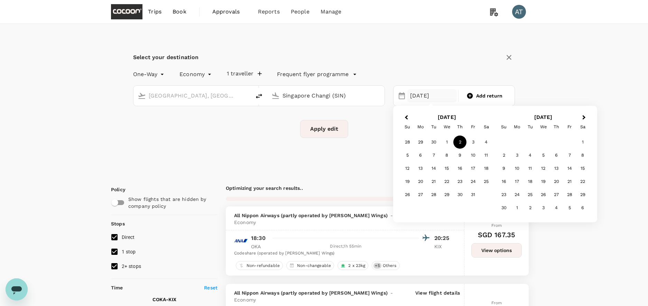
type input "Singapore Changi (SIN)"
click at [461, 140] on div "2" at bounding box center [460, 142] width 13 height 13
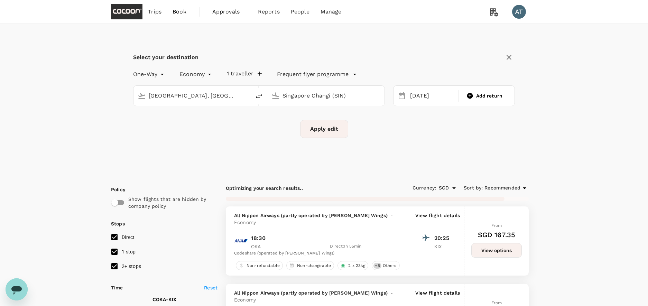
click at [332, 134] on button "Apply edit" at bounding box center [324, 129] width 48 height 18
checkbox input "false"
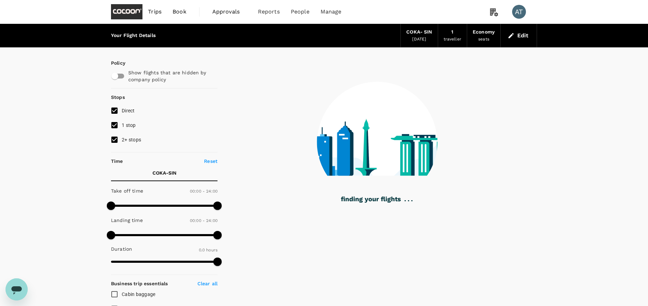
type input "1370"
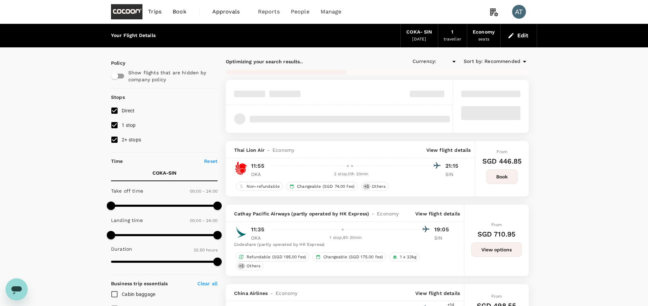
checkbox input "true"
type input "SGD"
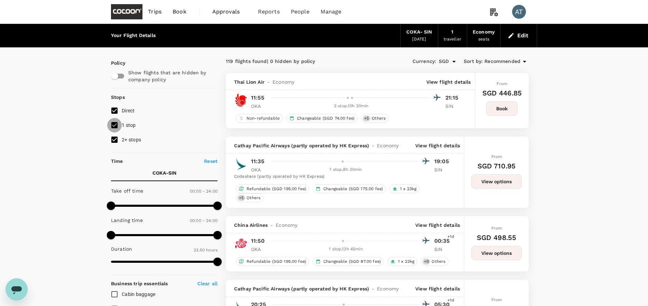
click at [117, 125] on input "1 stop" at bounding box center [114, 125] width 15 height 15
checkbox input "false"
click at [117, 141] on input "2+ stops" at bounding box center [114, 139] width 15 height 15
checkbox input "false"
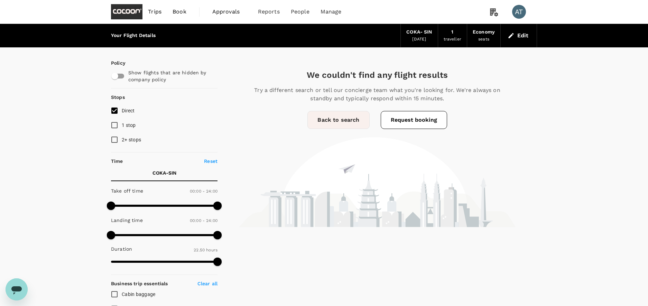
click at [113, 128] on input "1 stop" at bounding box center [114, 125] width 15 height 15
checkbox input "true"
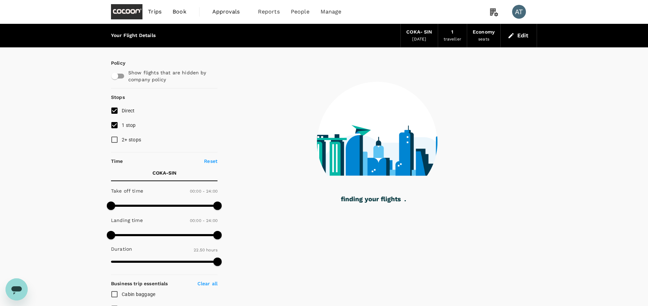
click at [212, 162] on p "Reset" at bounding box center [210, 161] width 13 height 7
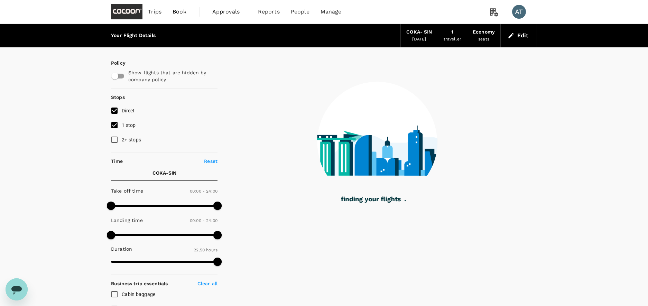
click at [420, 35] on div "COKA - SIN" at bounding box center [419, 32] width 26 height 8
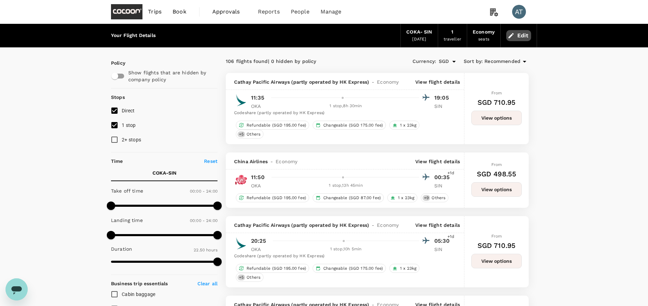
click at [522, 39] on button "Edit" at bounding box center [518, 35] width 25 height 11
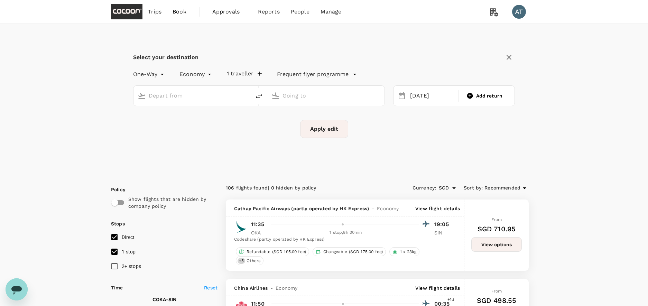
type input "[GEOGRAPHIC_DATA], [GEOGRAPHIC_DATA] (any)"
type input "Singapore Changi (SIN)"
click at [264, 97] on button "delete" at bounding box center [259, 96] width 17 height 17
type input "Singapore Changi (SIN)"
type input "[GEOGRAPHIC_DATA], [GEOGRAPHIC_DATA] (any)"
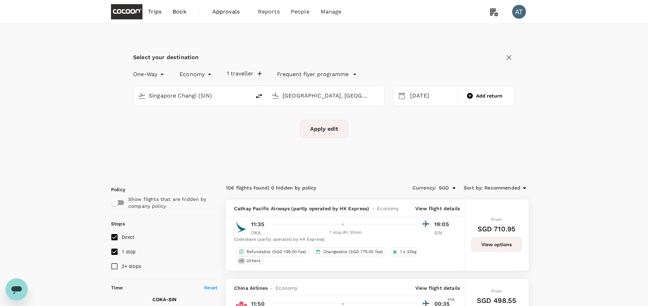
click at [264, 96] on button "delete" at bounding box center [259, 96] width 17 height 17
type input "[GEOGRAPHIC_DATA], [GEOGRAPHIC_DATA] (any)"
click at [309, 96] on input "Singapore Changi (SIN)" at bounding box center [327, 95] width 88 height 11
click at [321, 138] on p "Kansai Intl" at bounding box center [338, 137] width 124 height 7
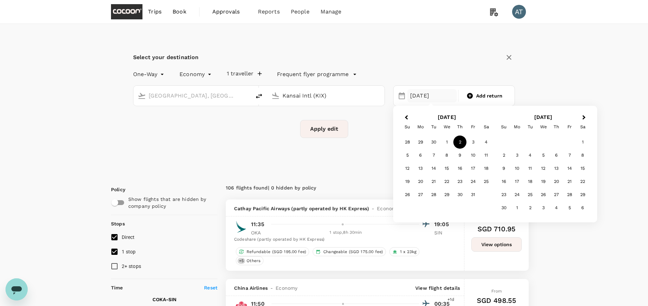
type input "Kansai Intl (KIX)"
click at [459, 142] on div "2" at bounding box center [460, 142] width 13 height 13
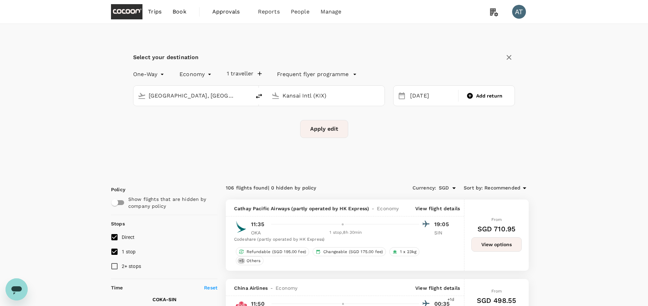
click at [336, 134] on button "Apply edit" at bounding box center [324, 129] width 48 height 18
checkbox input "false"
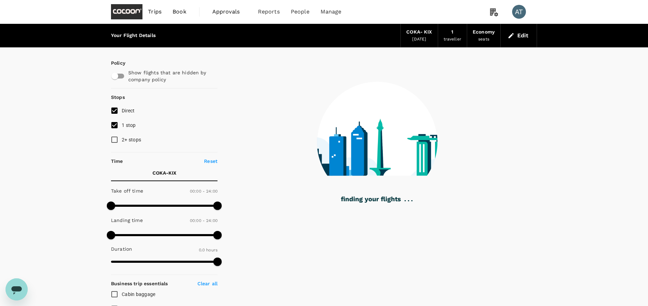
type input "980"
checkbox input "true"
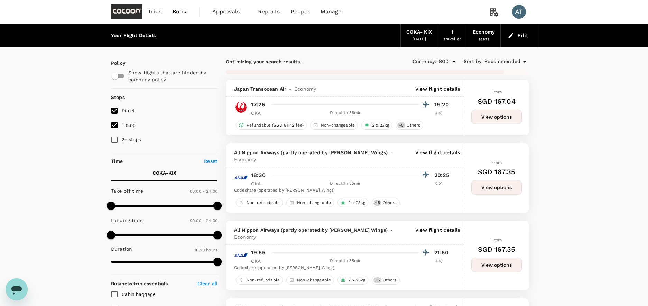
type input "1180"
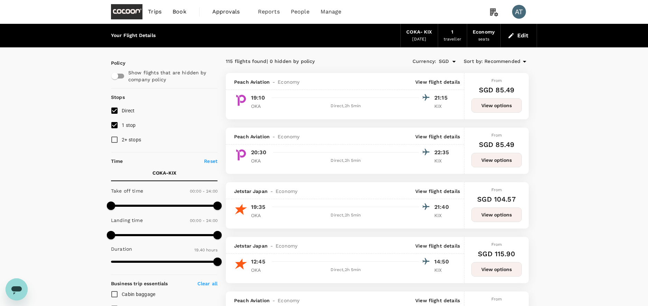
click at [513, 35] on icon "button" at bounding box center [511, 35] width 7 height 7
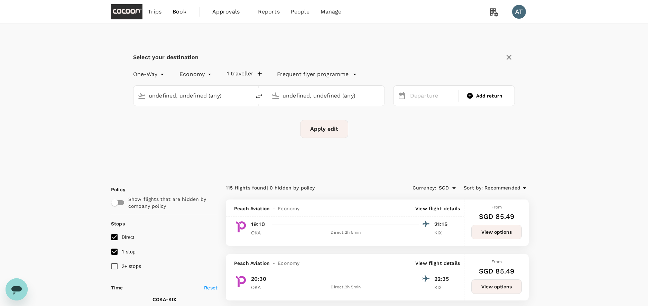
type input "[GEOGRAPHIC_DATA], [GEOGRAPHIC_DATA] (any)"
type input "Kansai Intl (KIX)"
click at [225, 95] on input "text" at bounding box center [193, 95] width 88 height 11
type input "[GEOGRAPHIC_DATA], [GEOGRAPHIC_DATA] (any)"
type input "Kansai Intl (KIX)"
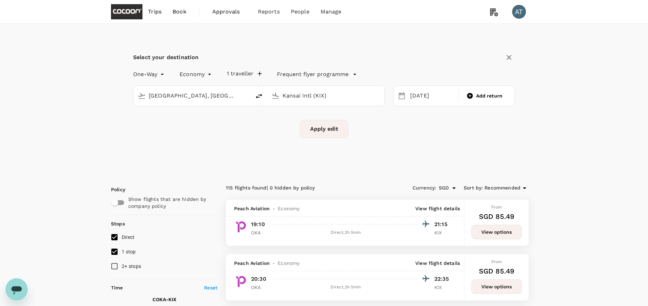
click at [292, 92] on input "Kansai Intl (KIX)" at bounding box center [327, 95] width 88 height 11
click at [342, 91] on input "Kansai Intl (KIX)" at bounding box center [327, 95] width 88 height 11
click at [494, 98] on span "Add return" at bounding box center [489, 95] width 27 height 7
type input "roundtrip"
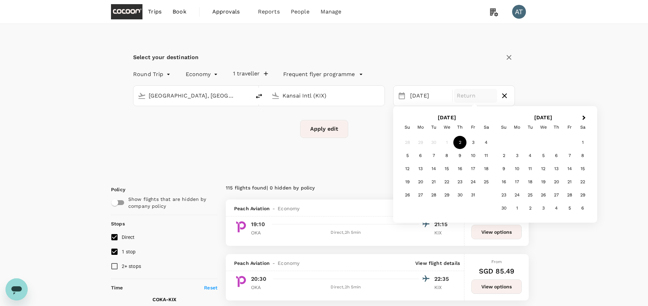
click at [369, 130] on div "Apply edit" at bounding box center [324, 129] width 382 height 18
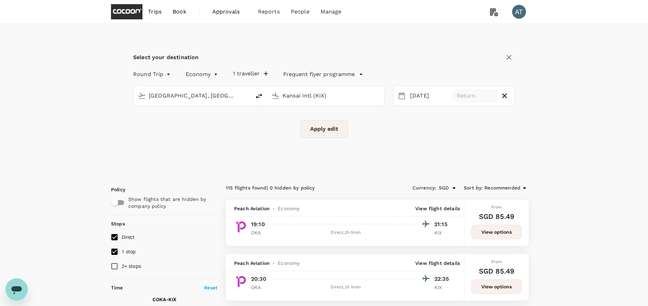
click at [336, 92] on input "Kansai Intl (KIX)" at bounding box center [327, 95] width 88 height 11
click at [260, 98] on icon "delete" at bounding box center [259, 96] width 8 height 8
type input "Kansai Intl (KIX)"
type input "[GEOGRAPHIC_DATA], [GEOGRAPHIC_DATA] (any)"
click at [260, 98] on icon "delete" at bounding box center [259, 96] width 8 height 8
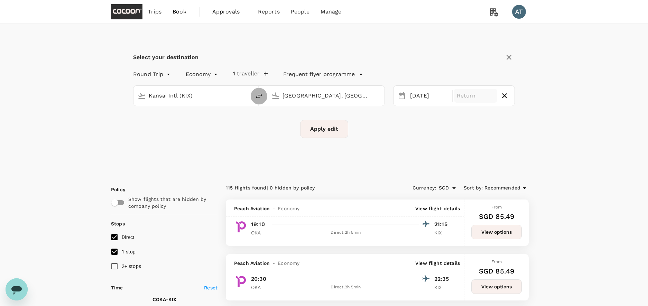
type input "[GEOGRAPHIC_DATA], [GEOGRAPHIC_DATA] (any)"
type input "Kansai Intl (KIX)"
click at [334, 103] on div "Kansai Intl (KIX)" at bounding box center [325, 96] width 117 height 20
click at [334, 95] on input "Kansai Intl (KIX)" at bounding box center [327, 95] width 88 height 11
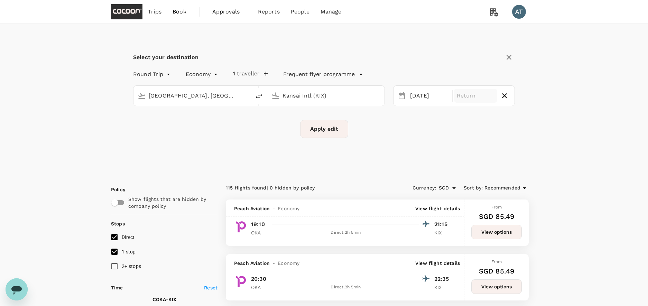
click at [334, 95] on input "Kansai Intl (KIX)" at bounding box center [327, 95] width 88 height 11
drag, startPoint x: 334, startPoint y: 95, endPoint x: 267, endPoint y: 95, distance: 66.4
click at [267, 95] on div "Kansai Intl (KIX)" at bounding box center [325, 96] width 117 height 20
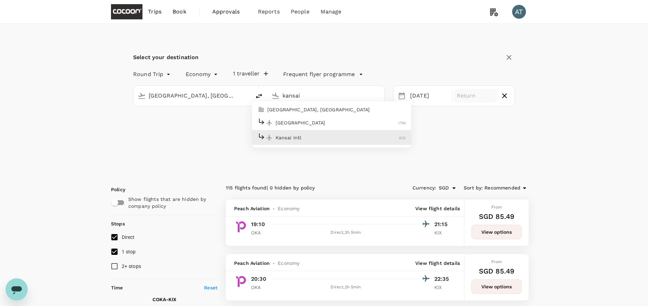
click at [305, 135] on p "Kansai Intl" at bounding box center [338, 137] width 124 height 7
type input "Kansai Intl (KIX)"
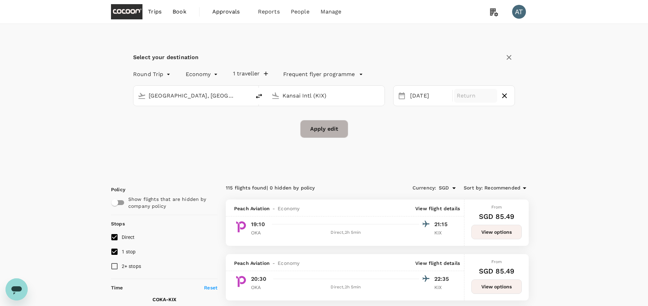
click at [339, 131] on button "Apply edit" at bounding box center [324, 129] width 48 height 18
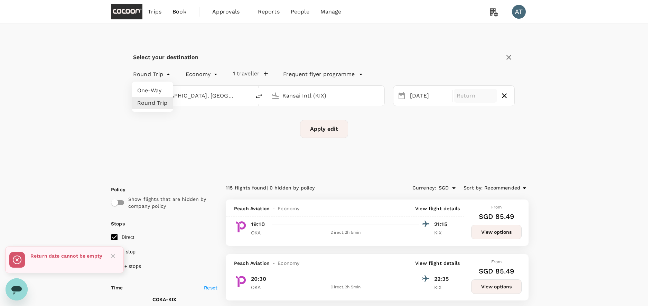
click at [160, 93] on li "One-Way" at bounding box center [153, 90] width 42 height 12
type input "oneway"
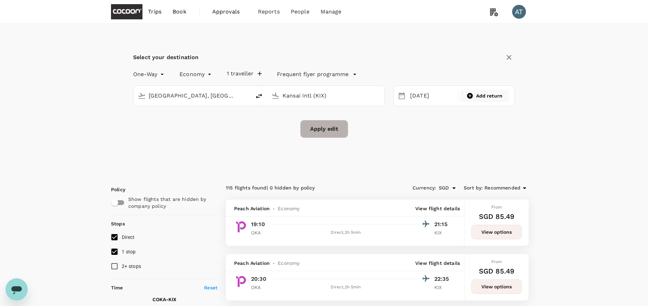
click at [336, 132] on button "Apply edit" at bounding box center [324, 129] width 48 height 18
checkbox input "false"
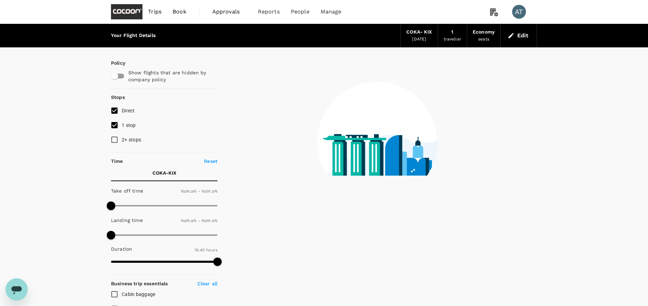
type input "1440"
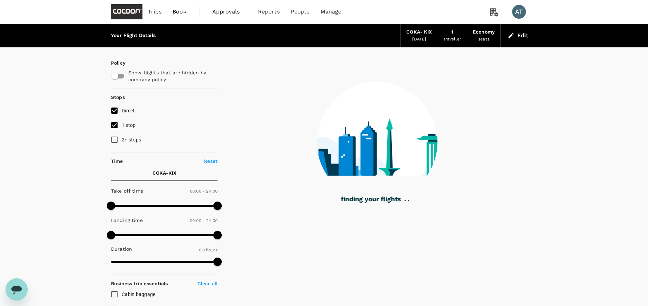
type input "705"
checkbox input "true"
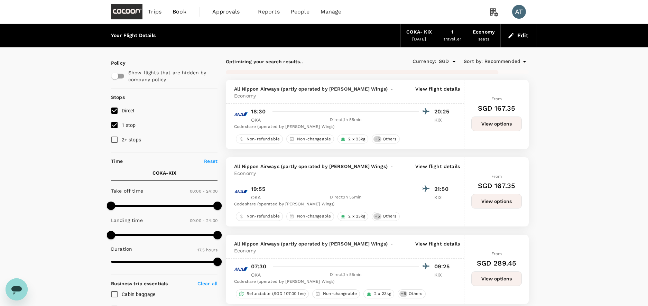
type input "1180"
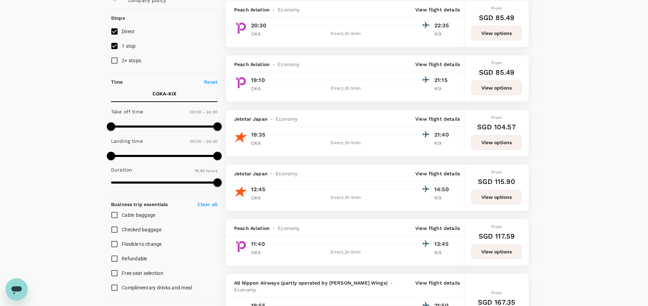
scroll to position [73, 0]
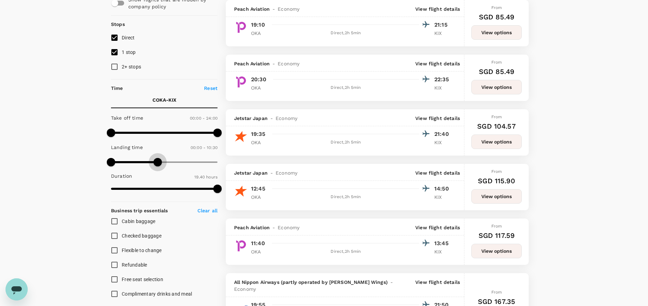
type input "600"
drag, startPoint x: 222, startPoint y: 164, endPoint x: 156, endPoint y: 167, distance: 65.8
click at [156, 166] on span at bounding box center [155, 162] width 8 height 8
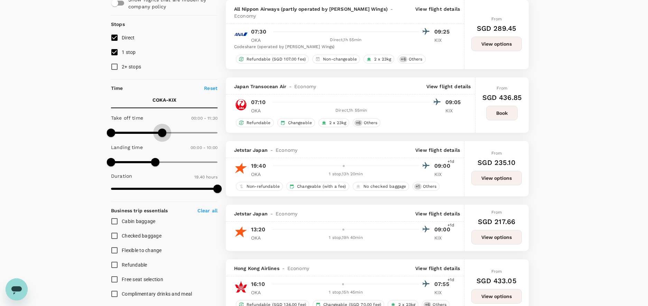
type input "660"
drag, startPoint x: 217, startPoint y: 132, endPoint x: 159, endPoint y: 132, distance: 57.8
click at [159, 132] on span at bounding box center [160, 133] width 8 height 8
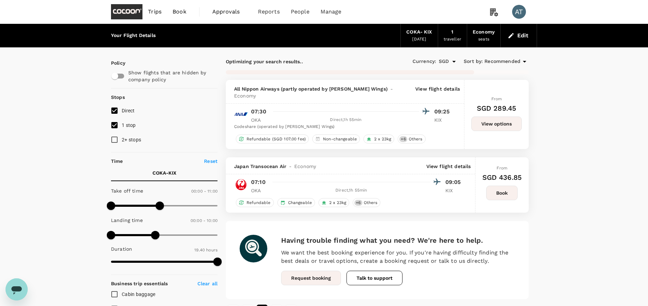
scroll to position [1, 0]
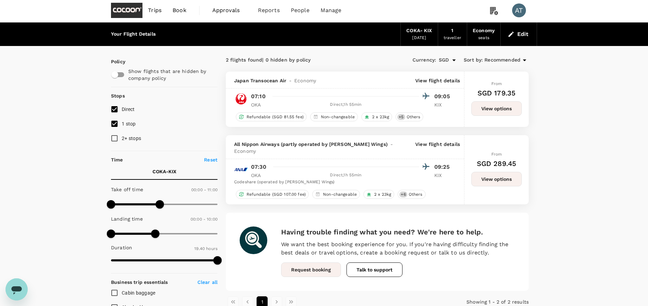
click at [503, 107] on button "View options" at bounding box center [497, 108] width 51 height 15
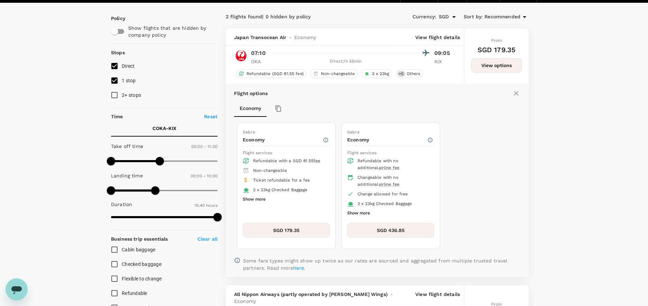
scroll to position [36, 0]
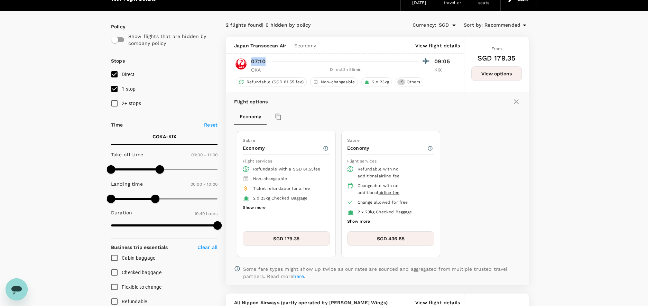
drag, startPoint x: 251, startPoint y: 61, endPoint x: 269, endPoint y: 61, distance: 18.0
click at [269, 61] on div "07:10 09:05" at bounding box center [351, 61] width 201 height 10
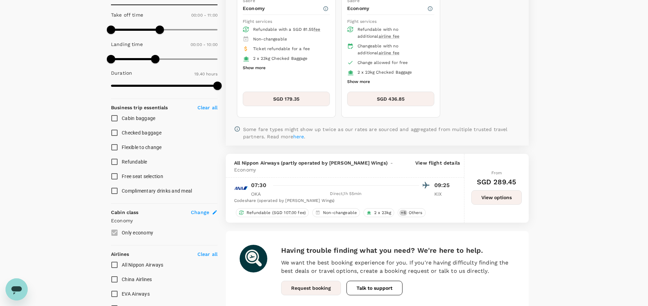
scroll to position [187, 0]
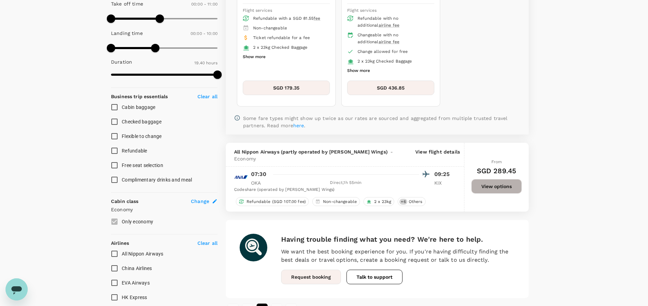
click at [483, 179] on button "View options" at bounding box center [497, 186] width 51 height 15
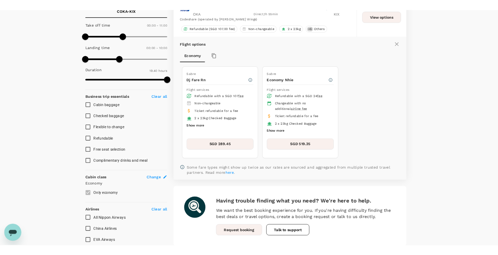
scroll to position [172, 0]
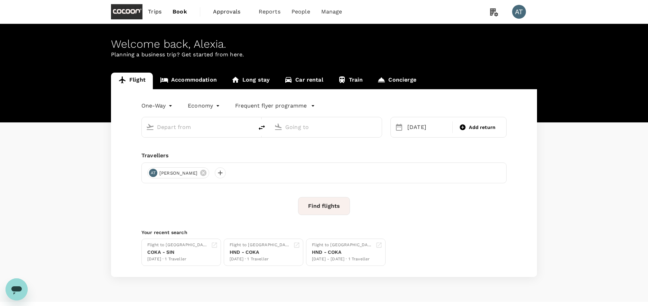
type input "[GEOGRAPHIC_DATA], [GEOGRAPHIC_DATA] (any)"
type input "Kansai Intl (KIX)"
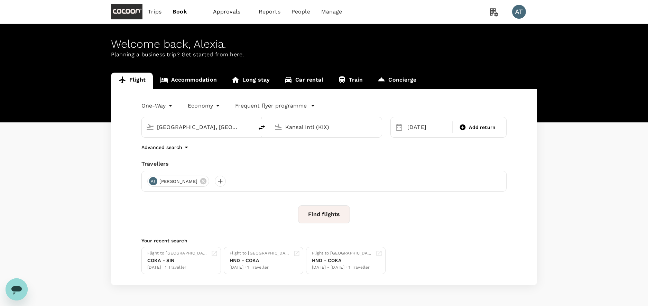
click at [226, 127] on input "[GEOGRAPHIC_DATA], [GEOGRAPHIC_DATA] (any)" at bounding box center [198, 127] width 82 height 11
click at [208, 168] on p "Kansai Intl" at bounding box center [209, 169] width 124 height 7
type input "Kansai Intl (KIX)"
drag, startPoint x: 343, startPoint y: 126, endPoint x: 272, endPoint y: 125, distance: 70.9
click at [272, 125] on div "Kansai Intl (KIX)" at bounding box center [325, 125] width 106 height 15
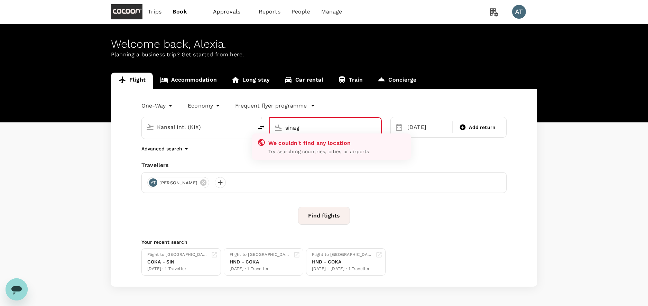
click at [318, 122] on div "sinag" at bounding box center [330, 127] width 94 height 14
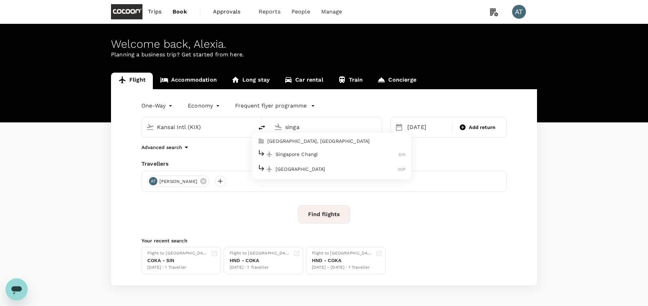
click at [331, 151] on p "Singapore Changi" at bounding box center [337, 154] width 123 height 7
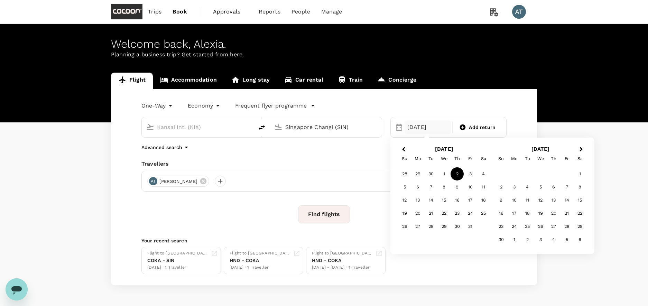
type input "Singapore Changi (SIN)"
click at [457, 177] on div "2" at bounding box center [457, 173] width 13 height 13
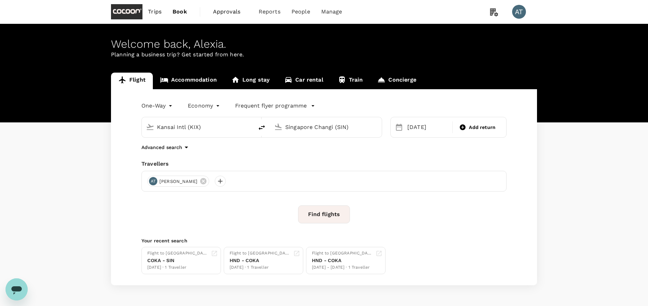
click at [337, 221] on button "Find flights" at bounding box center [324, 214] width 52 height 18
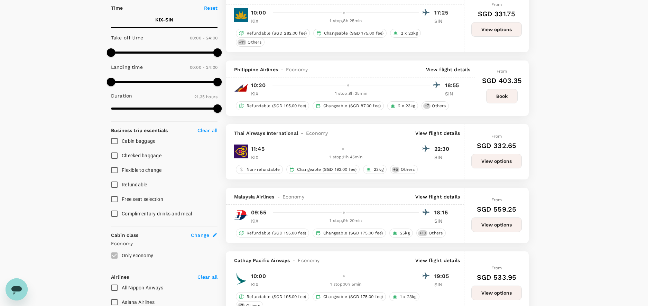
type input "1475"
